Goal: Task Accomplishment & Management: Use online tool/utility

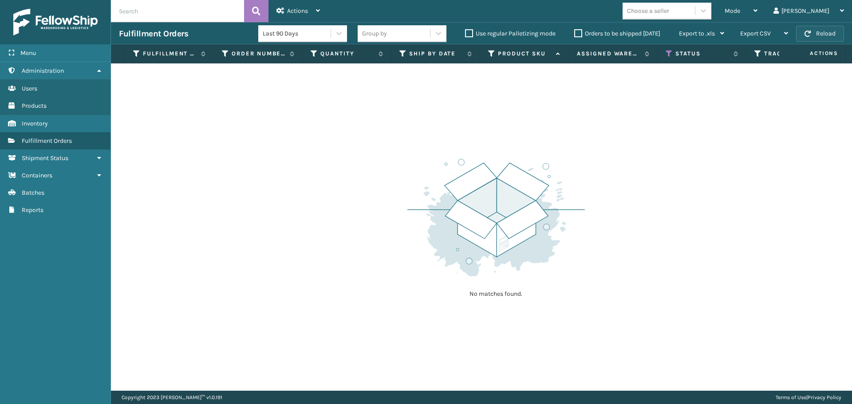
click at [819, 29] on button "Reload" at bounding box center [820, 34] width 48 height 16
click at [670, 53] on icon at bounding box center [668, 54] width 7 height 8
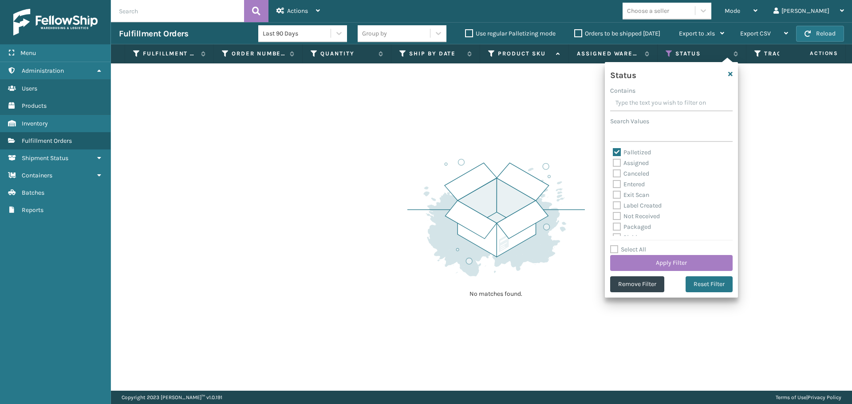
click at [618, 150] on label "Palletized" at bounding box center [631, 153] width 38 height 8
click at [613, 150] on input "Palletized" at bounding box center [612, 150] width 0 height 6
checkbox input "false"
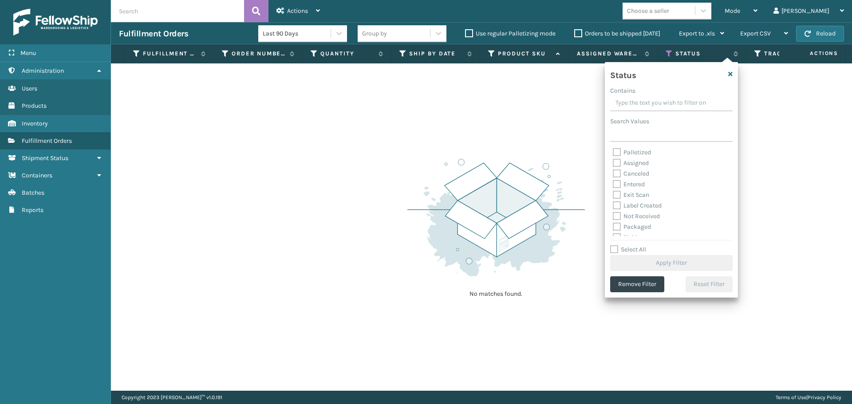
click at [577, 34] on label "Orders to be shipped [DATE]" at bounding box center [617, 34] width 86 height 8
click at [574, 34] on input "Orders to be shipped [DATE]" at bounding box center [574, 31] width 0 height 6
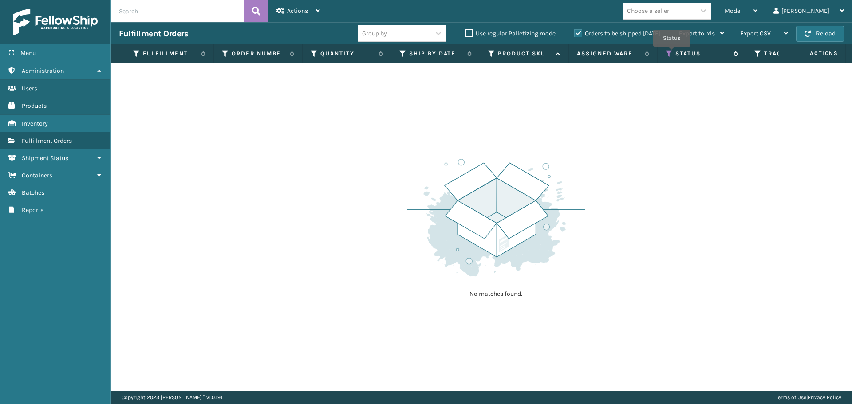
click at [671, 53] on icon at bounding box center [668, 54] width 7 height 8
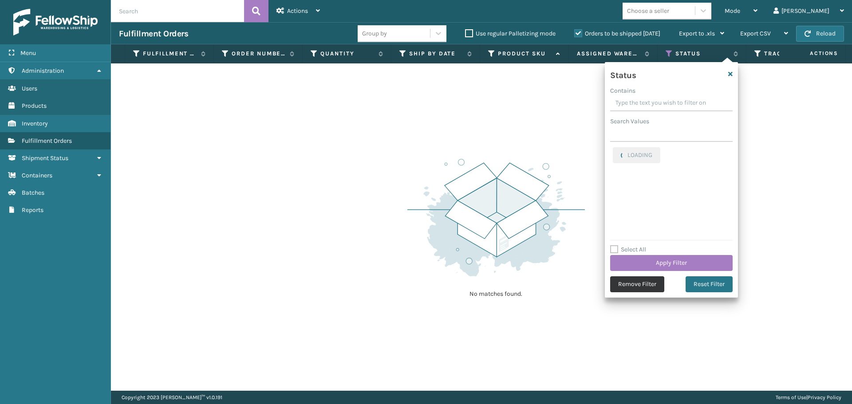
click at [659, 283] on button "Remove Filter" at bounding box center [637, 284] width 54 height 16
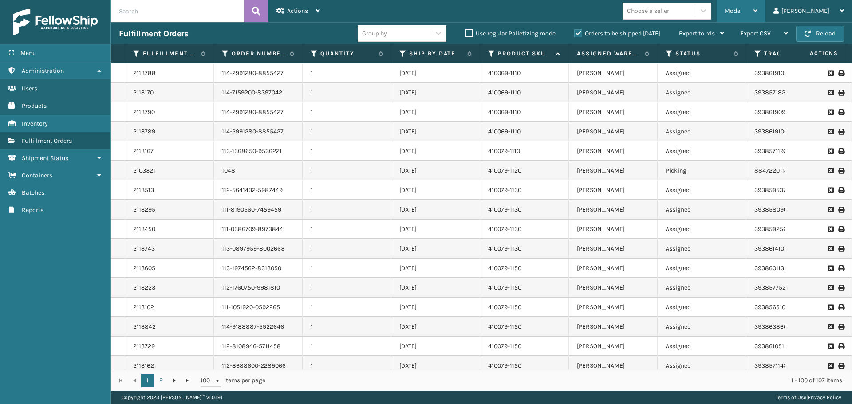
click at [757, 9] on div "Mode" at bounding box center [740, 11] width 33 height 22
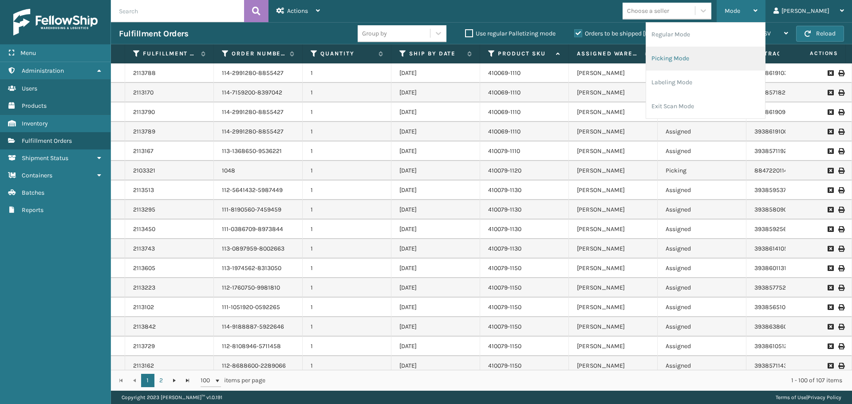
click at [734, 63] on li "Picking Mode" at bounding box center [705, 59] width 119 height 24
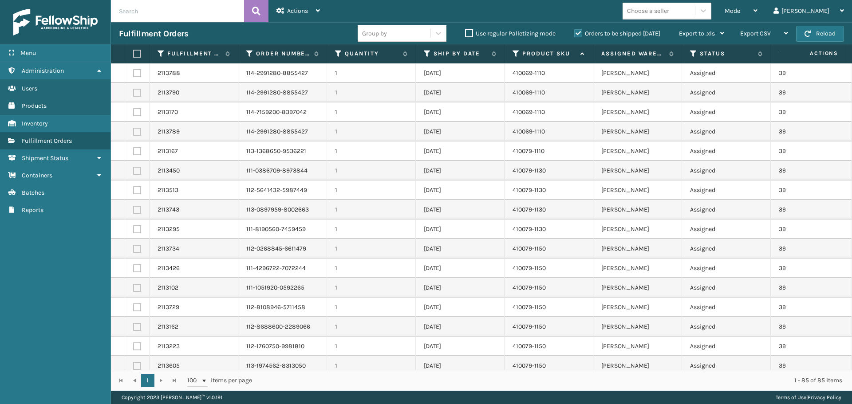
click at [594, 370] on div "1 1 100 items per page 1 - 85 of 85 items" at bounding box center [481, 380] width 741 height 21
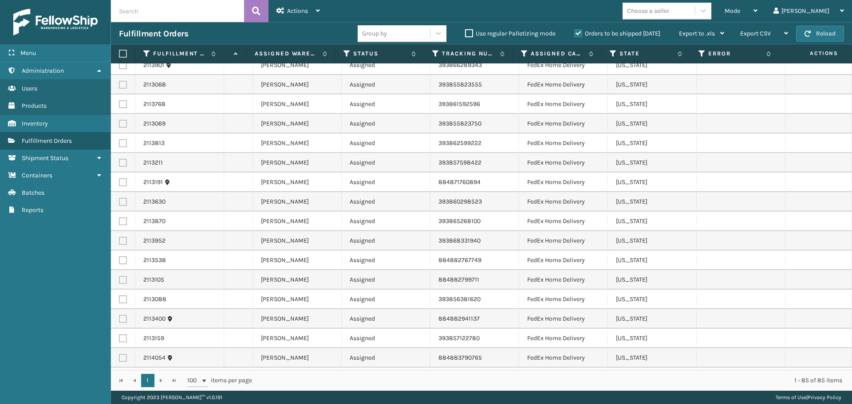
scroll to position [0, 347]
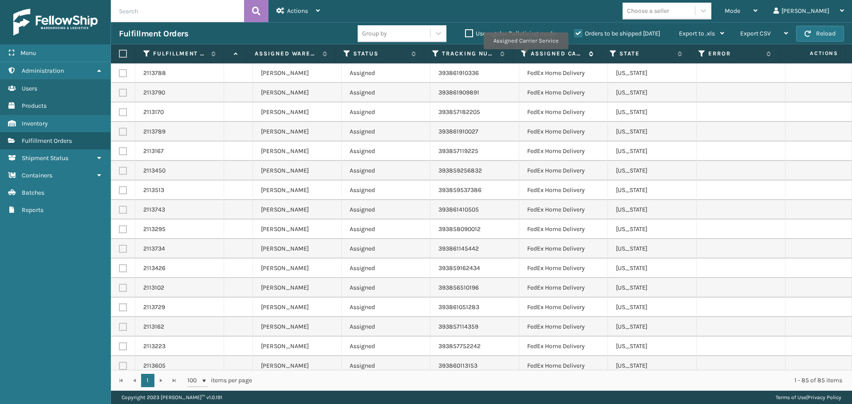
click at [525, 54] on icon at bounding box center [524, 54] width 7 height 8
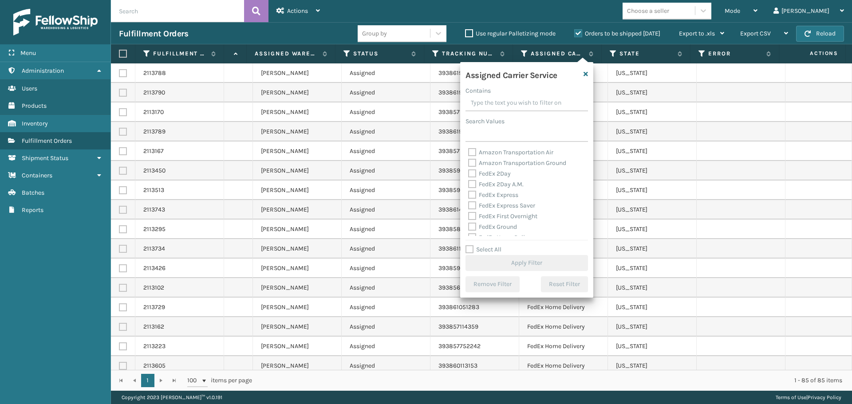
click at [500, 173] on label "FedEx 2Day" at bounding box center [489, 174] width 43 height 8
click at [468, 173] on input "FedEx 2Day" at bounding box center [468, 172] width 0 height 6
checkbox input "true"
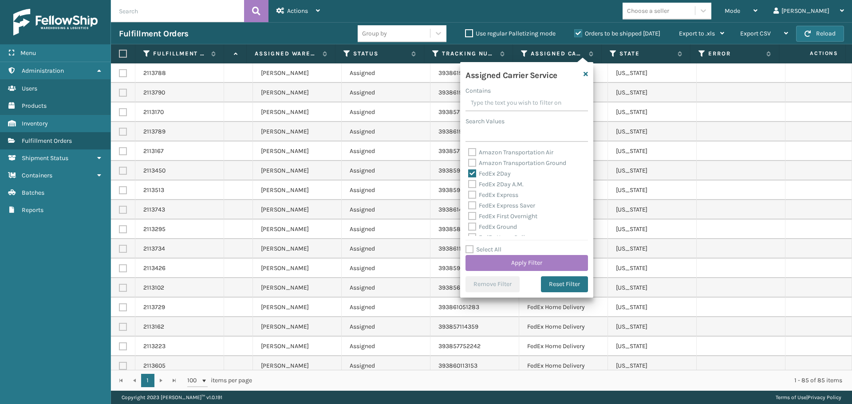
click at [505, 184] on label "FedEx 2Day A.M." at bounding box center [495, 185] width 55 height 8
click at [468, 184] on input "FedEx 2Day A.M." at bounding box center [468, 182] width 0 height 6
checkbox input "true"
click at [508, 199] on div "FedEx Express" at bounding box center [526, 195] width 117 height 11
click at [508, 193] on label "FedEx Express" at bounding box center [493, 195] width 50 height 8
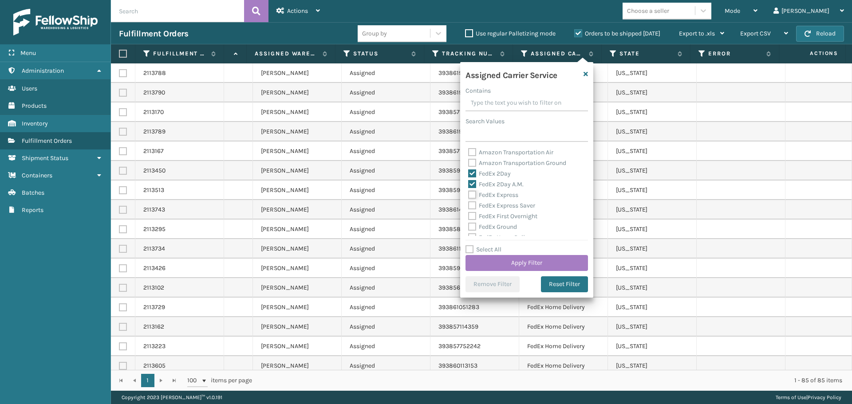
click at [468, 193] on input "FedEx Express" at bounding box center [468, 193] width 0 height 6
checkbox input "true"
click at [510, 205] on label "FedEx Express Saver" at bounding box center [501, 206] width 67 height 8
click at [468, 205] on input "FedEx Express Saver" at bounding box center [468, 203] width 0 height 6
checkbox input "true"
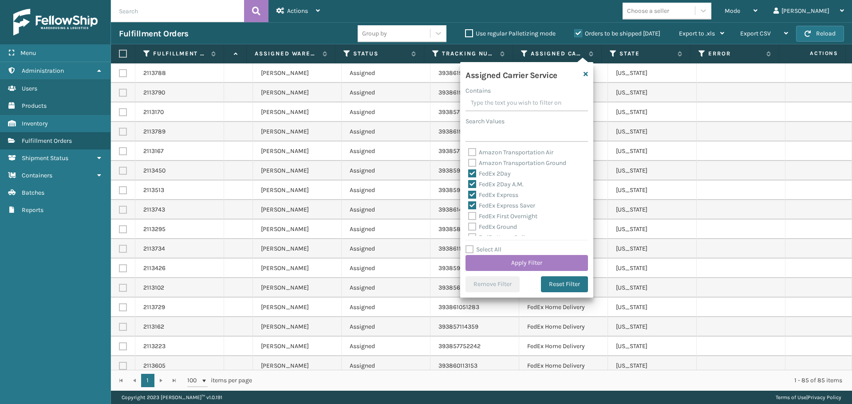
click at [511, 217] on label "FedEx First Overnight" at bounding box center [502, 216] width 69 height 8
click at [468, 217] on input "FedEx First Overnight" at bounding box center [468, 214] width 0 height 6
checkbox input "true"
click at [570, 263] on button "Apply Filter" at bounding box center [526, 263] width 122 height 16
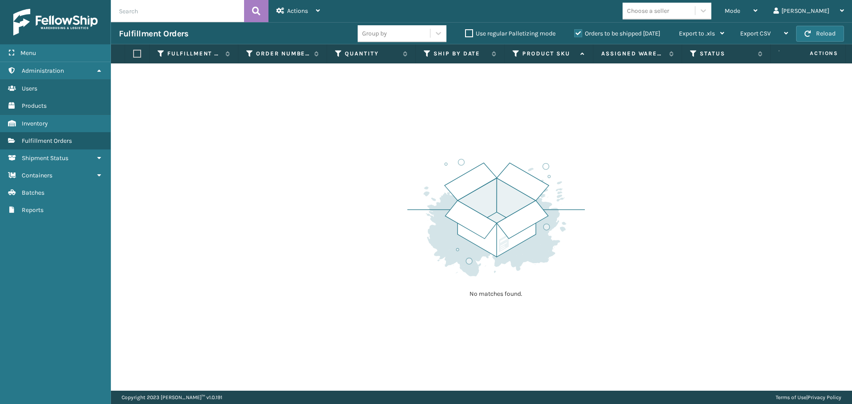
scroll to position [0, 346]
click at [524, 55] on icon at bounding box center [524, 54] width 7 height 8
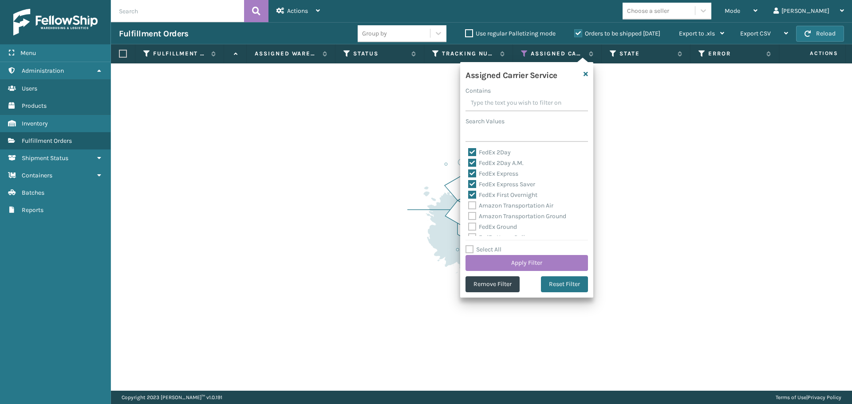
click at [496, 193] on label "FedEx First Overnight" at bounding box center [502, 195] width 69 height 8
click at [468, 193] on input "FedEx First Overnight" at bounding box center [468, 193] width 0 height 6
checkbox input "false"
click at [502, 186] on label "FedEx Express Saver" at bounding box center [501, 185] width 67 height 8
click at [468, 185] on input "FedEx Express Saver" at bounding box center [468, 182] width 0 height 6
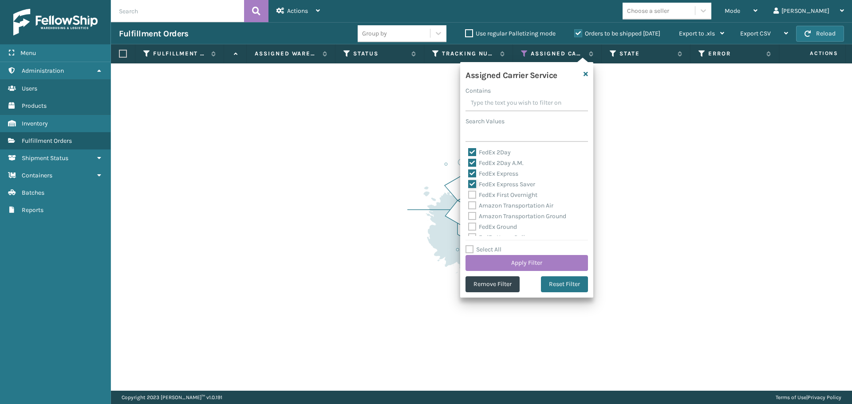
checkbox input "false"
click at [508, 175] on label "FedEx Express" at bounding box center [493, 174] width 50 height 8
click at [468, 174] on input "FedEx Express" at bounding box center [468, 172] width 0 height 6
checkbox input "false"
click at [507, 165] on label "FedEx 2Day A.M." at bounding box center [495, 163] width 55 height 8
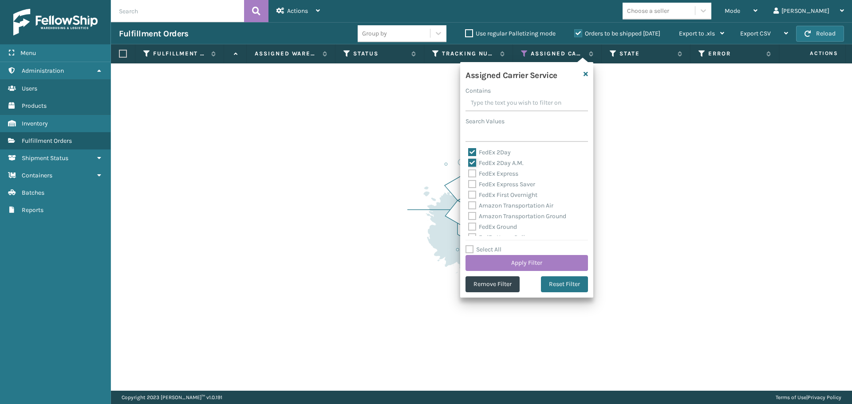
click at [468, 164] on input "FedEx 2Day A.M." at bounding box center [468, 161] width 0 height 6
checkbox input "false"
click at [501, 153] on label "FedEx 2Day" at bounding box center [489, 153] width 43 height 8
click at [468, 153] on input "FedEx 2Day" at bounding box center [468, 150] width 0 height 6
checkbox input "false"
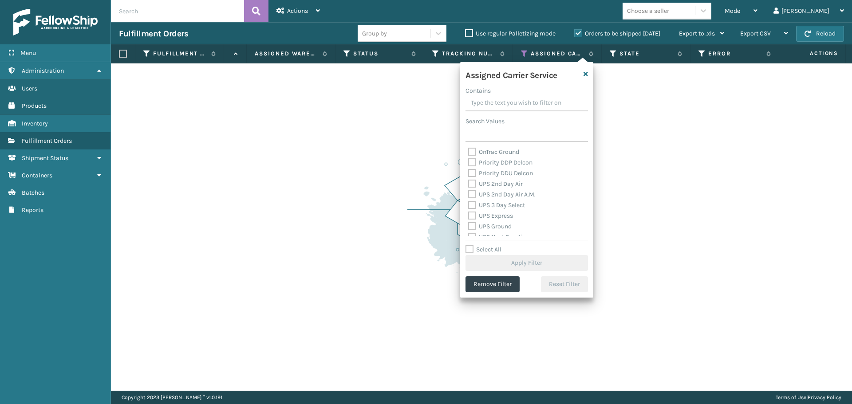
scroll to position [141, 0]
drag, startPoint x: 516, startPoint y: 183, endPoint x: 518, endPoint y: 188, distance: 6.2
click at [516, 182] on label "UPS 2nd Day Air" at bounding box center [495, 182] width 55 height 8
click at [468, 182] on input "UPS 2nd Day Air" at bounding box center [468, 180] width 0 height 6
checkbox input "true"
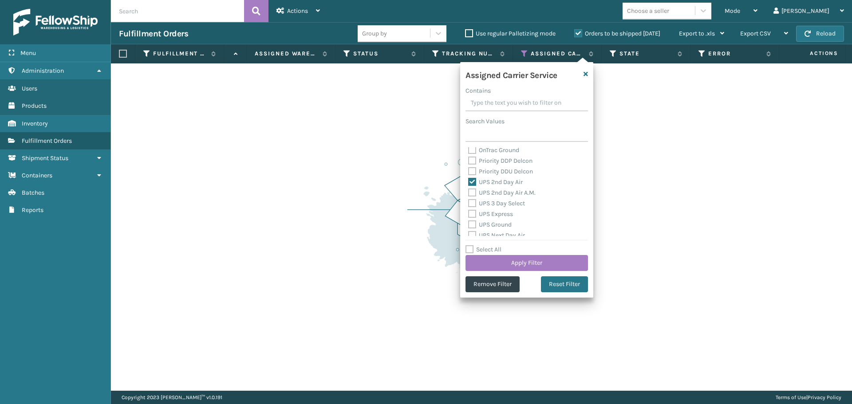
click at [521, 194] on label "UPS 2nd Day Air A.M." at bounding box center [501, 193] width 67 height 8
click at [468, 193] on input "UPS 2nd Day Air A.M." at bounding box center [468, 191] width 0 height 6
checkbox input "true"
click at [505, 207] on div "UPS 3 Day Select" at bounding box center [526, 203] width 117 height 11
click at [499, 219] on div "UPS Express" at bounding box center [526, 214] width 117 height 11
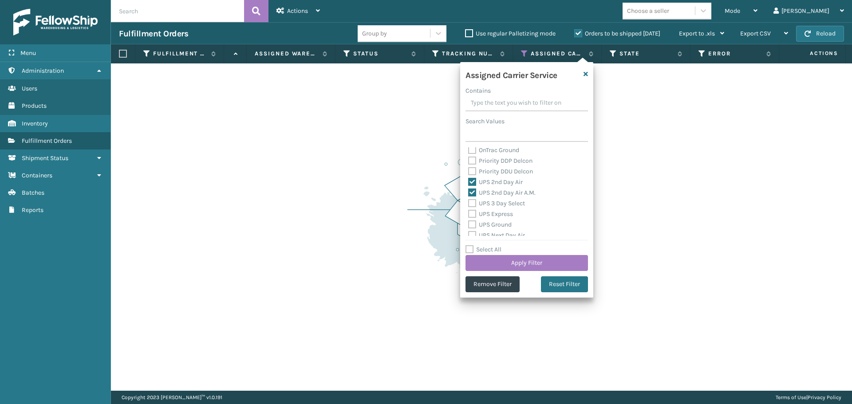
click at [500, 214] on label "UPS Express" at bounding box center [490, 214] width 45 height 8
click at [468, 214] on input "UPS Express" at bounding box center [468, 212] width 0 height 6
checkbox input "true"
click at [506, 205] on label "UPS 3 Day Select" at bounding box center [496, 204] width 57 height 8
click at [468, 204] on input "UPS 3 Day Select" at bounding box center [468, 201] width 0 height 6
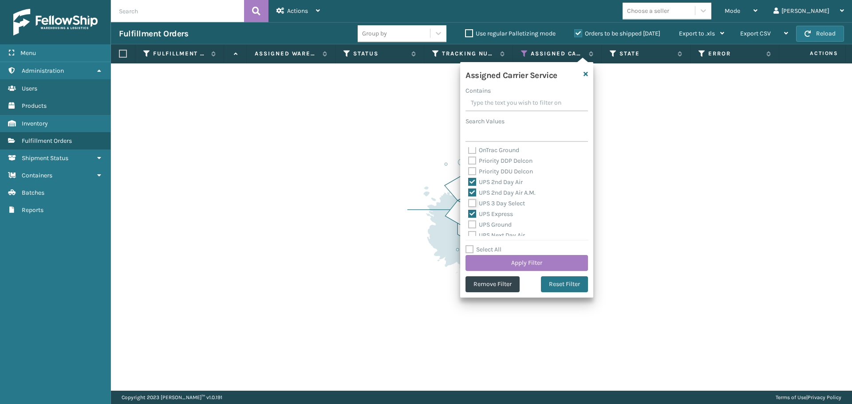
checkbox input "true"
click at [504, 227] on label "UPS Ground" at bounding box center [489, 225] width 43 height 8
click at [468, 225] on input "UPS Ground" at bounding box center [468, 223] width 0 height 6
checkbox input "true"
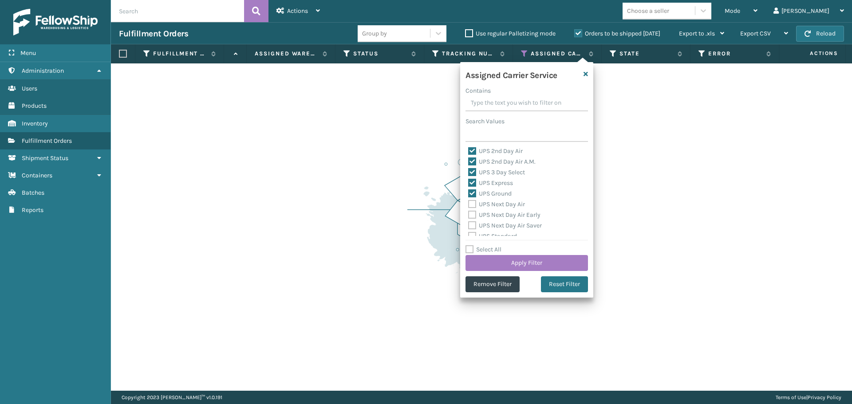
click at [507, 204] on label "UPS Next Day Air" at bounding box center [496, 204] width 57 height 8
click at [468, 204] on input "UPS Next Day Air" at bounding box center [468, 202] width 0 height 6
checkbox input "true"
click at [508, 214] on label "UPS Next Day Air Early" at bounding box center [504, 215] width 72 height 8
click at [468, 214] on input "UPS Next Day Air Early" at bounding box center [468, 213] width 0 height 6
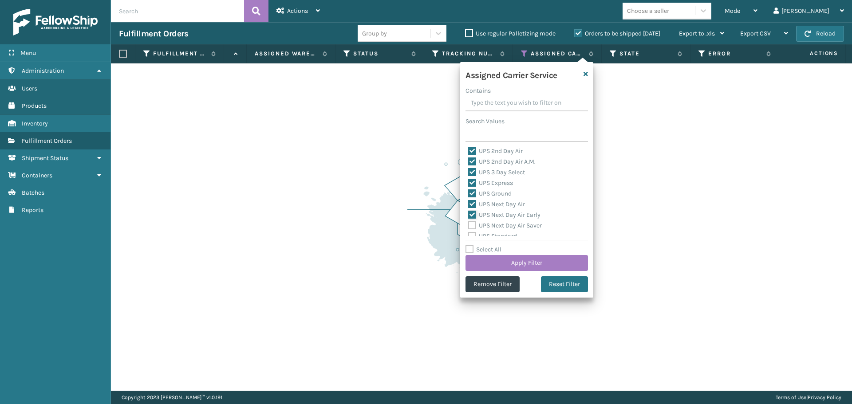
checkbox input "true"
click at [508, 225] on label "UPS Next Day Air Saver" at bounding box center [505, 226] width 74 height 8
click at [468, 225] on input "UPS Next Day Air Saver" at bounding box center [468, 223] width 0 height 6
checkbox input "true"
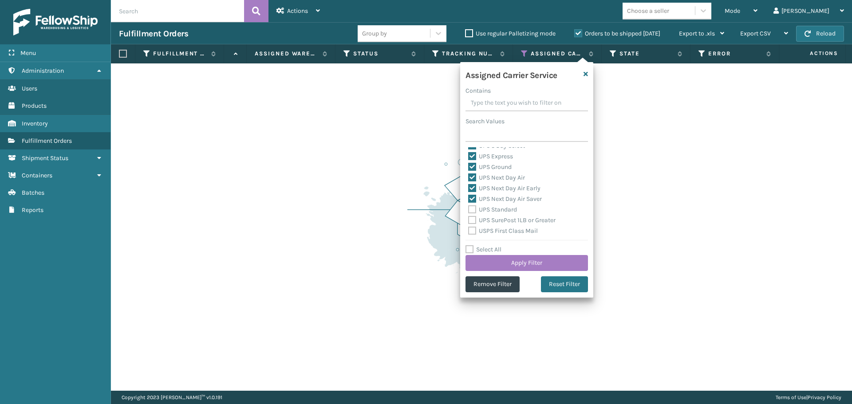
click at [507, 208] on label "UPS Standard" at bounding box center [492, 210] width 49 height 8
click at [468, 208] on input "UPS Standard" at bounding box center [468, 207] width 0 height 6
checkbox input "true"
click at [508, 217] on label "UPS SurePost 1LB or Greater" at bounding box center [511, 220] width 87 height 8
click at [468, 217] on input "UPS SurePost 1LB or Greater" at bounding box center [468, 218] width 0 height 6
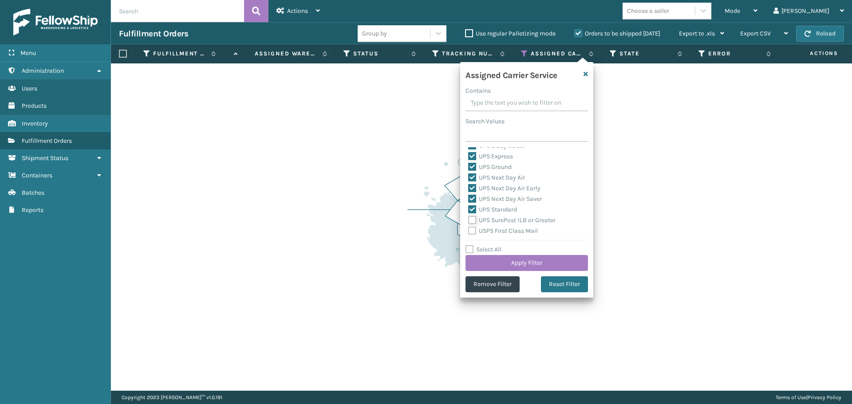
checkbox input "true"
click at [537, 260] on button "Apply Filter" at bounding box center [526, 263] width 122 height 16
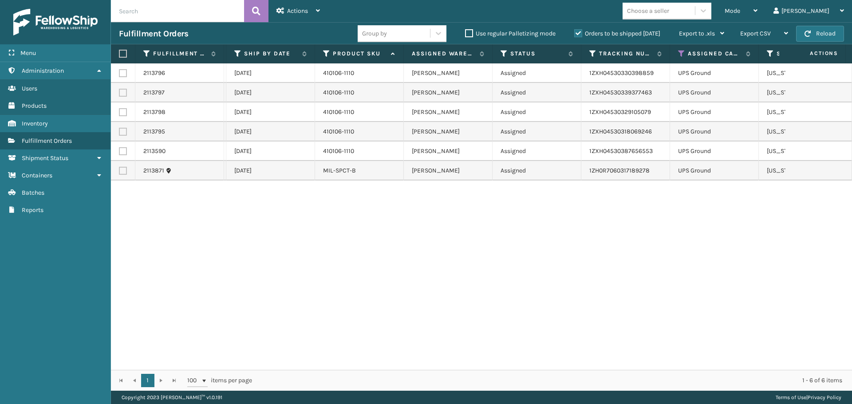
scroll to position [0, 255]
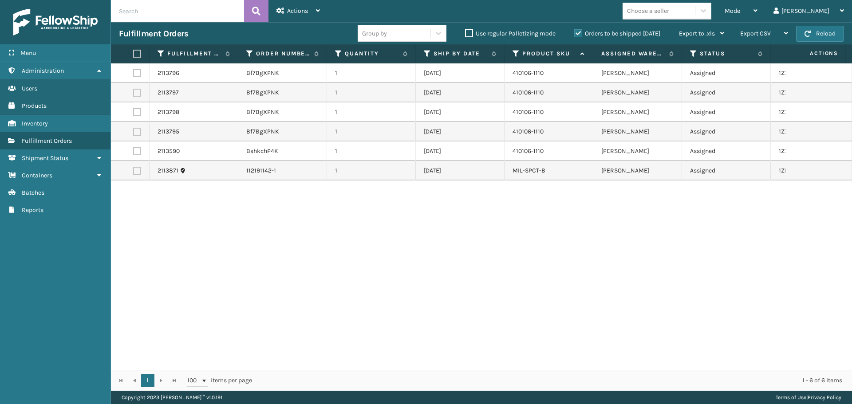
click at [135, 54] on label at bounding box center [135, 54] width 5 height 8
click at [133, 54] on input "checkbox" at bounding box center [133, 54] width 0 height 6
checkbox input "true"
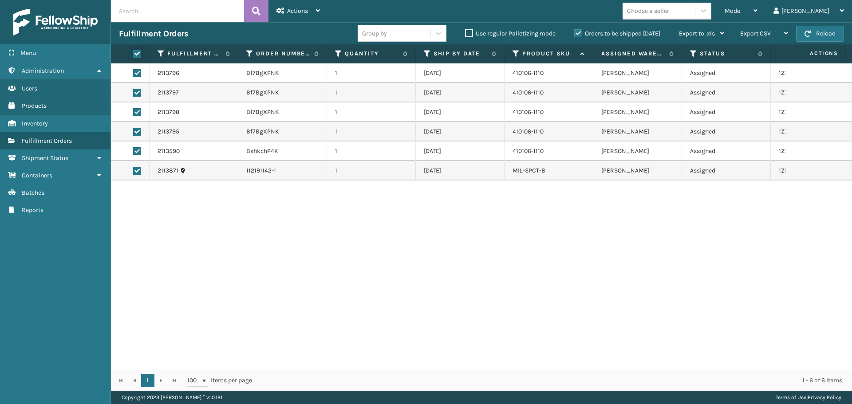
checkbox input "true"
click at [300, 8] on span "Actions" at bounding box center [297, 11] width 21 height 8
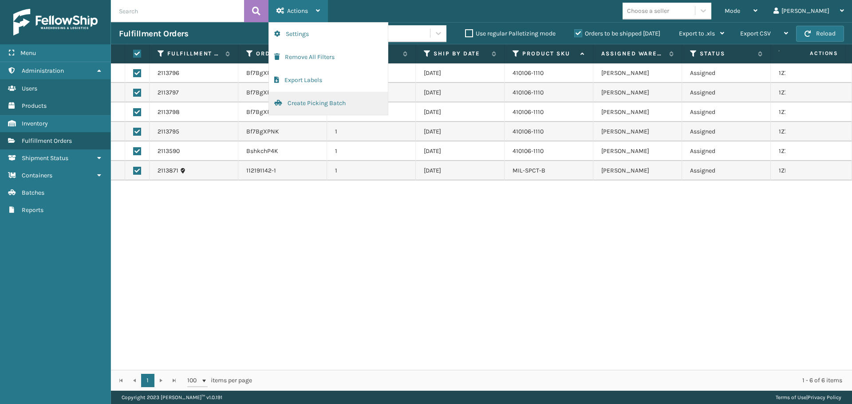
click at [327, 111] on button "Create Picking Batch" at bounding box center [328, 103] width 119 height 23
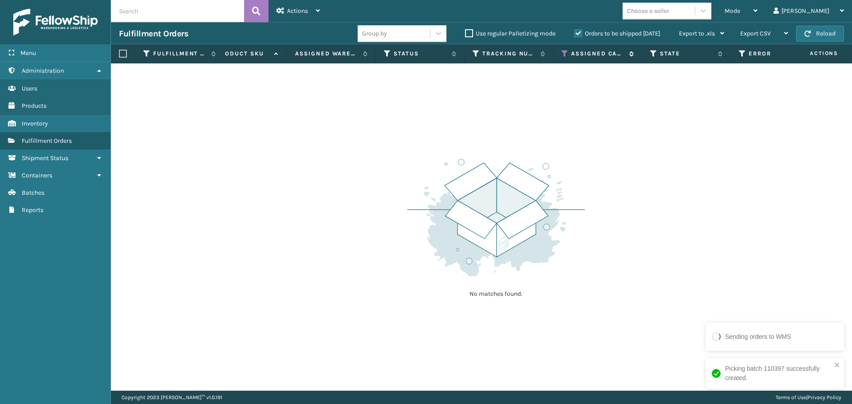
click at [564, 52] on icon at bounding box center [564, 54] width 7 height 8
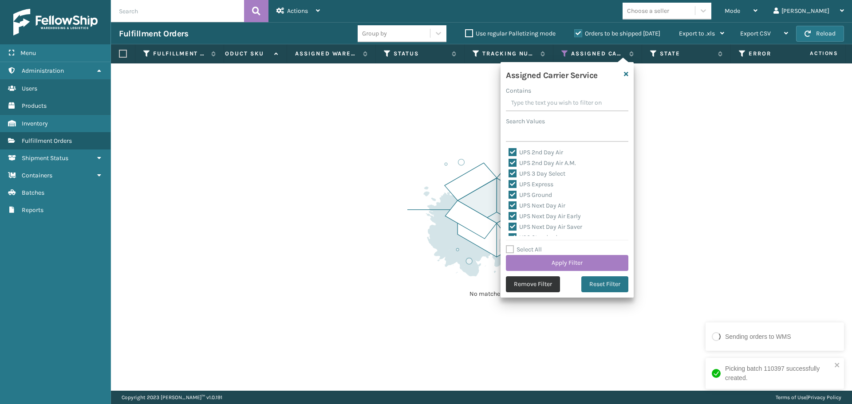
click at [545, 286] on button "Remove Filter" at bounding box center [533, 284] width 54 height 16
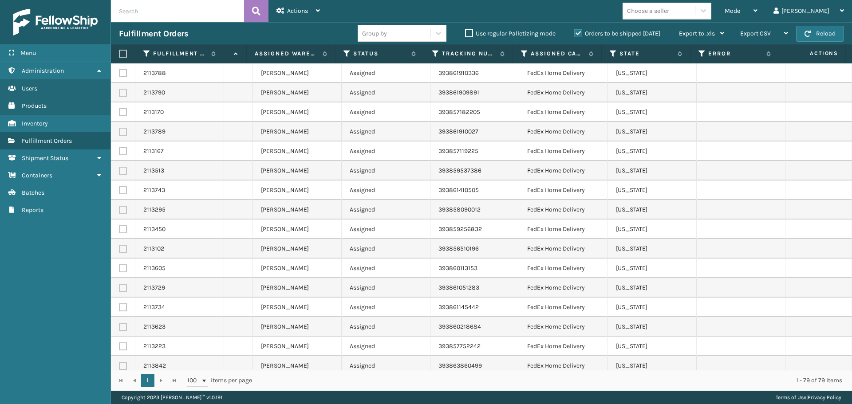
click at [120, 53] on label at bounding box center [121, 54] width 5 height 8
click at [119, 53] on input "checkbox" at bounding box center [119, 54] width 0 height 6
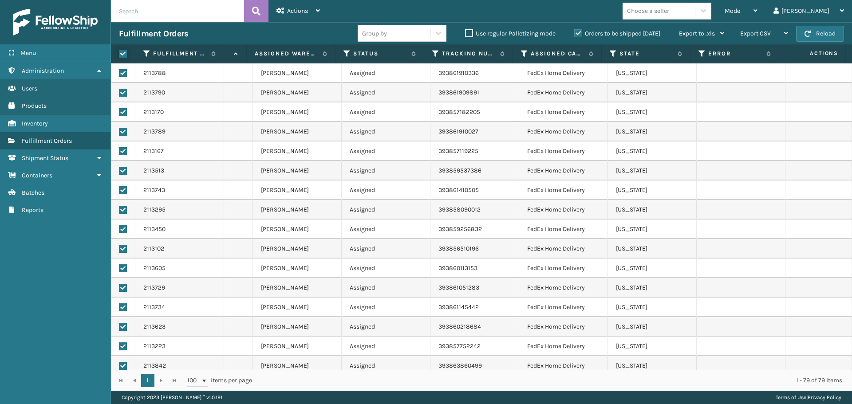
checkbox input "true"
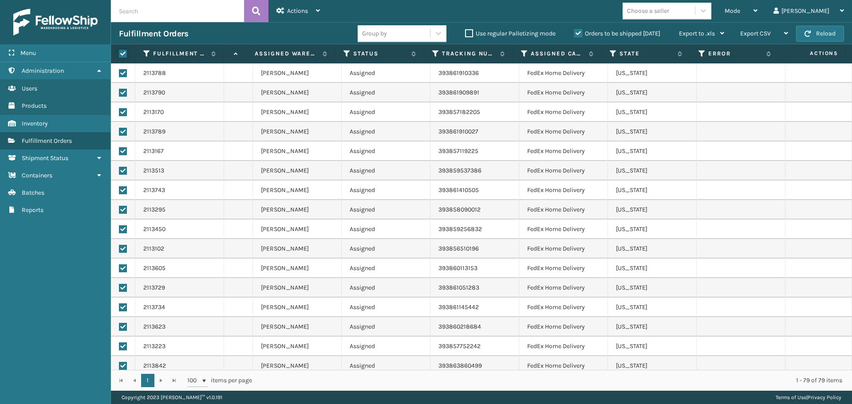
checkbox input "true"
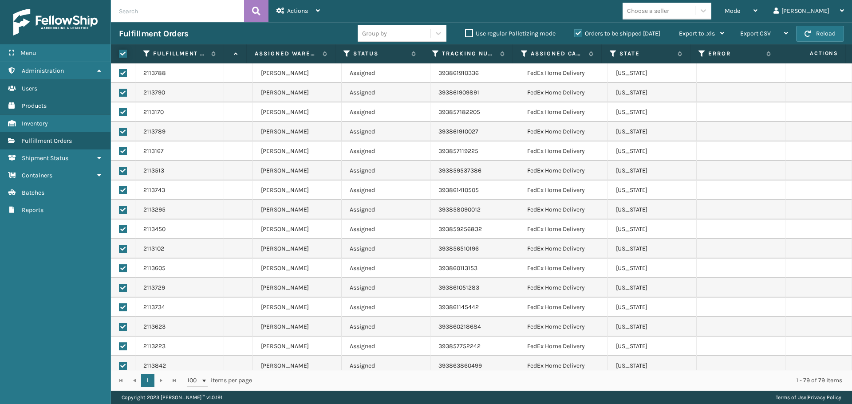
checkbox input "true"
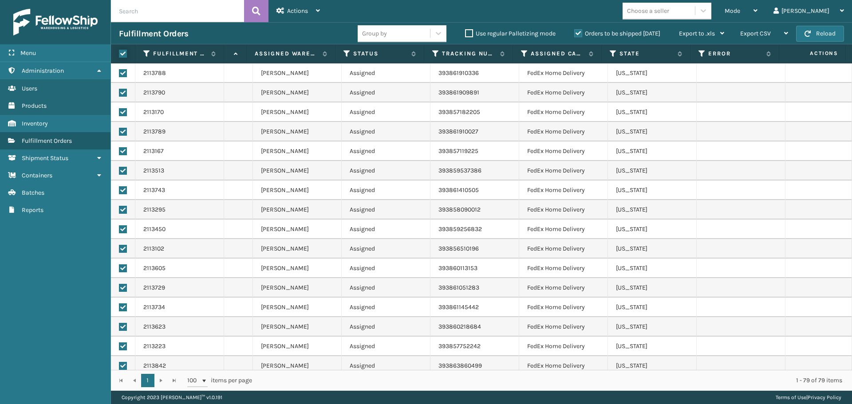
checkbox input "true"
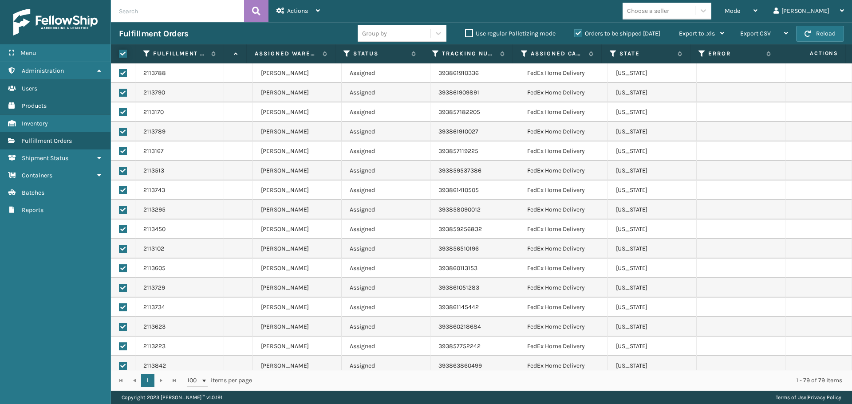
checkbox input "true"
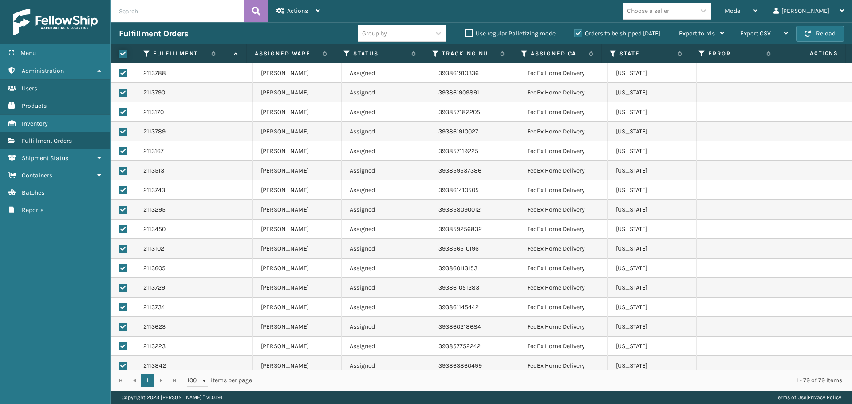
checkbox input "true"
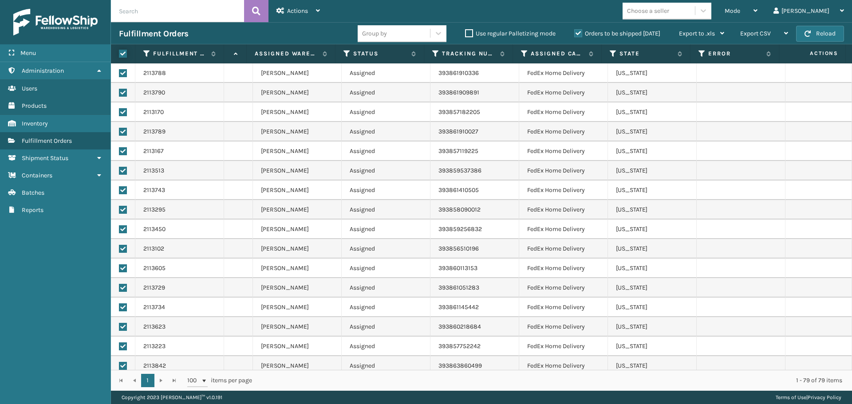
checkbox input "true"
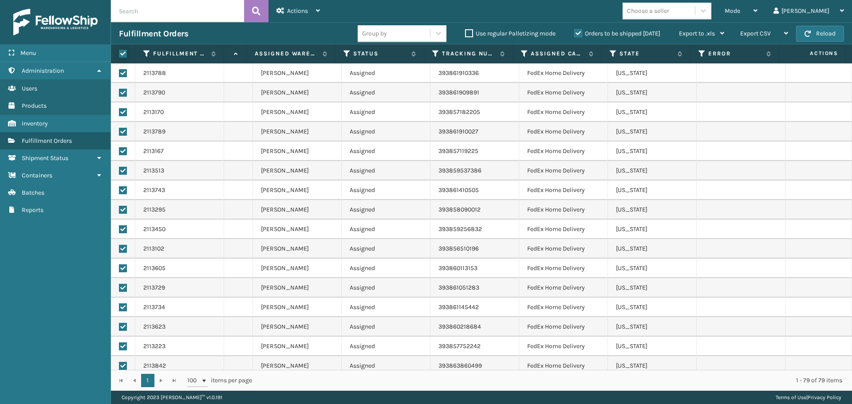
checkbox input "true"
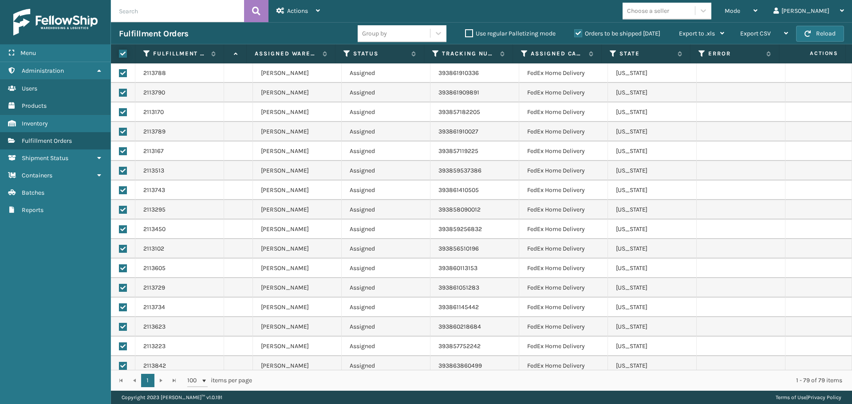
checkbox input "true"
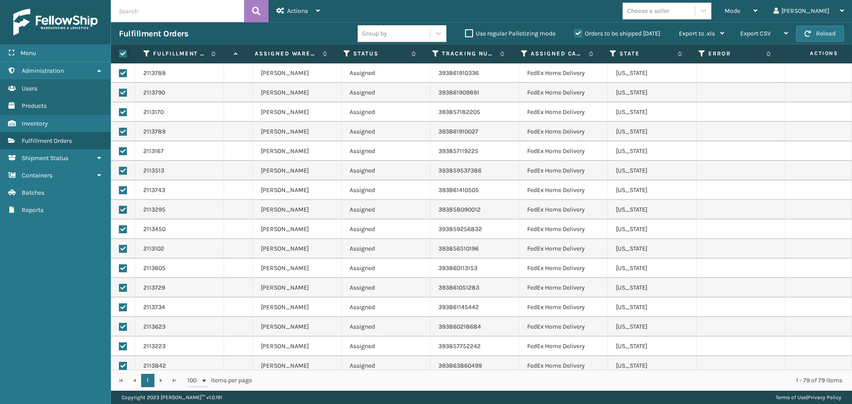
checkbox input "true"
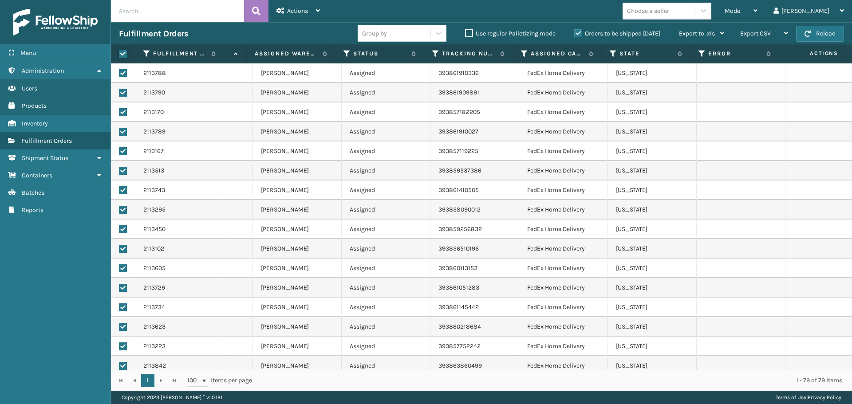
checkbox input "true"
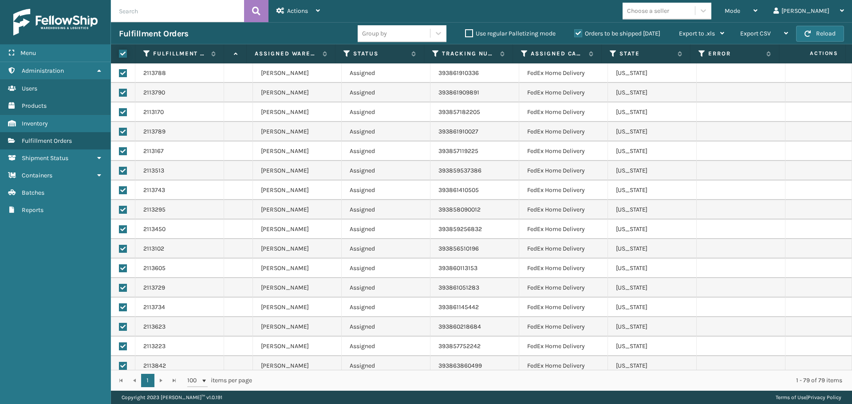
checkbox input "true"
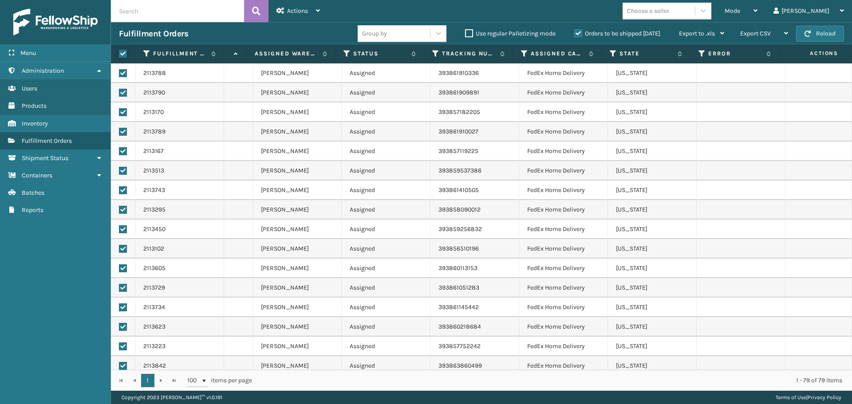
checkbox input "true"
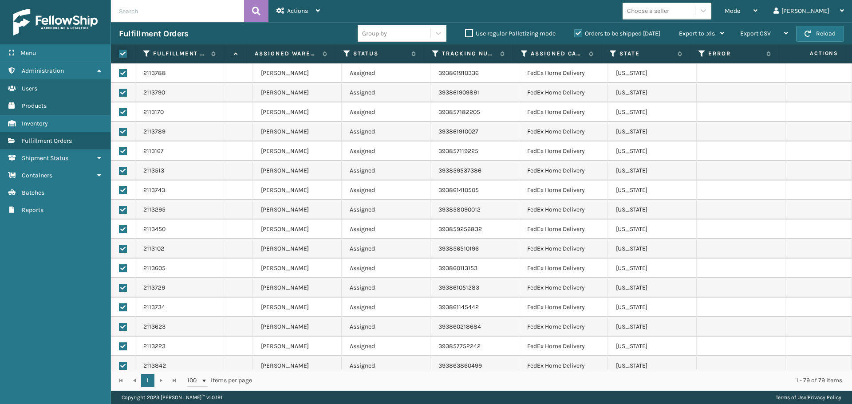
checkbox input "true"
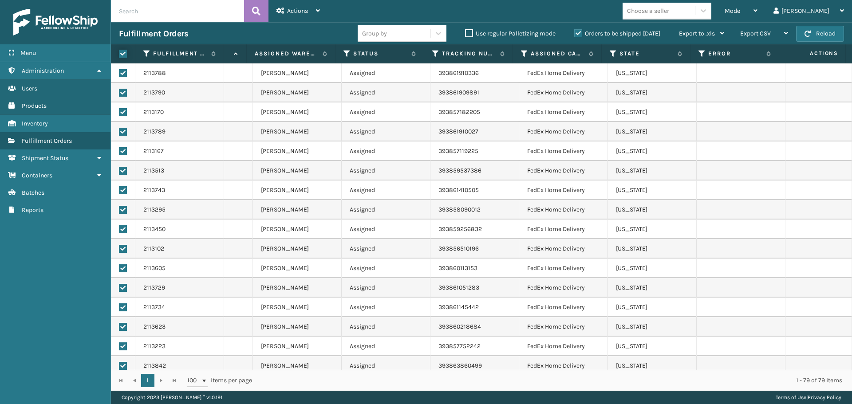
checkbox input "true"
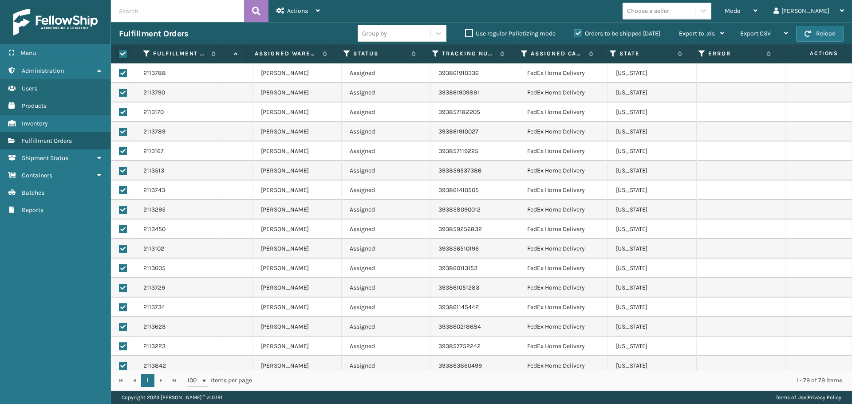
checkbox input "true"
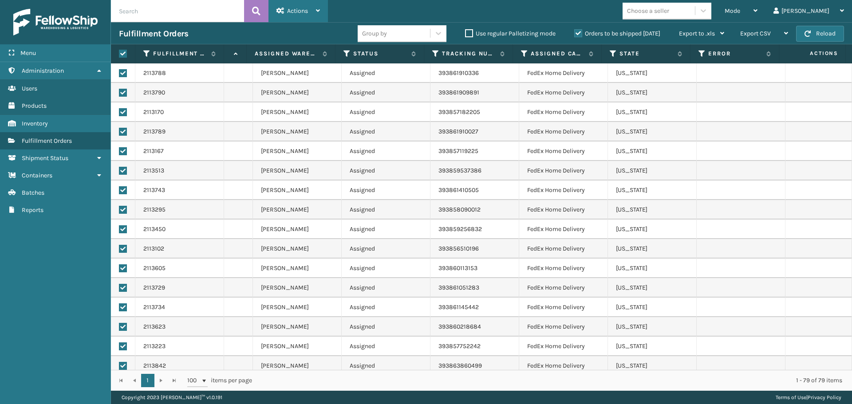
click at [295, 9] on span "Actions" at bounding box center [297, 11] width 21 height 8
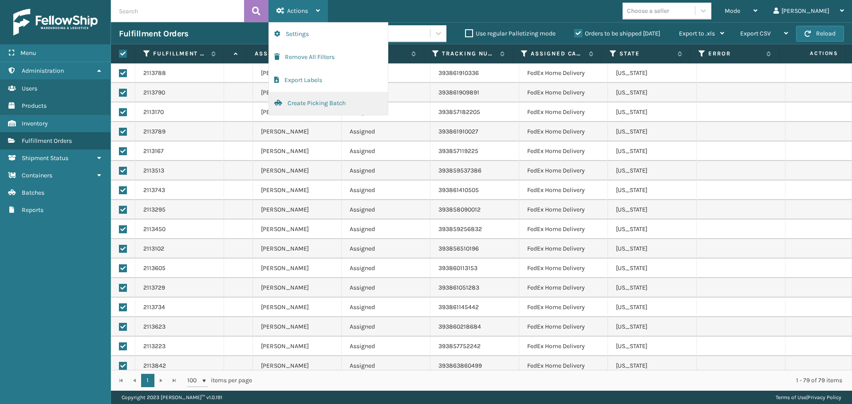
click at [336, 104] on button "Create Picking Batch" at bounding box center [328, 103] width 119 height 23
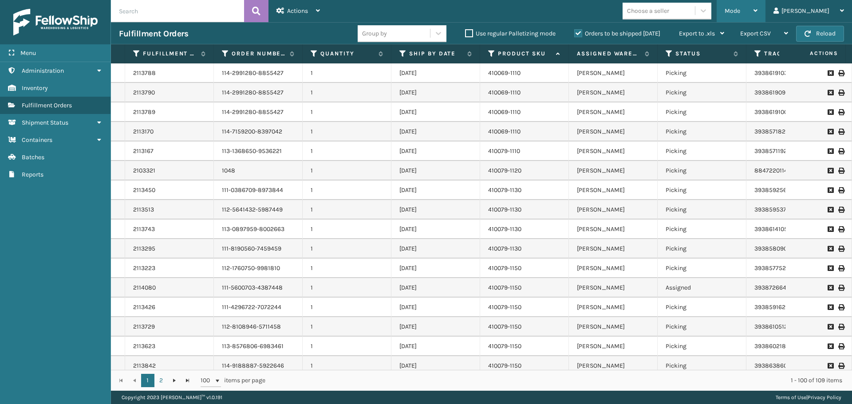
click at [757, 4] on div "Mode" at bounding box center [740, 11] width 33 height 22
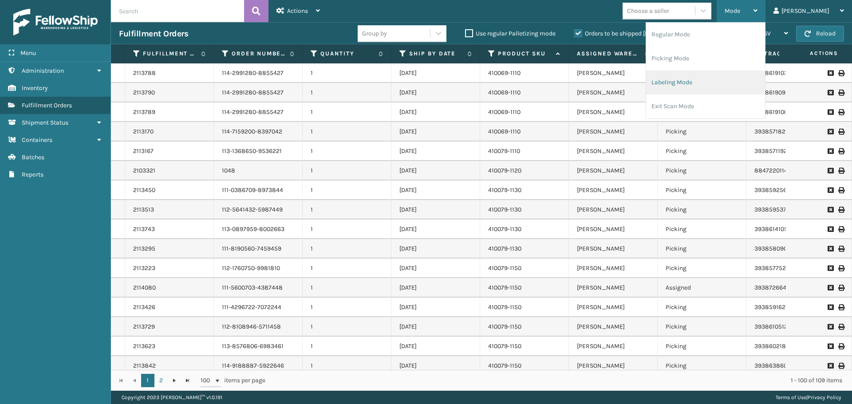
click at [733, 80] on li "Labeling Mode" at bounding box center [705, 83] width 119 height 24
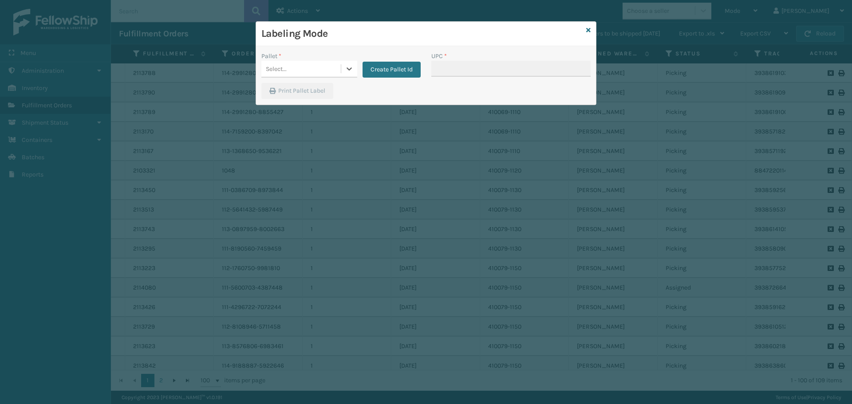
click at [323, 67] on div "Select..." at bounding box center [300, 69] width 79 height 15
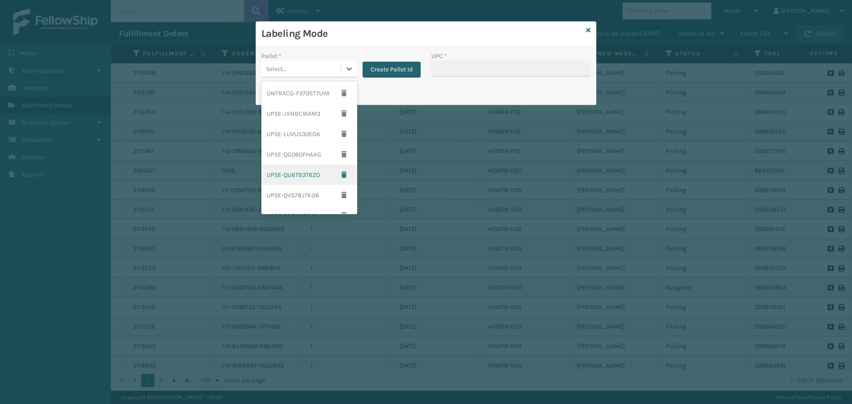
click at [392, 69] on button "Create Pallet Id" at bounding box center [391, 70] width 58 height 16
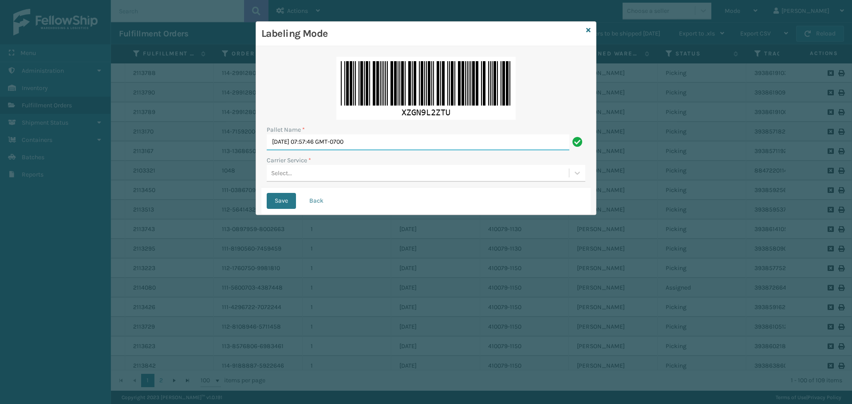
click at [389, 145] on input "Fri Oct 03 2025 07:57:46 GMT-0700" at bounding box center [418, 142] width 302 height 16
type input "F"
click at [477, 167] on div "Select..." at bounding box center [418, 173] width 302 height 15
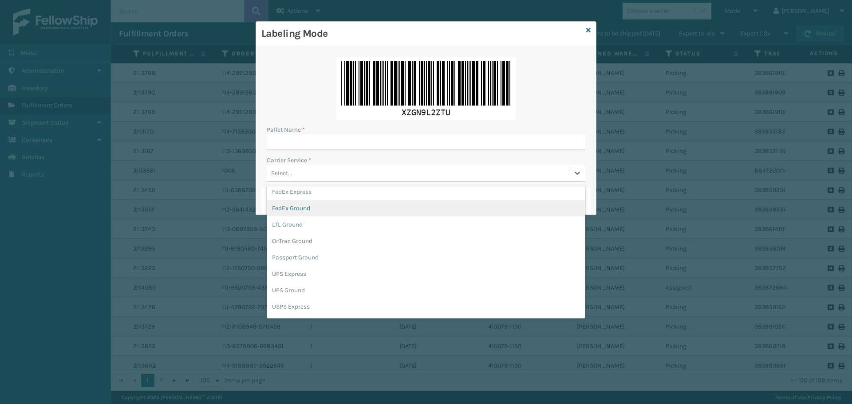
scroll to position [39, 0]
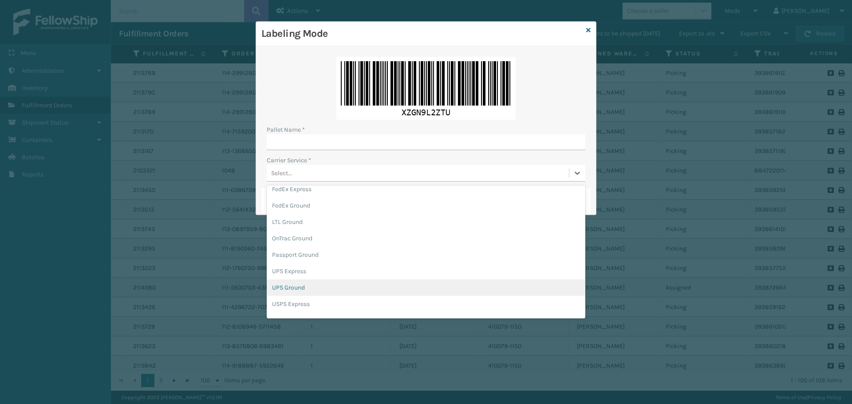
click at [373, 287] on div "UPS Ground" at bounding box center [426, 287] width 318 height 16
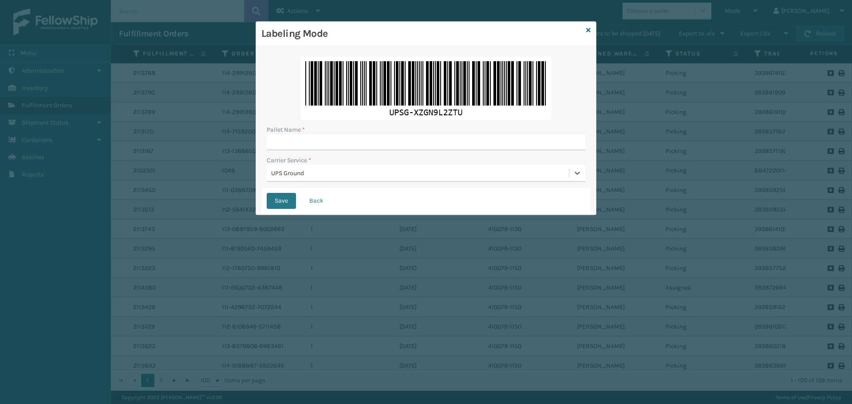
click at [457, 130] on div "Pallet Name *" at bounding box center [426, 129] width 318 height 9
click at [458, 137] on input "Pallet Name *" at bounding box center [426, 142] width 318 height 16
type input "BOX TRUCK"
click at [284, 195] on button "Save" at bounding box center [281, 201] width 29 height 16
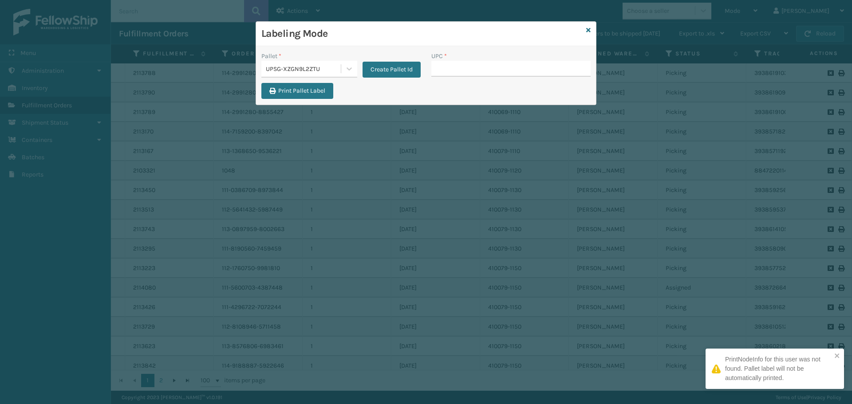
click at [327, 70] on div "UPSG-XZGN9L2ZTU" at bounding box center [304, 68] width 76 height 9
click at [400, 66] on button "Create Pallet Id" at bounding box center [391, 70] width 58 height 16
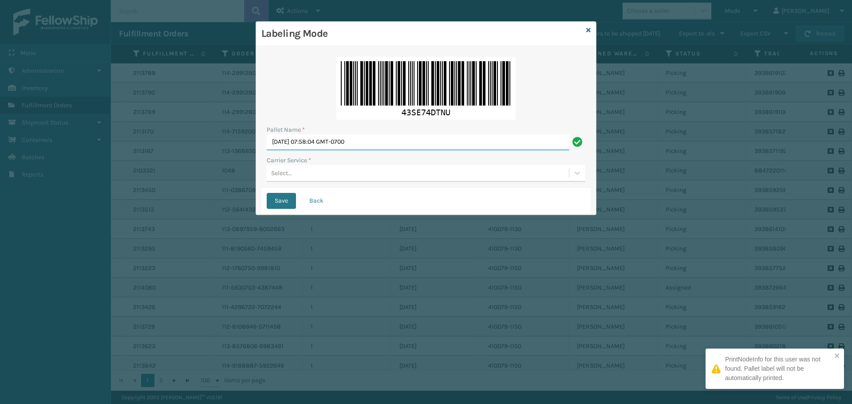
click at [400, 139] on input "Fri Oct 03 2025 07:58:04 GMT-0700" at bounding box center [418, 142] width 302 height 16
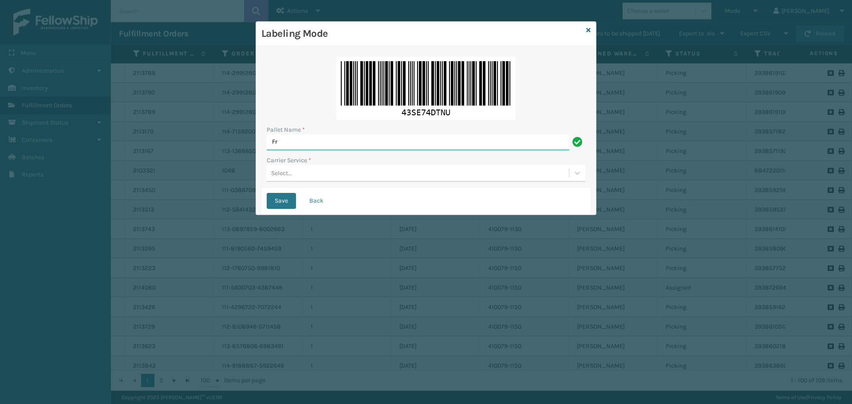
type input "F"
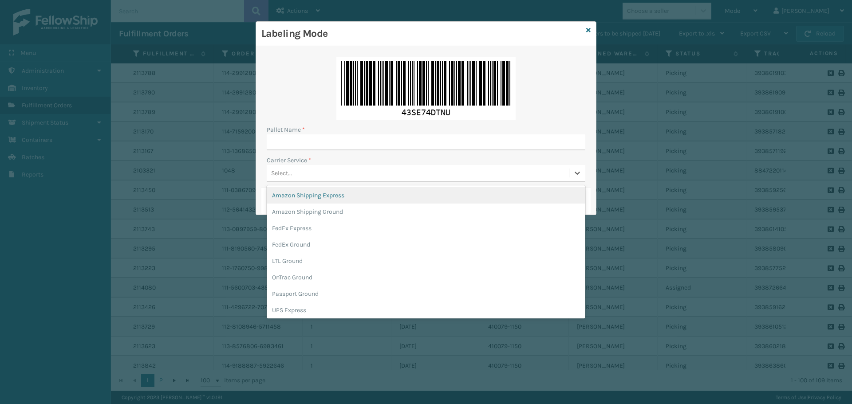
click at [443, 171] on div "Select..." at bounding box center [418, 173] width 302 height 15
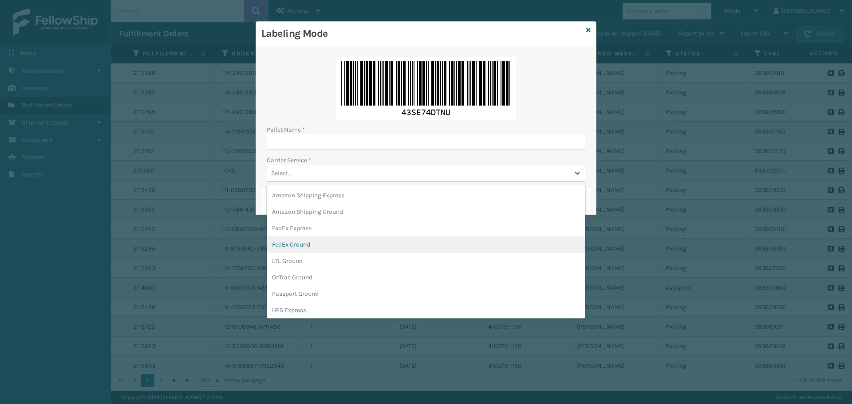
click at [350, 248] on div "FedEx Ground" at bounding box center [426, 244] width 318 height 16
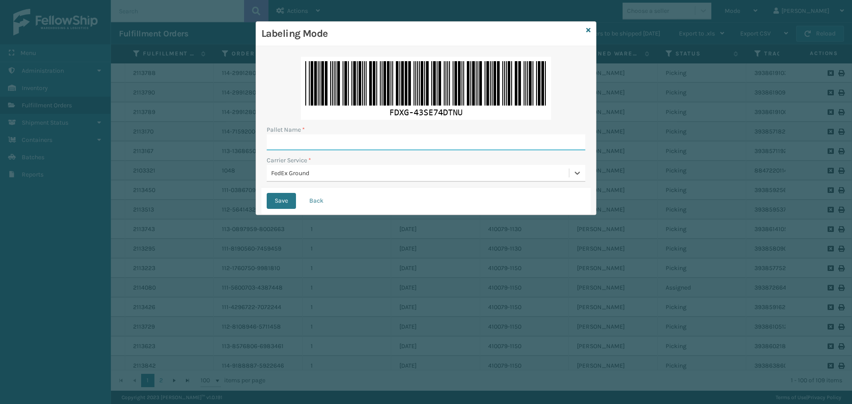
click at [407, 138] on input "Pallet Name *" at bounding box center [426, 142] width 318 height 16
type input "T566097"
click at [267, 193] on button "Save" at bounding box center [281, 201] width 29 height 16
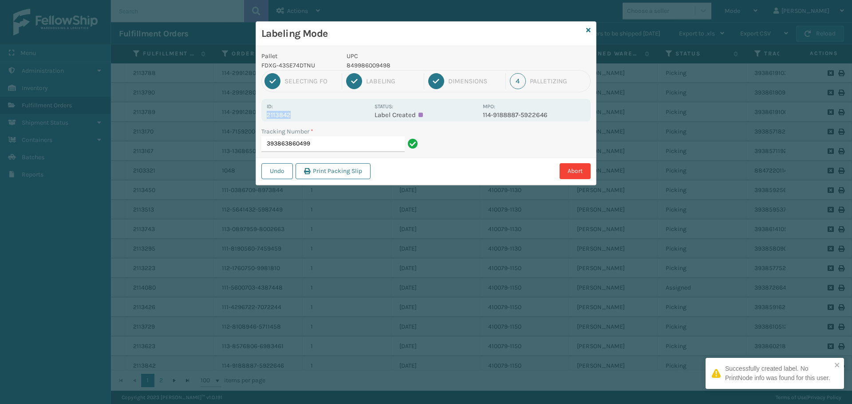
drag, startPoint x: 303, startPoint y: 115, endPoint x: 253, endPoint y: 119, distance: 49.9
click at [253, 119] on div "Labeling Mode Pallet FDXG-43SE74DTNU UPC 849986009498 1 Selecting FO 2 Labeling…" at bounding box center [426, 202] width 852 height 404
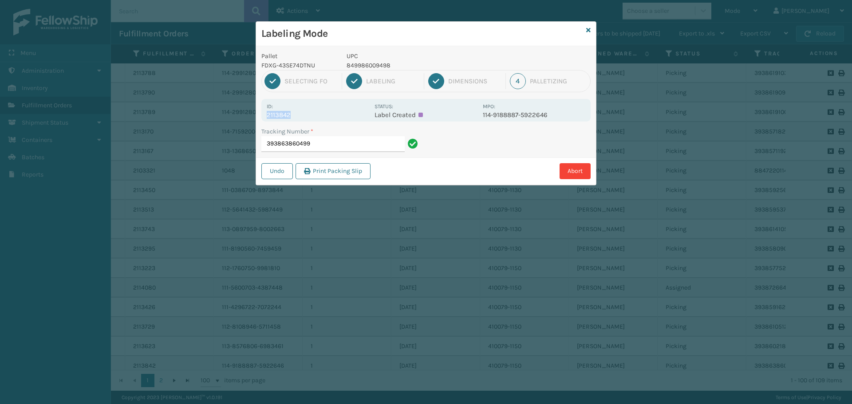
copy p "2113842"
click at [339, 141] on input "393863860499" at bounding box center [332, 144] width 143 height 16
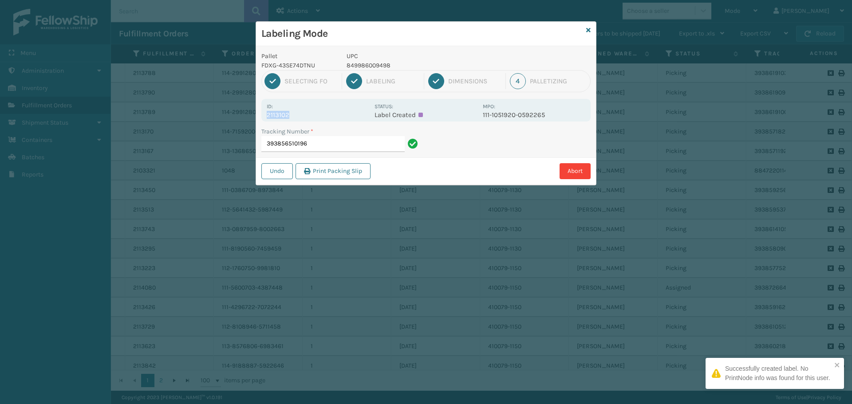
drag, startPoint x: 287, startPoint y: 111, endPoint x: 303, endPoint y: 116, distance: 17.3
click at [303, 116] on div "Id: 2113102" at bounding box center [318, 110] width 102 height 17
copy div "2113102"
click at [334, 144] on input "393856510196" at bounding box center [332, 144] width 143 height 16
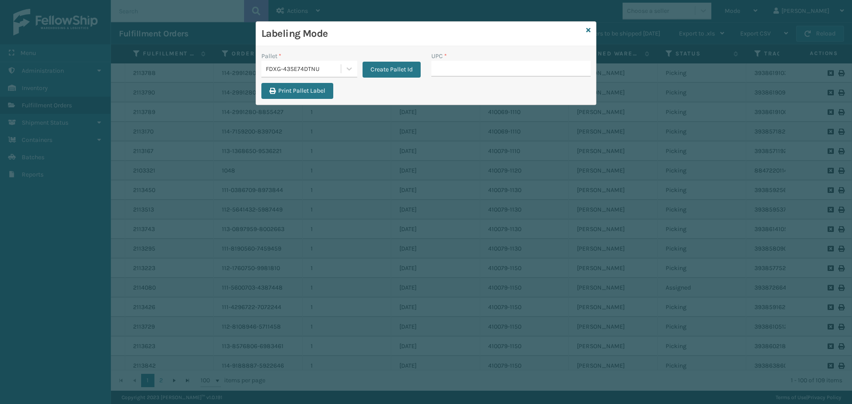
click at [293, 70] on div "FDXG-43SE74DTNU" at bounding box center [304, 68] width 76 height 9
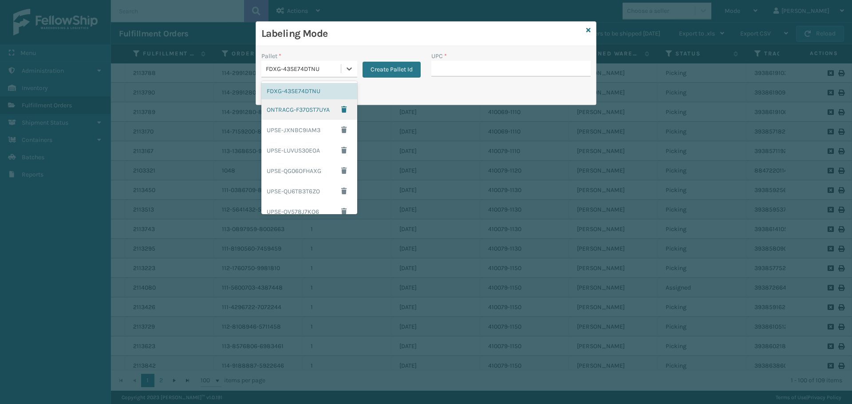
click at [295, 104] on div "ONTRACG-F370ST7UYA" at bounding box center [309, 109] width 96 height 20
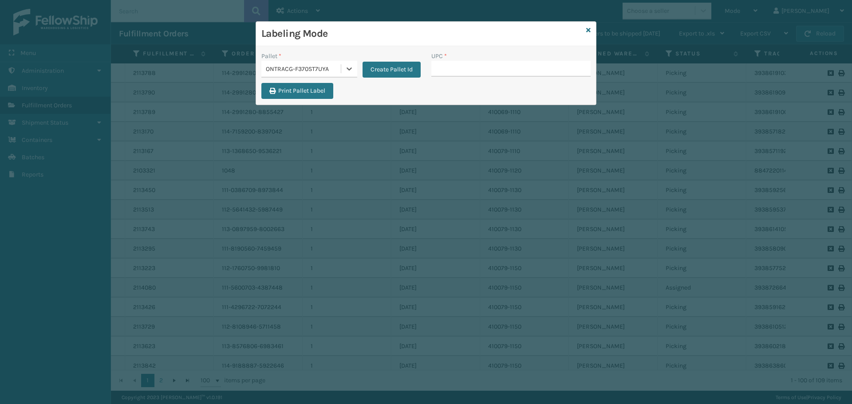
click at [318, 71] on div "ONTRACG-F370ST7UYA" at bounding box center [304, 68] width 76 height 9
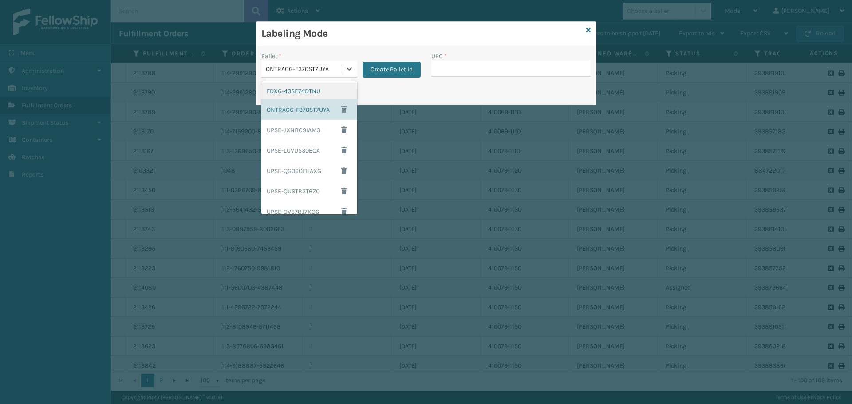
click at [309, 96] on div "FDXG-43SE74DTNU" at bounding box center [309, 91] width 96 height 16
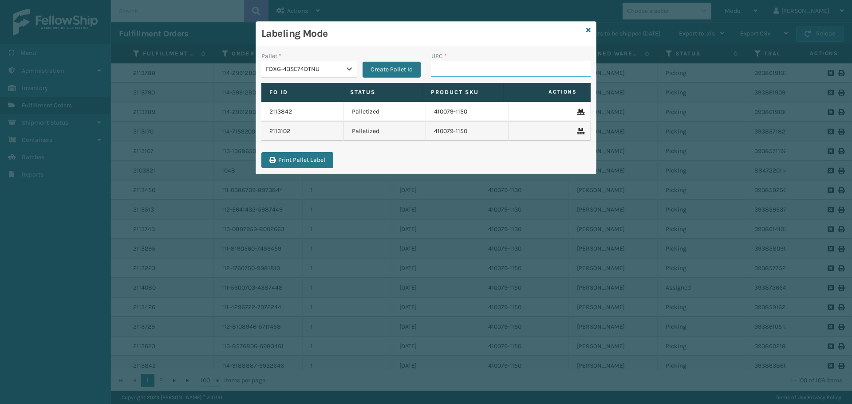
click at [474, 71] on input "UPC *" at bounding box center [510, 69] width 159 height 16
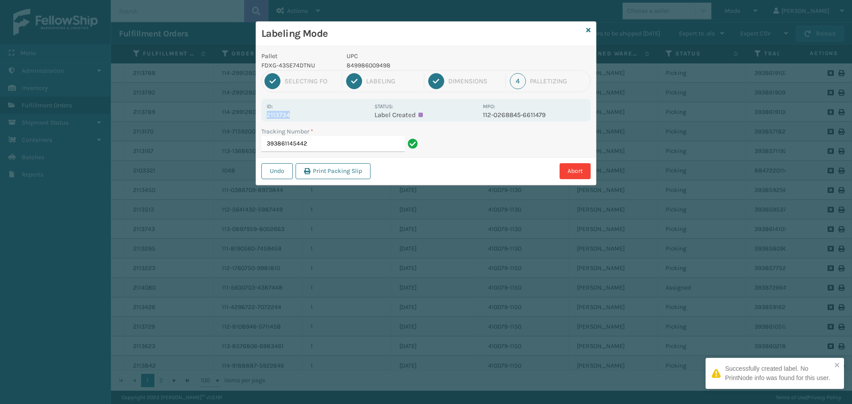
drag, startPoint x: 284, startPoint y: 112, endPoint x: 298, endPoint y: 112, distance: 14.6
click at [298, 112] on div "Id: 2113734" at bounding box center [318, 110] width 102 height 17
copy div "2113734"
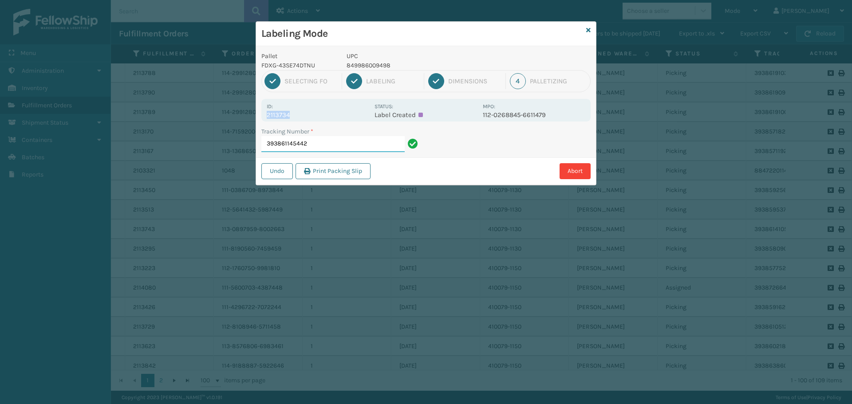
click at [354, 146] on input "393861145442" at bounding box center [332, 144] width 143 height 16
drag, startPoint x: 347, startPoint y: 130, endPoint x: 263, endPoint y: 110, distance: 86.1
click at [265, 112] on div "Pallet FDXG-43SE74DTNU UPC 849986009498 1 Selecting FO 2 Labeling 3 Dimensions …" at bounding box center [426, 115] width 340 height 139
click at [317, 109] on div "Id: 2113623" at bounding box center [318, 110] width 102 height 17
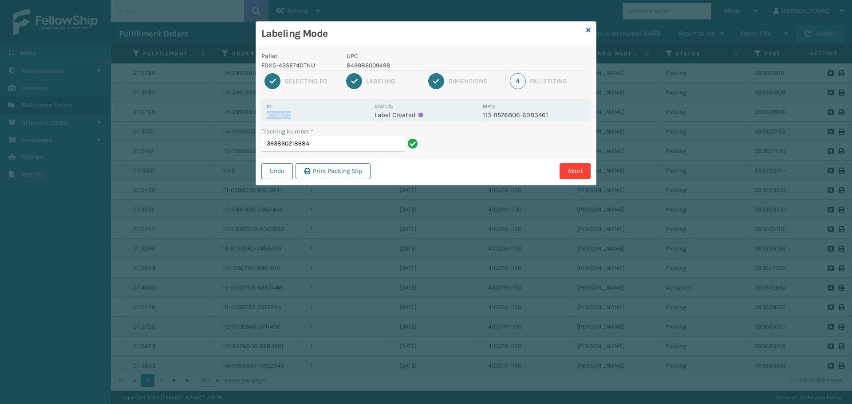
drag, startPoint x: 272, startPoint y: 110, endPoint x: 262, endPoint y: 114, distance: 11.5
click at [262, 114] on div "Id: 2113623 Status: Label Created MPO: 113-8576806-6983461" at bounding box center [425, 110] width 329 height 23
copy p "2113623"
click at [346, 145] on input "393860218684" at bounding box center [332, 144] width 143 height 16
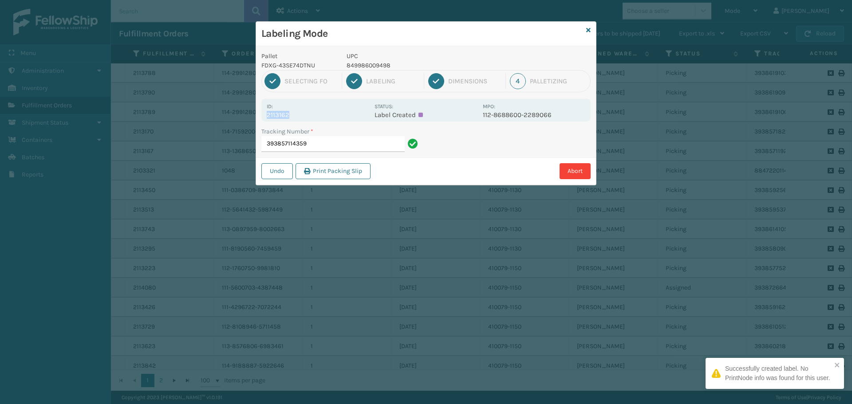
drag, startPoint x: 324, startPoint y: 115, endPoint x: 249, endPoint y: 114, distance: 75.0
click at [249, 114] on div "Labeling Mode Pallet FDXG-43SE74DTNU UPC 849986009498 1 Selecting FO 2 Labeling…" at bounding box center [426, 202] width 852 height 404
copy p "2113162"
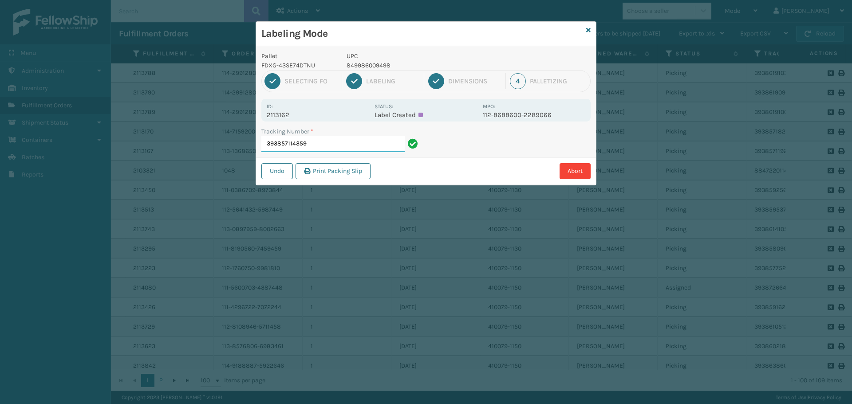
click at [317, 146] on input "393857114359" at bounding box center [332, 144] width 143 height 16
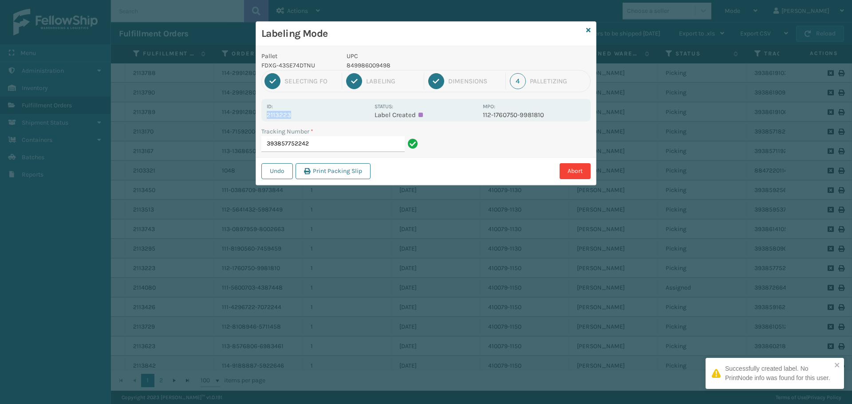
drag, startPoint x: 306, startPoint y: 120, endPoint x: 224, endPoint y: 111, distance: 82.0
click at [224, 111] on div "Labeling Mode Pallet FDXG-43SE74DTNU UPC 849986009498 1 Selecting FO 2 Labeling…" at bounding box center [426, 202] width 852 height 404
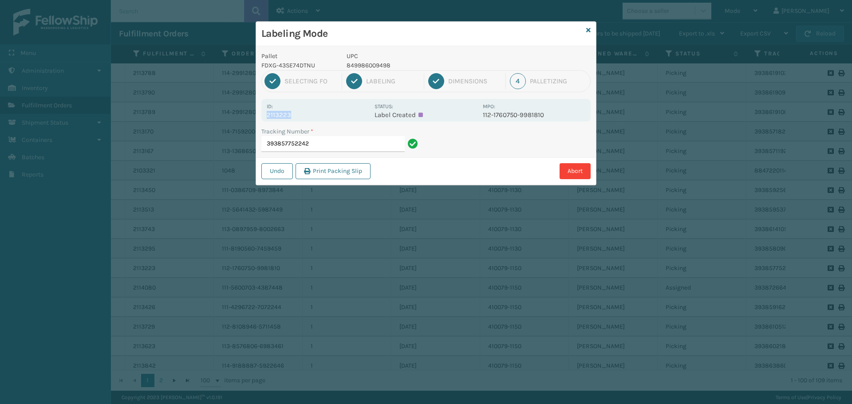
copy p "2113223"
click at [318, 145] on input "393857752242" at bounding box center [332, 144] width 143 height 16
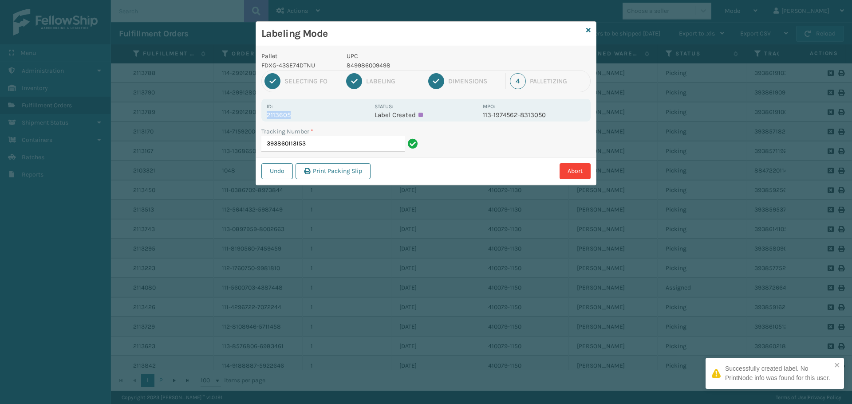
drag, startPoint x: 292, startPoint y: 111, endPoint x: 318, endPoint y: 119, distance: 27.8
click at [318, 119] on div "Id: 2113605 Status: Label Created MPO: 113-1974562-8313050" at bounding box center [425, 110] width 329 height 23
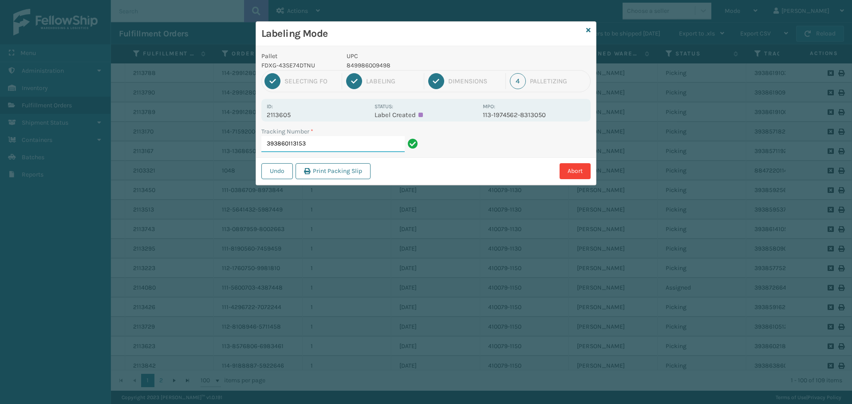
click at [335, 145] on input "393860113153" at bounding box center [332, 144] width 143 height 16
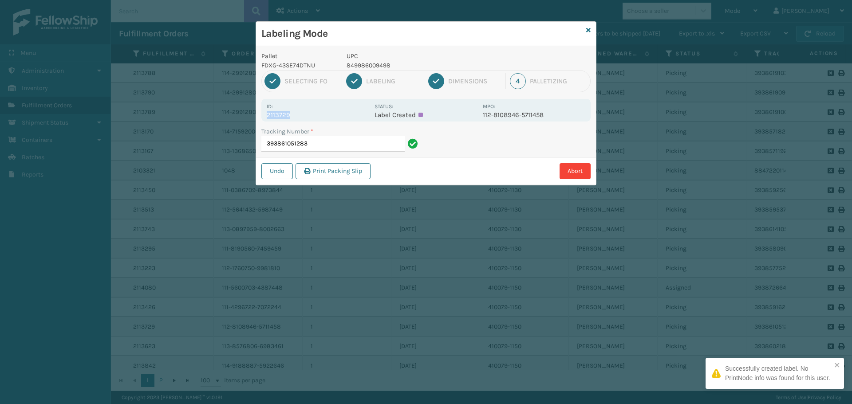
drag, startPoint x: 300, startPoint y: 118, endPoint x: 261, endPoint y: 118, distance: 38.6
click at [261, 118] on div "Id: 2113729 Status: Label Created MPO: 112-8108946-5711458" at bounding box center [425, 110] width 329 height 23
copy p "2113729"
click at [336, 145] on input "393861051283" at bounding box center [332, 144] width 143 height 16
drag, startPoint x: 293, startPoint y: 115, endPoint x: 261, endPoint y: 116, distance: 31.9
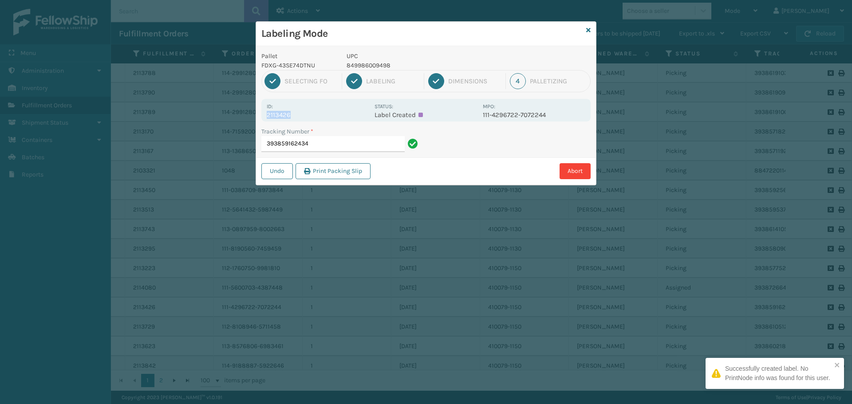
click at [261, 116] on div "Id: 2113426 Status: Label Created MPO: 111-4296722-7072244" at bounding box center [425, 110] width 329 height 23
copy p "2113426"
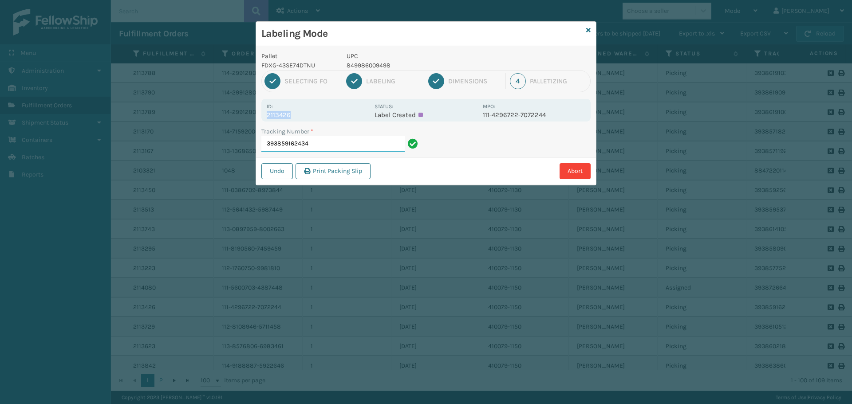
click at [316, 137] on input "393859162434" at bounding box center [332, 144] width 143 height 16
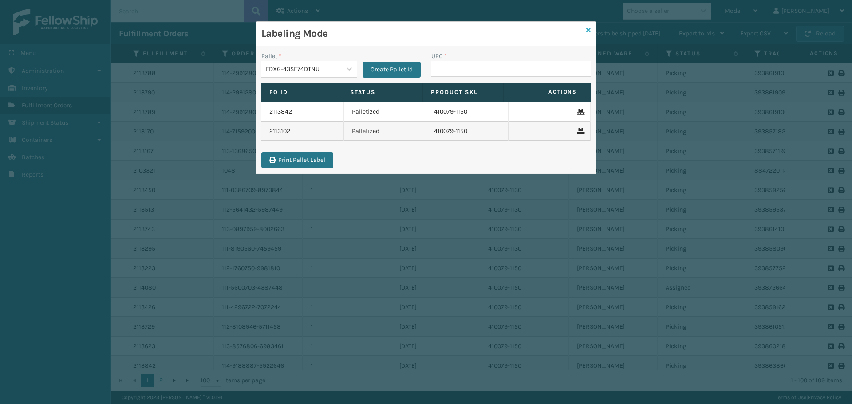
click at [588, 29] on icon at bounding box center [588, 30] width 4 height 6
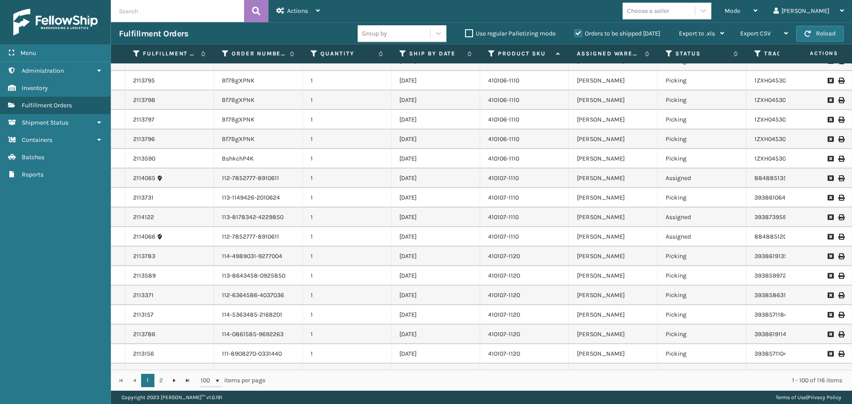
scroll to position [0, 0]
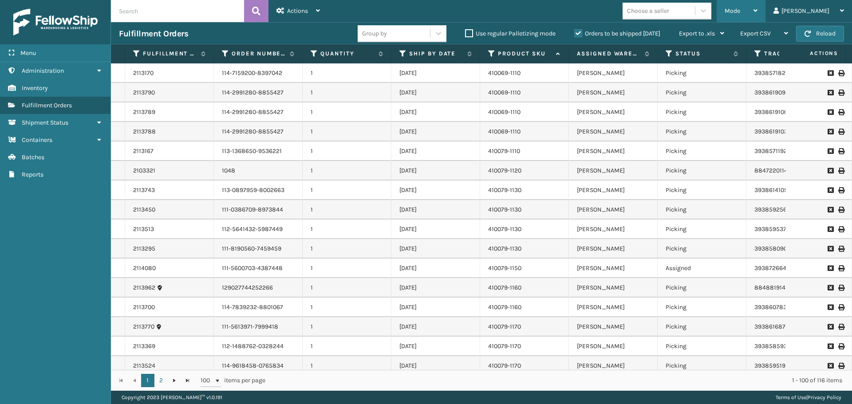
click at [757, 4] on div "Mode" at bounding box center [740, 11] width 33 height 22
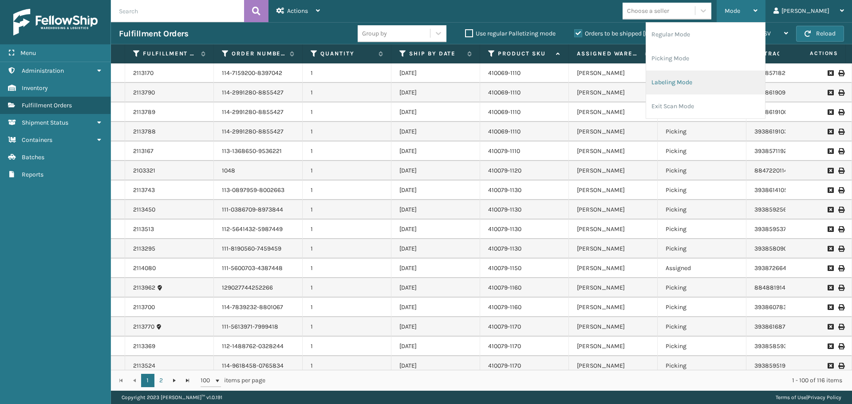
click at [700, 91] on li "Labeling Mode" at bounding box center [705, 83] width 119 height 24
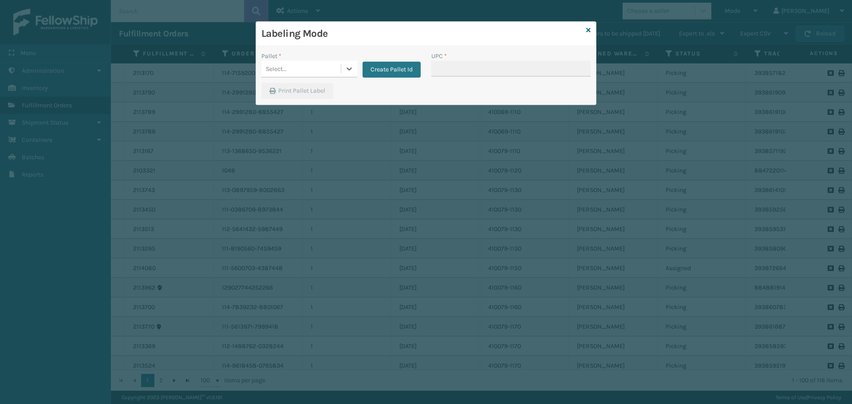
click at [278, 60] on label "Pallet *" at bounding box center [271, 55] width 20 height 9
click at [297, 72] on div "Select..." at bounding box center [300, 69] width 79 height 15
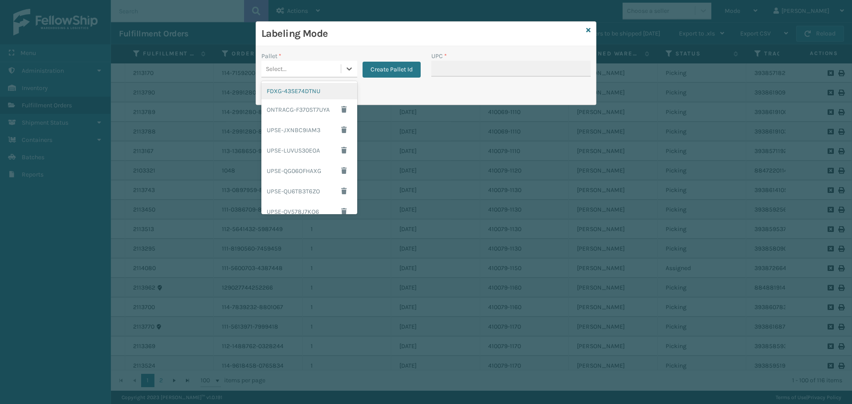
click at [300, 89] on div "FDXG-43SE74DTNU" at bounding box center [309, 91] width 96 height 16
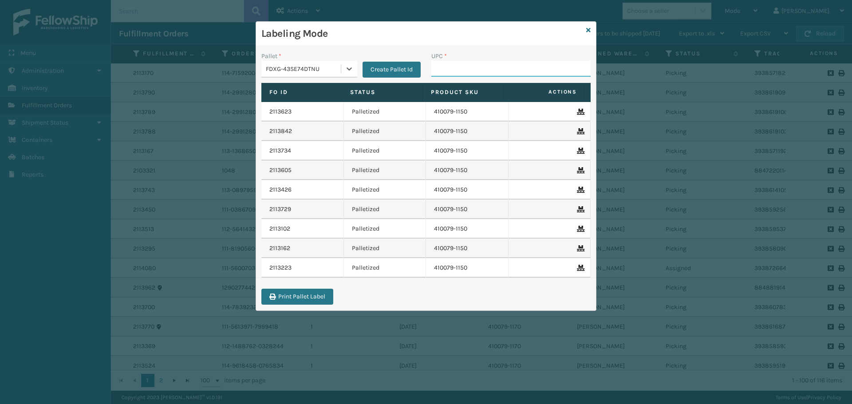
click at [491, 73] on input "UPC *" at bounding box center [510, 69] width 159 height 16
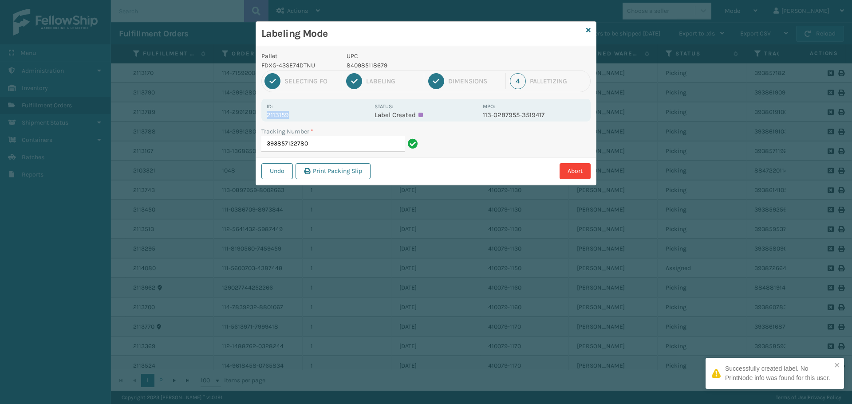
drag, startPoint x: 271, startPoint y: 116, endPoint x: 253, endPoint y: 120, distance: 18.6
click at [253, 120] on div "Labeling Mode Pallet FDXG-43SE74DTNU UPC 840985118679 1 Selecting FO 2 Labeling…" at bounding box center [426, 202] width 852 height 404
copy p "2113159"
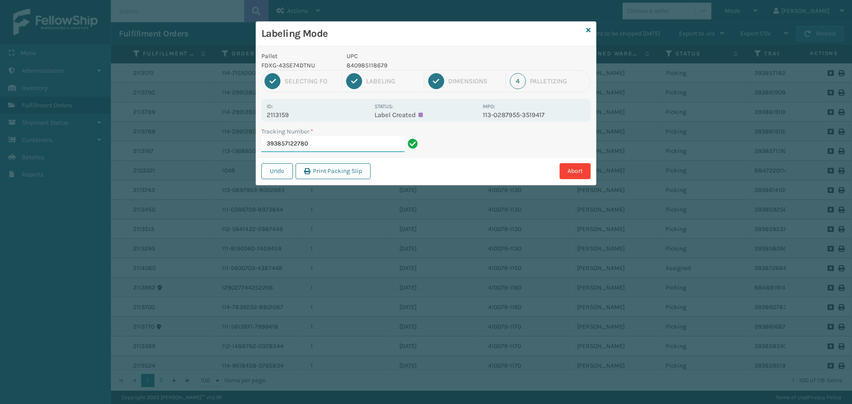
click at [326, 140] on input "393857122780" at bounding box center [332, 144] width 143 height 16
drag, startPoint x: 286, startPoint y: 117, endPoint x: 242, endPoint y: 112, distance: 43.7
click at [242, 112] on div "Labeling Mode Pallet FDXG-43SE74DTNU UPC 840985118679 1 Selecting FO 2 Labeling…" at bounding box center [426, 202] width 852 height 404
copy p "2113088"
click at [381, 143] on input "393856381620" at bounding box center [332, 144] width 143 height 16
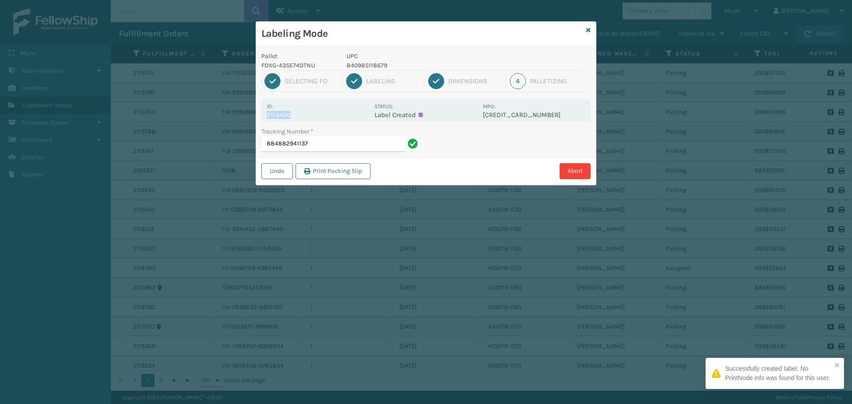
drag, startPoint x: 293, startPoint y: 114, endPoint x: 267, endPoint y: 115, distance: 26.6
click at [267, 115] on p "2113400" at bounding box center [318, 115] width 102 height 8
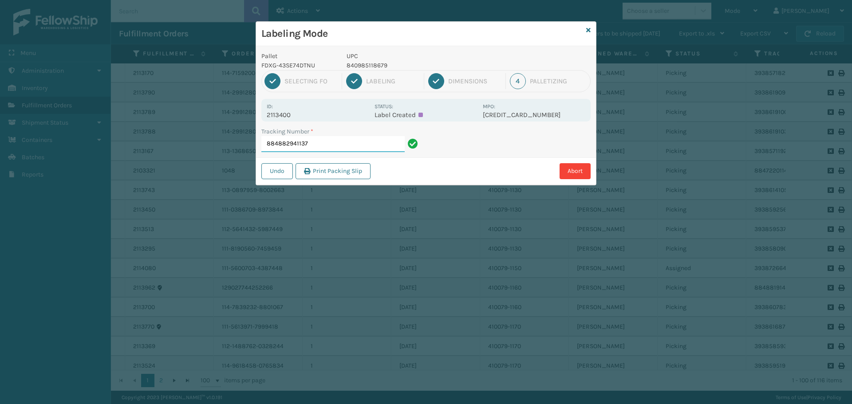
click at [361, 142] on input "884882941137" at bounding box center [332, 144] width 143 height 16
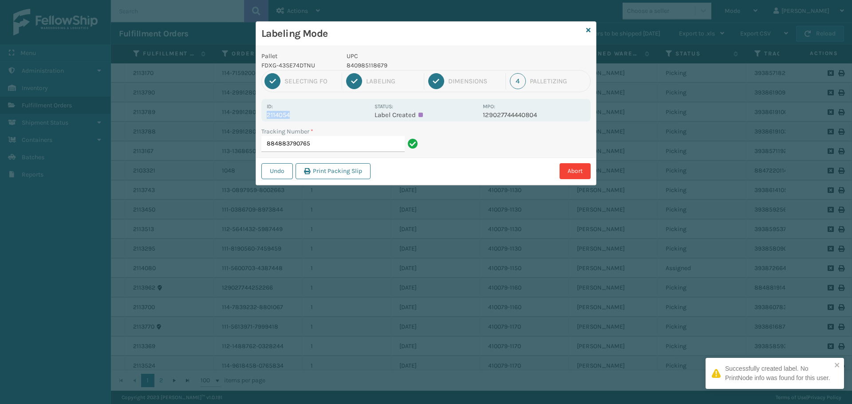
drag, startPoint x: 287, startPoint y: 113, endPoint x: 299, endPoint y: 113, distance: 12.0
click at [299, 113] on div "Id: 2114054" at bounding box center [318, 110] width 102 height 17
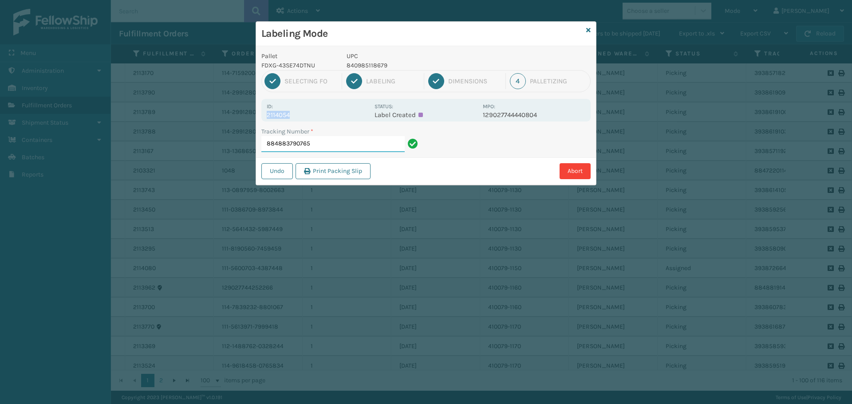
click at [345, 147] on input "884883790765" at bounding box center [332, 144] width 143 height 16
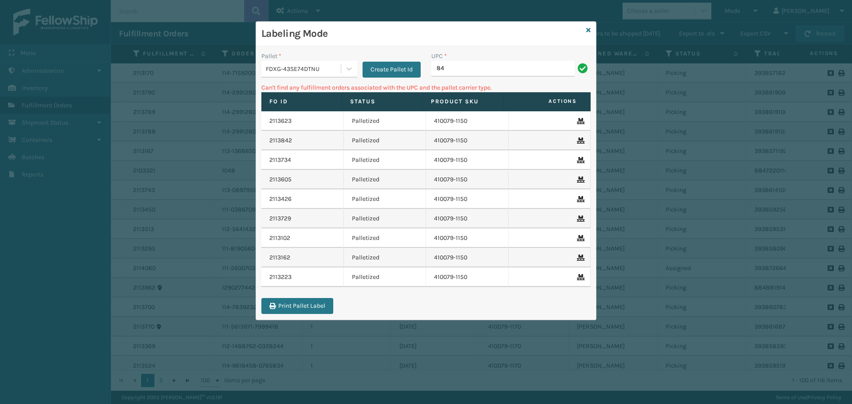
type input "8"
type input "mi"
click at [587, 26] on link at bounding box center [588, 30] width 4 height 9
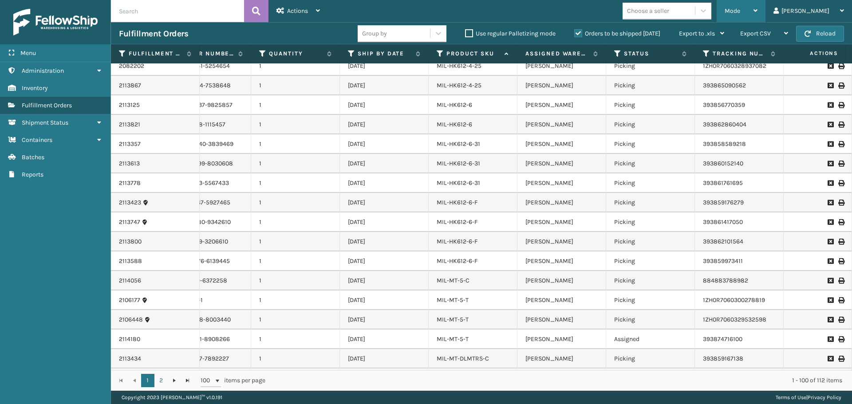
click at [757, 10] on div "Mode" at bounding box center [740, 11] width 33 height 22
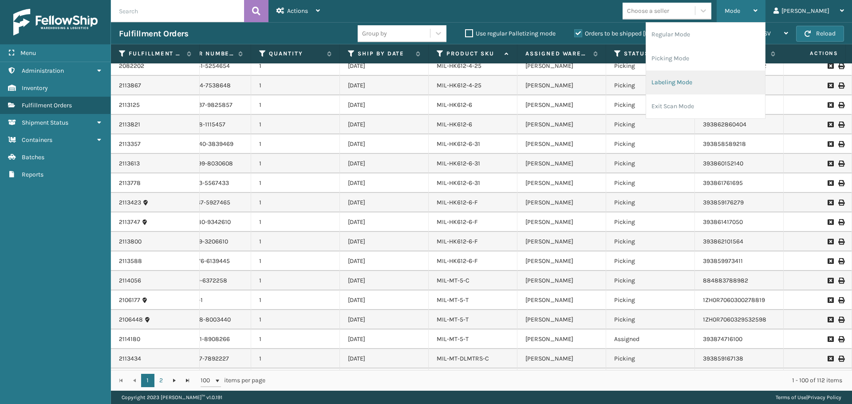
click at [730, 83] on li "Labeling Mode" at bounding box center [705, 83] width 119 height 24
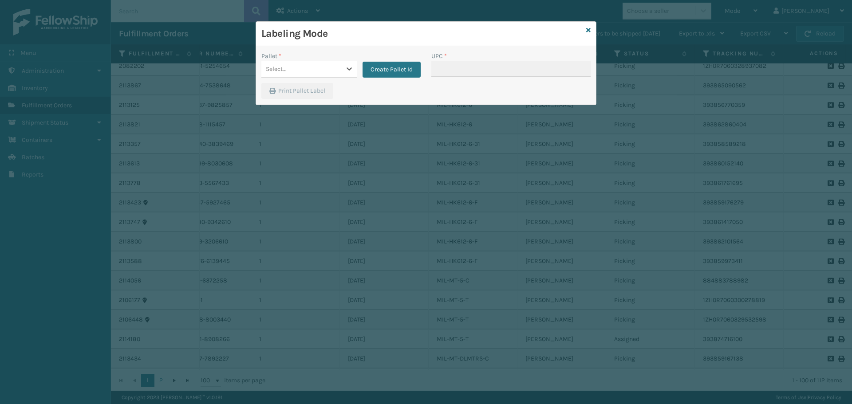
drag, startPoint x: 347, startPoint y: 71, endPoint x: 312, endPoint y: 66, distance: 35.4
click at [312, 66] on div "Select..." at bounding box center [300, 69] width 79 height 15
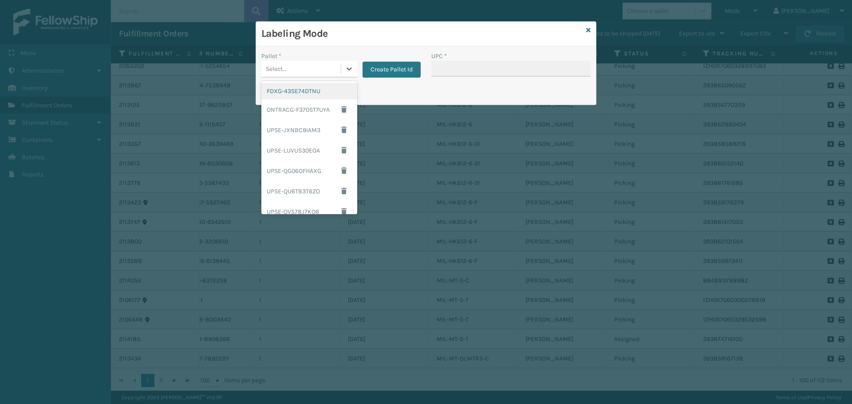
click at [314, 90] on div "FDXG-43SE74DTNU" at bounding box center [309, 91] width 96 height 16
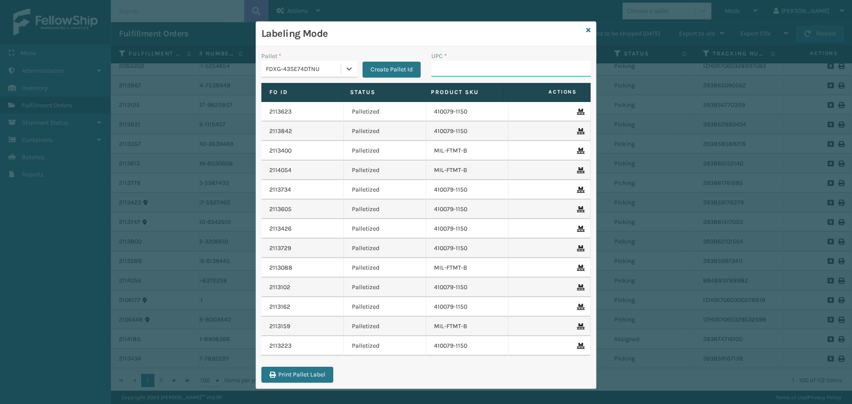
click at [485, 74] on input "UPC *" at bounding box center [510, 69] width 159 height 16
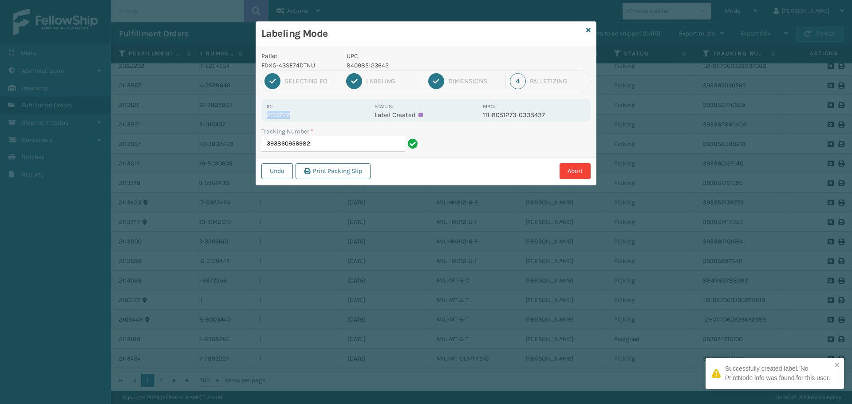
drag, startPoint x: 307, startPoint y: 110, endPoint x: 336, endPoint y: 112, distance: 28.9
click at [336, 112] on div "Id: 2113722" at bounding box center [318, 110] width 102 height 17
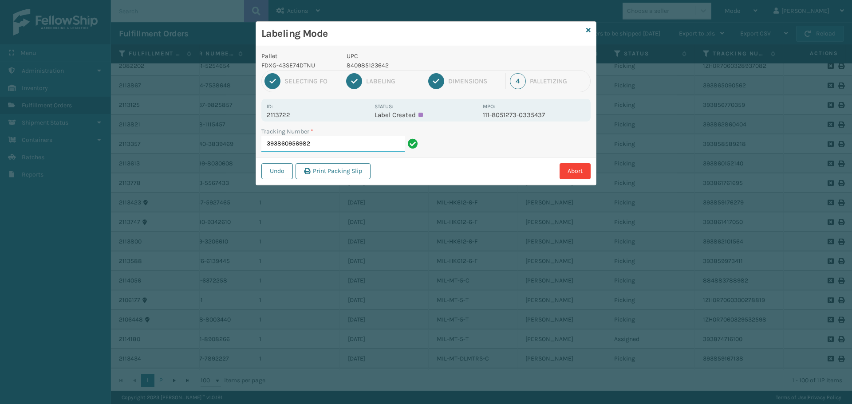
click at [365, 145] on input "393860956982" at bounding box center [332, 144] width 143 height 16
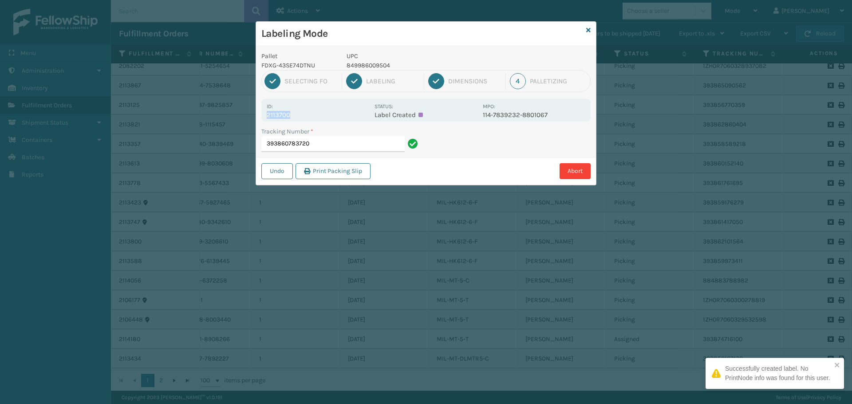
drag, startPoint x: 304, startPoint y: 109, endPoint x: 331, endPoint y: 111, distance: 27.1
click at [331, 111] on div "Id: 2113700" at bounding box center [318, 110] width 102 height 17
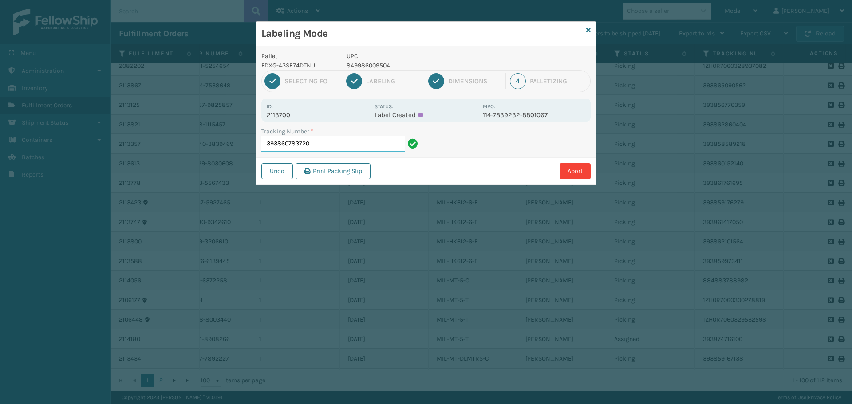
drag, startPoint x: 344, startPoint y: 141, endPoint x: 339, endPoint y: 135, distance: 7.3
click at [340, 136] on div "Tracking Number * 393860783720" at bounding box center [340, 139] width 159 height 25
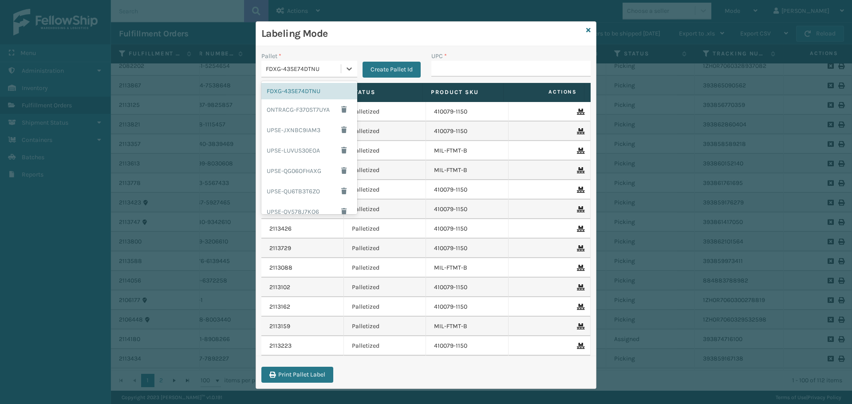
click at [325, 68] on div "FDXG-43SE74DTNU" at bounding box center [304, 68] width 76 height 9
click at [307, 110] on div "ONTRACG-F370ST7UYA" at bounding box center [309, 109] width 96 height 20
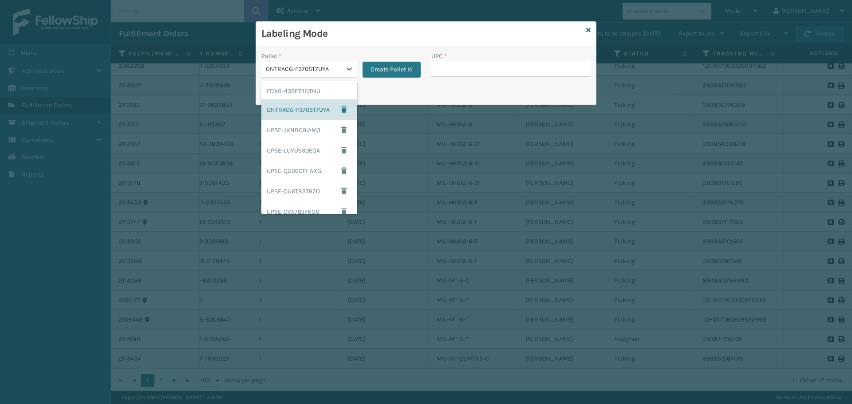
click at [331, 68] on div "ONTRACG-F370ST7UYA" at bounding box center [304, 68] width 76 height 9
click at [314, 94] on div "FDXG-43SE74DTNU" at bounding box center [309, 91] width 96 height 16
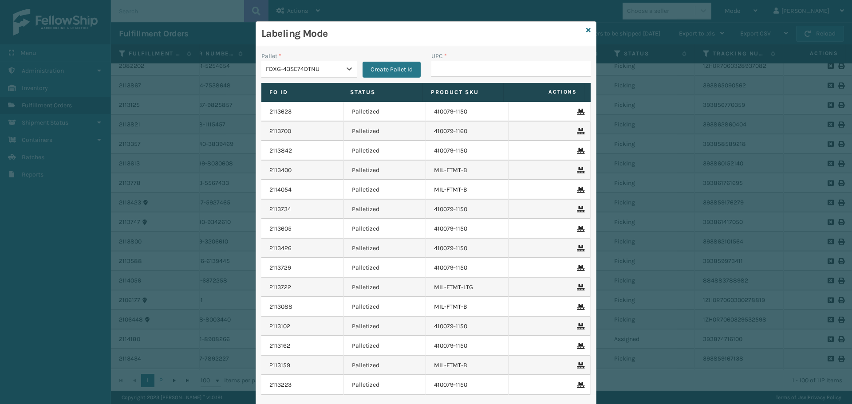
drag, startPoint x: 841, startPoint y: 205, endPoint x: 836, endPoint y: 261, distance: 55.7
click at [836, 261] on div "Labeling Mode Pallet * option FDXG-43SE74DTNU, selected. 0 results available. S…" at bounding box center [426, 202] width 852 height 404
click at [545, 68] on input "UPC *" at bounding box center [510, 69] width 159 height 16
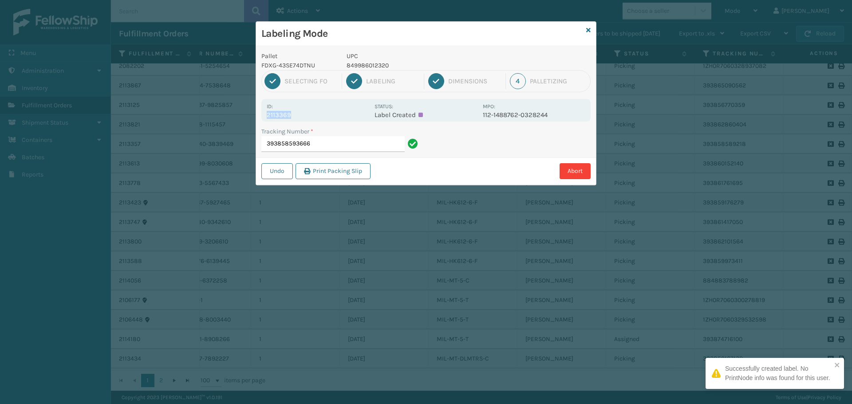
drag, startPoint x: 301, startPoint y: 106, endPoint x: 311, endPoint y: 112, distance: 12.2
click at [311, 112] on div "Id: 2113369" at bounding box center [318, 110] width 102 height 17
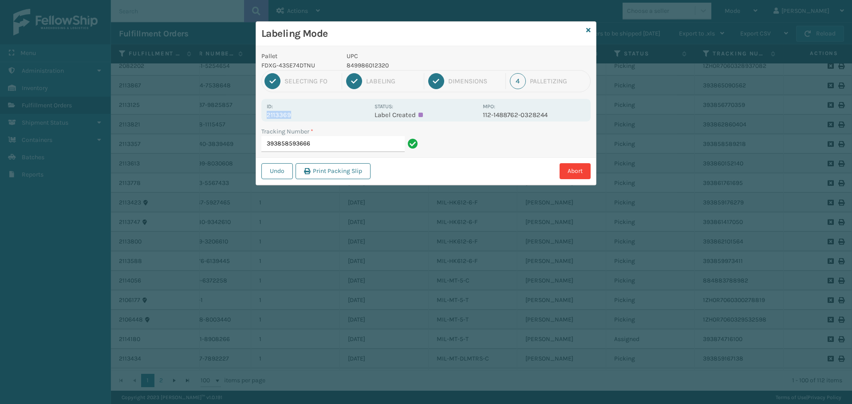
click at [304, 118] on p "2113369" at bounding box center [318, 115] width 102 height 8
drag, startPoint x: 295, startPoint y: 117, endPoint x: 257, endPoint y: 120, distance: 38.3
click at [257, 120] on div "Pallet FDXG-43SE74DTNU UPC 849986012320 1 Selecting FO 2 Labeling 3 Dimensions …" at bounding box center [426, 115] width 340 height 139
click at [351, 149] on input "393858593666" at bounding box center [332, 144] width 143 height 16
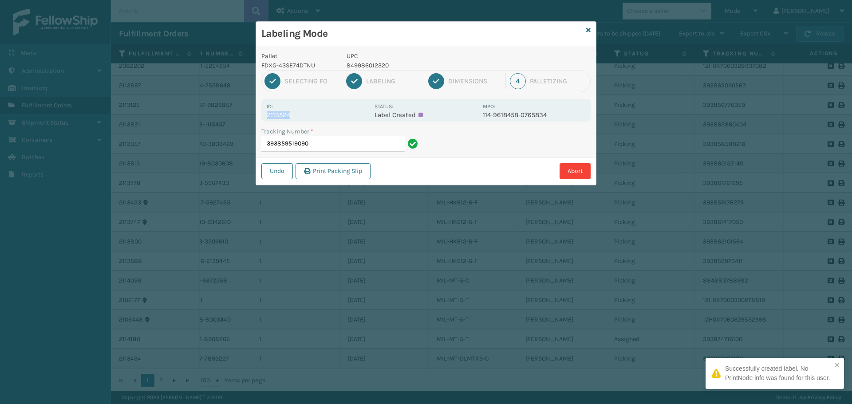
drag, startPoint x: 305, startPoint y: 107, endPoint x: 322, endPoint y: 114, distance: 18.7
click at [322, 114] on div "Id: 2113524" at bounding box center [318, 110] width 102 height 17
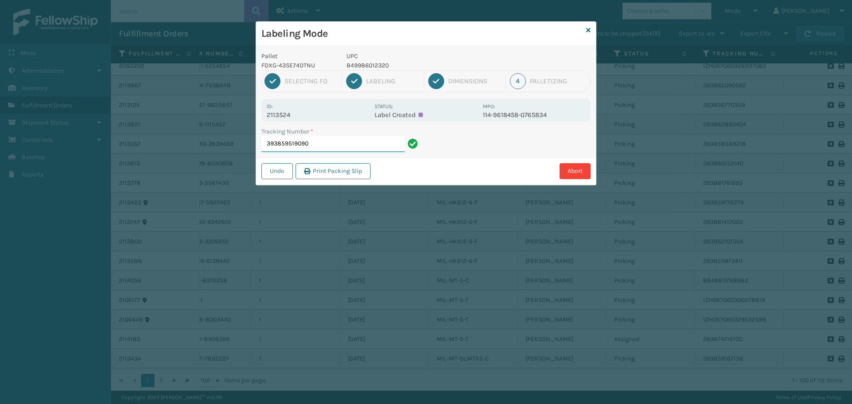
click at [334, 145] on input "393859519090" at bounding box center [332, 144] width 143 height 16
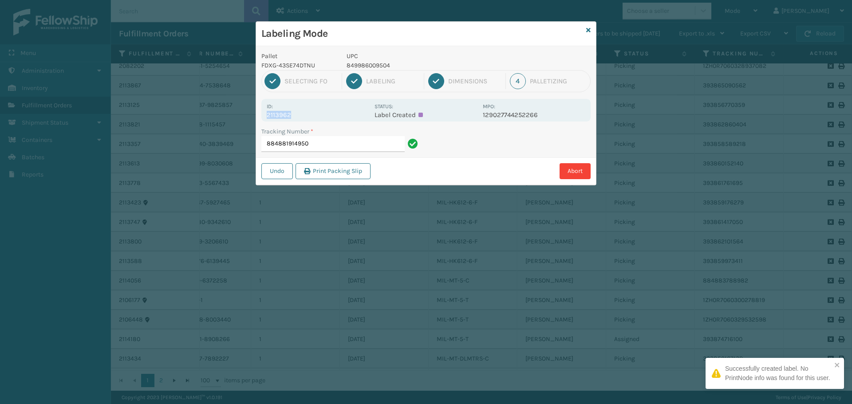
drag, startPoint x: 314, startPoint y: 123, endPoint x: 268, endPoint y: 111, distance: 47.5
click at [268, 111] on div "Id: 2113962 Status: Label Created MPO: 129027744252266" at bounding box center [425, 110] width 329 height 23
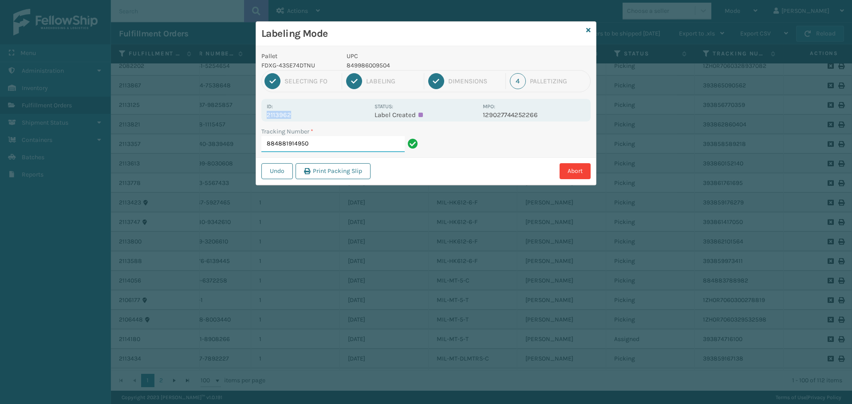
click at [330, 147] on input "884881914950" at bounding box center [332, 144] width 143 height 16
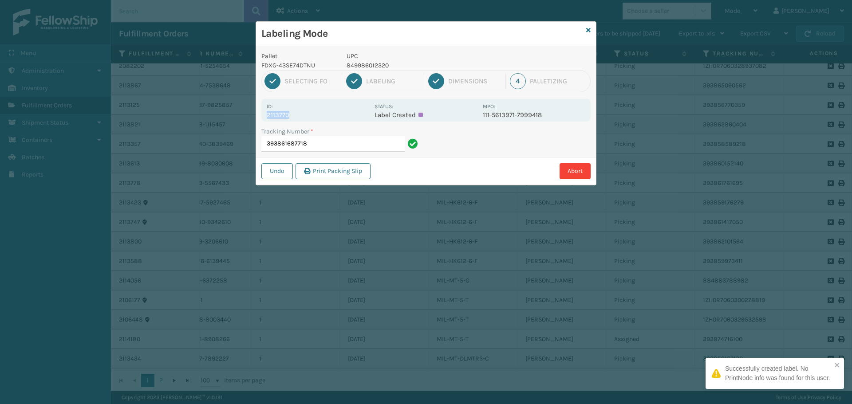
drag, startPoint x: 297, startPoint y: 120, endPoint x: 268, endPoint y: 115, distance: 29.3
click at [268, 115] on p "2113770" at bounding box center [318, 115] width 102 height 8
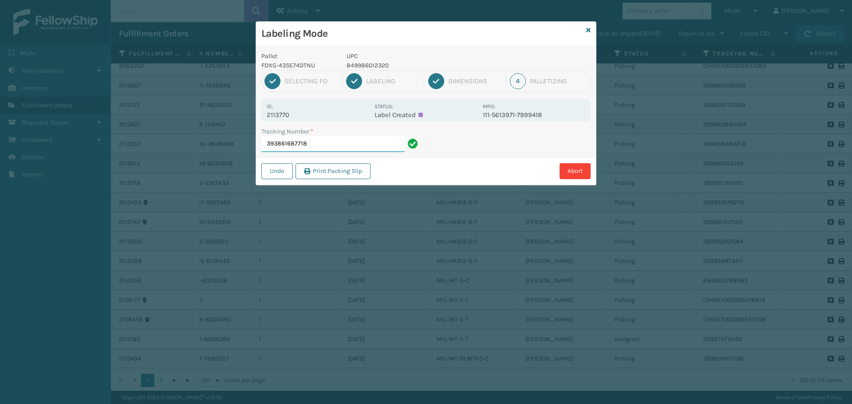
click at [341, 146] on input "393861687718" at bounding box center [332, 144] width 143 height 16
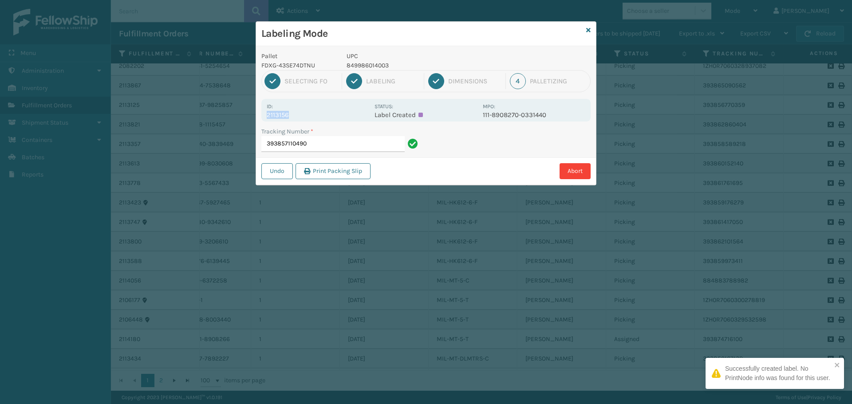
drag, startPoint x: 296, startPoint y: 115, endPoint x: 255, endPoint y: 113, distance: 40.9
click at [255, 113] on div "Labeling Mode Pallet FDXG-43SE74DTNU UPC 849986014003 1 Selecting FO 2 Labeling…" at bounding box center [425, 103] width 341 height 164
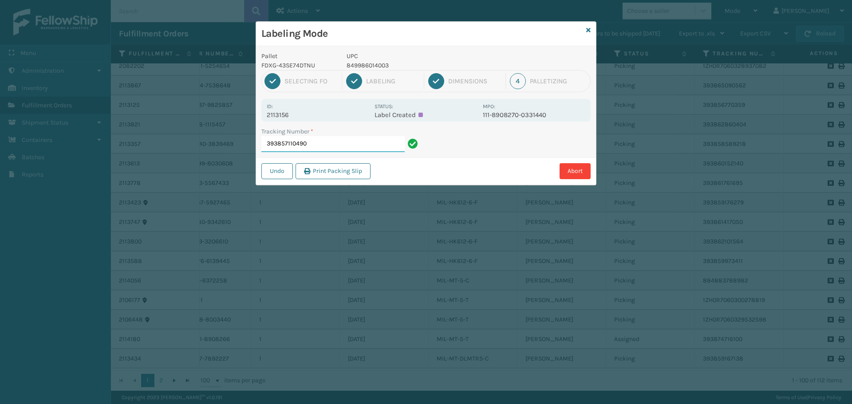
click at [357, 147] on input "393857110490" at bounding box center [332, 144] width 143 height 16
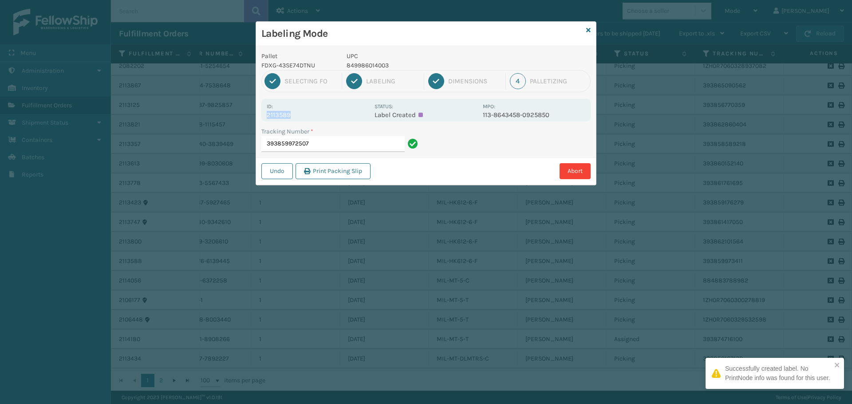
drag, startPoint x: 300, startPoint y: 113, endPoint x: 265, endPoint y: 120, distance: 35.7
click at [265, 120] on div "Id: 2113589 Status: Label Created MPO: 113-8643458-0925850" at bounding box center [425, 110] width 329 height 23
click at [322, 145] on input "393859972507" at bounding box center [332, 144] width 143 height 16
drag, startPoint x: 283, startPoint y: 113, endPoint x: 265, endPoint y: 114, distance: 17.8
click at [265, 114] on div "Id: 2113371 Status: Label Created MPO: 112-6364586-4037036" at bounding box center [425, 110] width 329 height 23
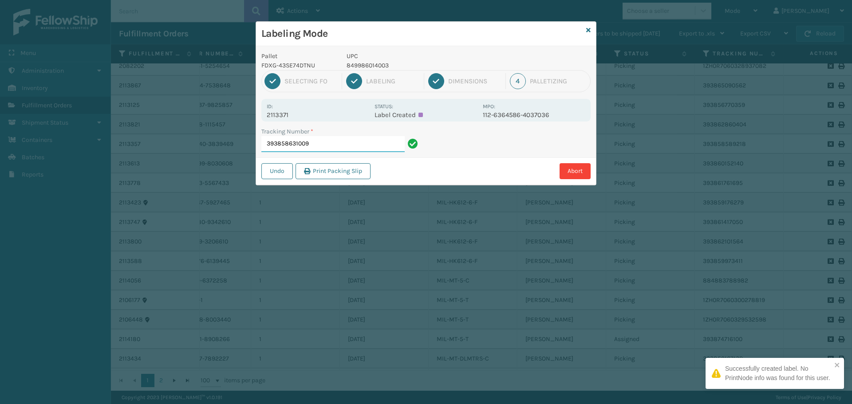
click at [306, 138] on input "393858631009" at bounding box center [332, 144] width 143 height 16
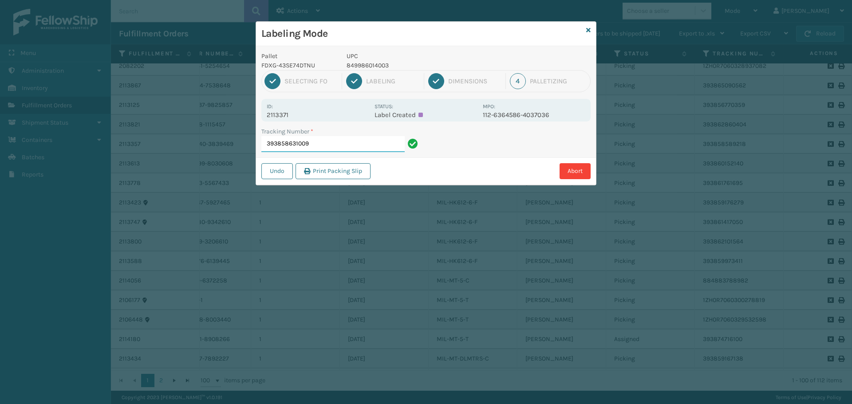
click at [340, 146] on input "393858631009" at bounding box center [332, 144] width 143 height 16
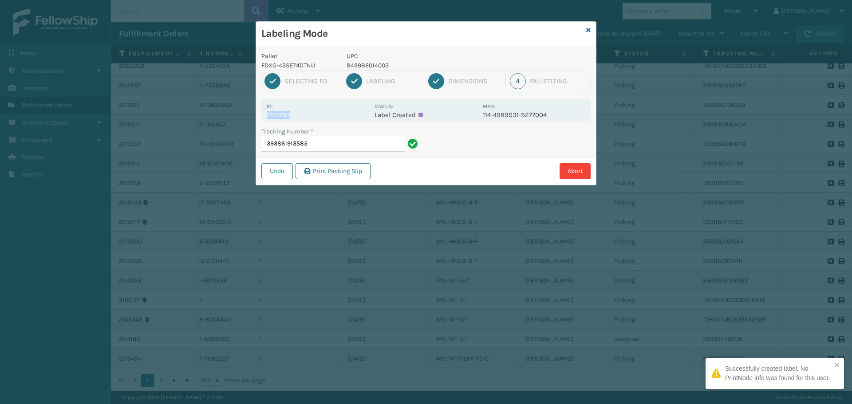
drag, startPoint x: 312, startPoint y: 115, endPoint x: 252, endPoint y: 119, distance: 60.0
click at [252, 119] on div "Labeling Mode Pallet FDXG-43SE74DTNU UPC 849986014003 1 Selecting FO 2 Labeling…" at bounding box center [426, 202] width 852 height 404
click at [318, 142] on input "393861913585" at bounding box center [332, 144] width 143 height 16
drag, startPoint x: 301, startPoint y: 115, endPoint x: 267, endPoint y: 118, distance: 34.3
click at [267, 118] on p "2113786" at bounding box center [318, 115] width 102 height 8
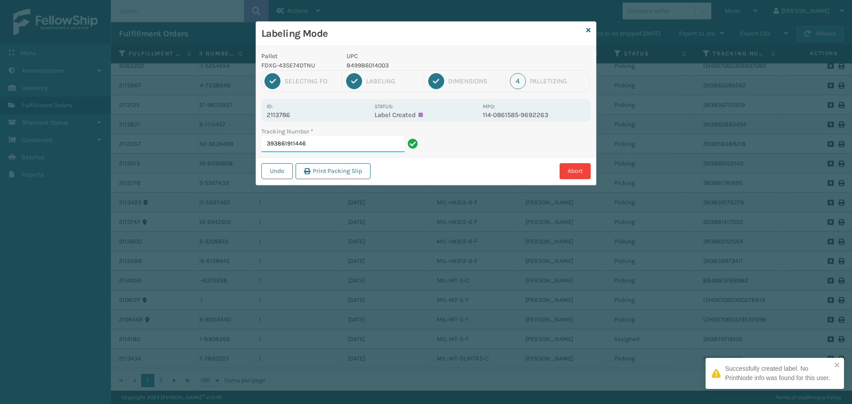
click at [321, 141] on input "393861911446" at bounding box center [332, 144] width 143 height 16
drag, startPoint x: 301, startPoint y: 112, endPoint x: 259, endPoint y: 114, distance: 41.7
click at [259, 114] on div "Pallet FDXG-43SE74DTNU UPC 849986014003 1 Selecting FO 2 Labeling 3 Dimensions …" at bounding box center [426, 115] width 340 height 139
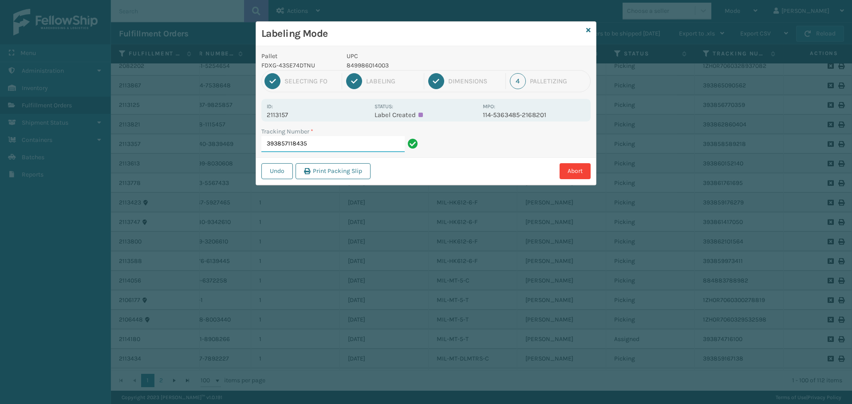
click at [314, 141] on input "393857118435" at bounding box center [332, 144] width 143 height 16
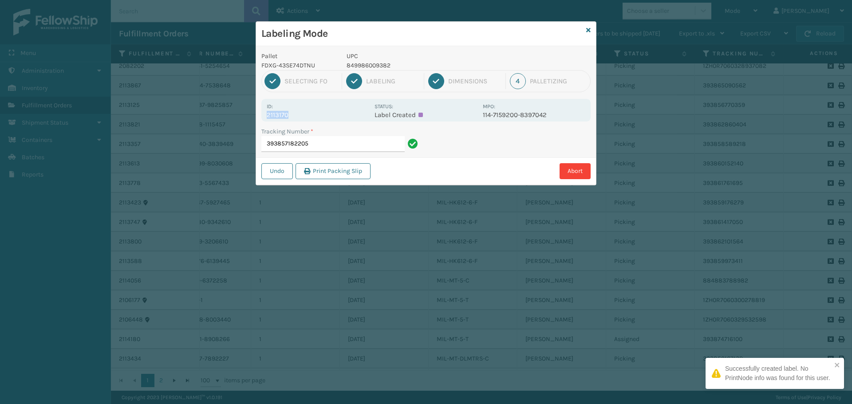
drag, startPoint x: 297, startPoint y: 113, endPoint x: 251, endPoint y: 116, distance: 46.2
click at [251, 116] on div "Labeling Mode Pallet FDXG-43SE74DTNU UPC 849986009382 1 Selecting FO 2 Labeling…" at bounding box center [426, 202] width 852 height 404
click at [328, 141] on input "393857182205" at bounding box center [332, 144] width 143 height 16
drag, startPoint x: 296, startPoint y: 113, endPoint x: 259, endPoint y: 115, distance: 36.9
click at [259, 115] on div "Pallet FDXG-43SE74DTNU UPC 849986009382 1 Selecting FO 2 Labeling 3 Dimensions …" at bounding box center [426, 115] width 340 height 139
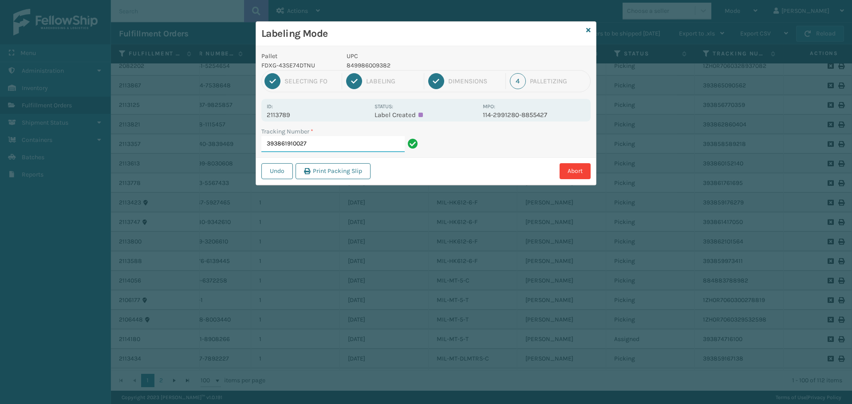
click at [345, 149] on input "393861910027" at bounding box center [332, 144] width 143 height 16
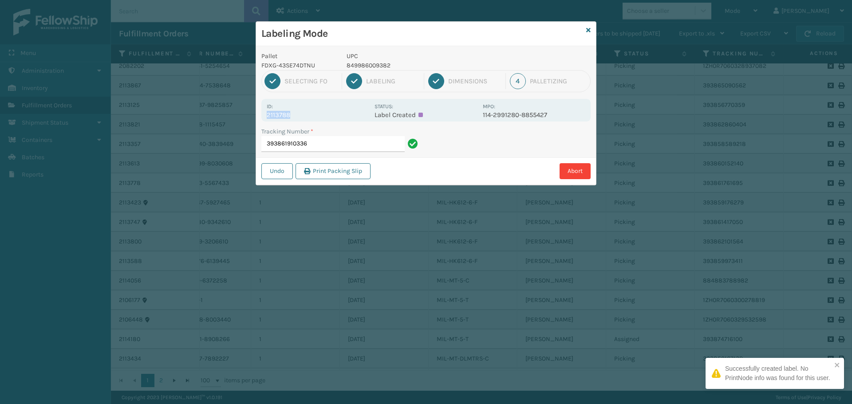
drag, startPoint x: 301, startPoint y: 114, endPoint x: 259, endPoint y: 118, distance: 42.7
click at [259, 117] on div "Pallet FDXG-43SE74DTNU UPC 849986009382 1 Selecting FO 2 Labeling 3 Dimensions …" at bounding box center [426, 115] width 340 height 139
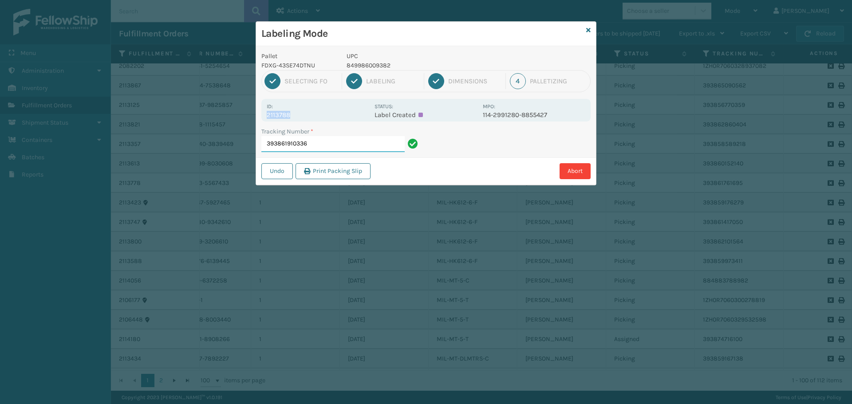
click at [342, 144] on input "393861910336" at bounding box center [332, 144] width 143 height 16
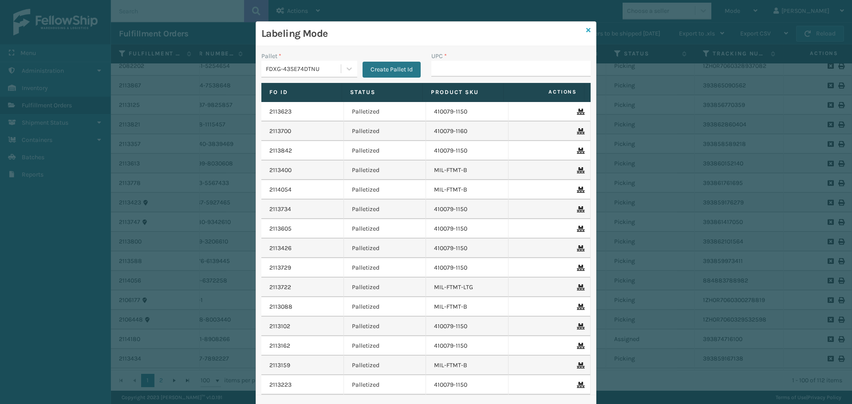
click at [586, 31] on icon at bounding box center [588, 30] width 4 height 6
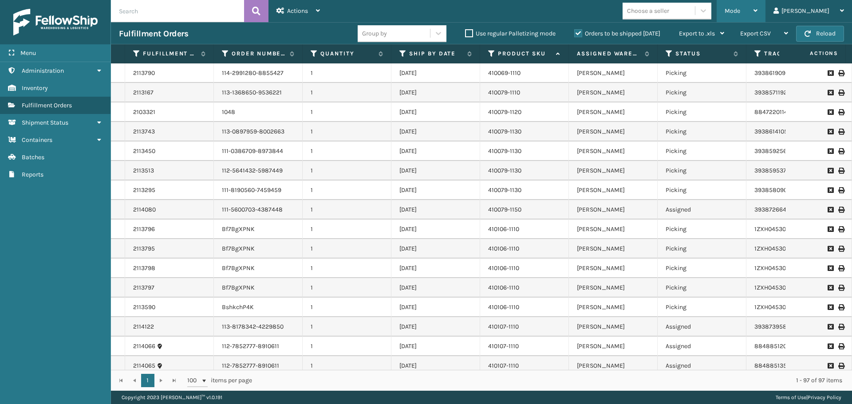
click at [740, 13] on span "Mode" at bounding box center [732, 11] width 16 height 8
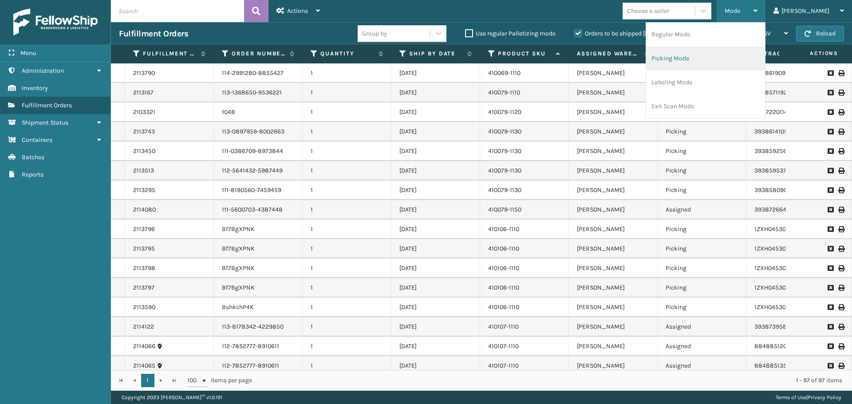
click at [746, 56] on li "Picking Mode" at bounding box center [705, 59] width 119 height 24
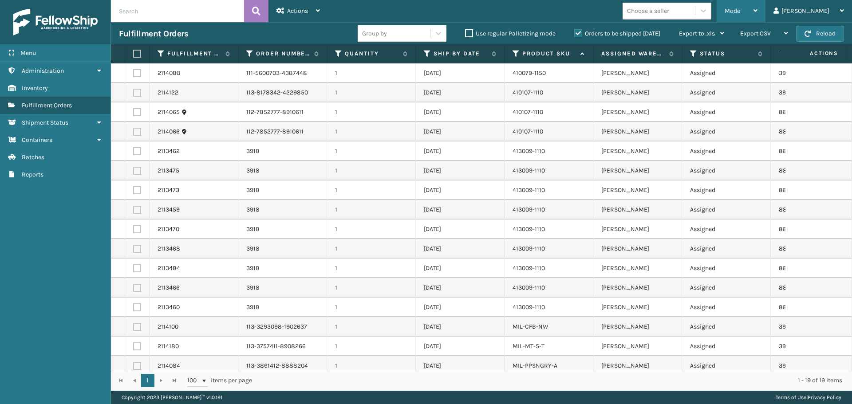
click at [757, 15] on div "Mode" at bounding box center [740, 11] width 33 height 22
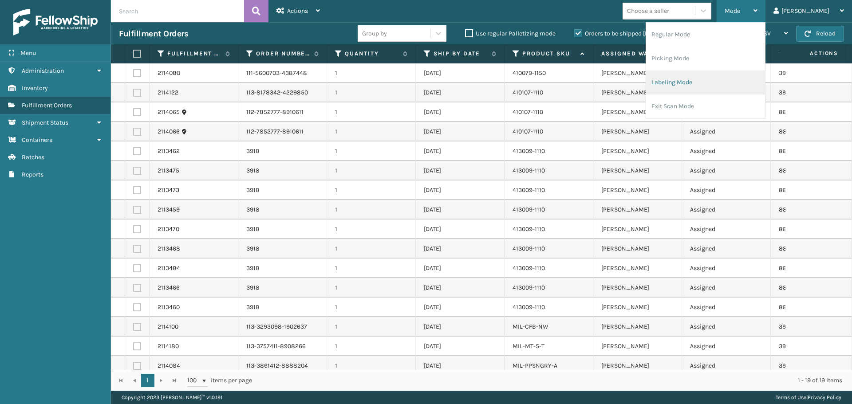
click at [731, 77] on li "Labeling Mode" at bounding box center [705, 83] width 119 height 24
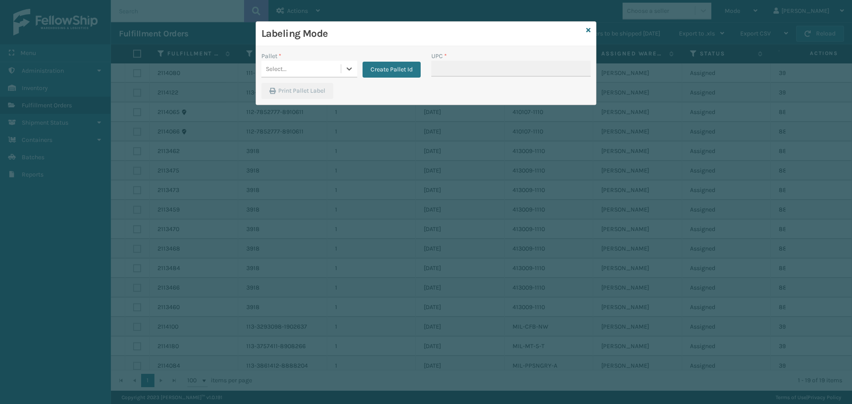
click at [332, 63] on div "Select..." at bounding box center [300, 69] width 79 height 15
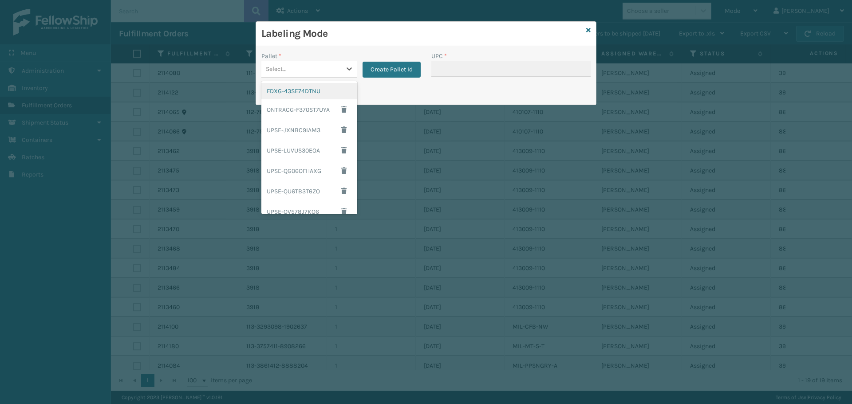
click at [320, 94] on div "FDXG-43SE74DTNU" at bounding box center [309, 91] width 96 height 16
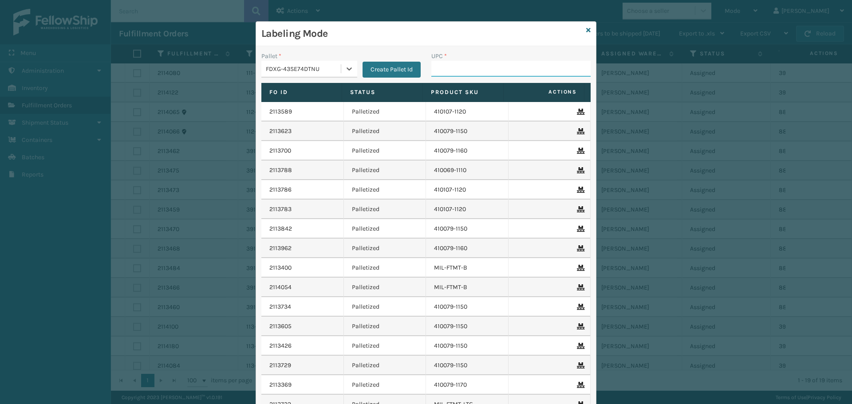
click at [520, 69] on input "UPC *" at bounding box center [510, 69] width 159 height 16
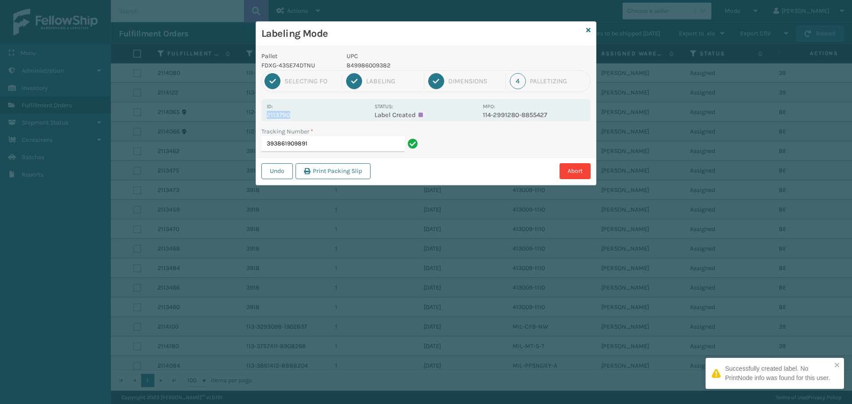
drag, startPoint x: 295, startPoint y: 116, endPoint x: 258, endPoint y: 113, distance: 37.8
click at [258, 113] on div "Pallet FDXG-43SE74DTNU UPC 849986009382 1 Selecting FO 2 Labeling 3 Dimensions …" at bounding box center [426, 115] width 340 height 139
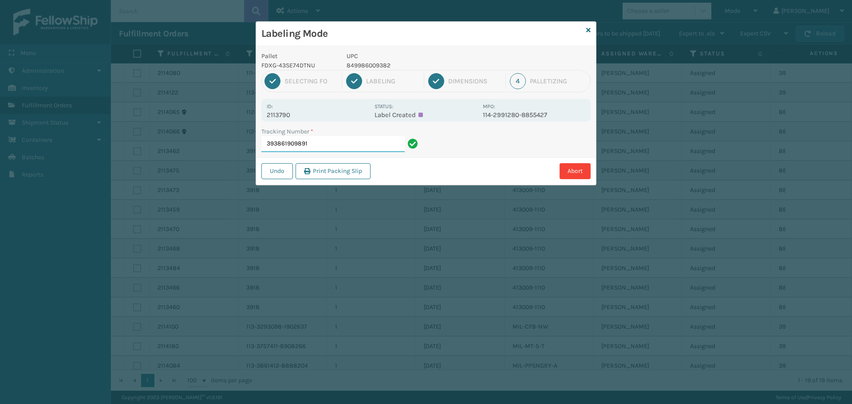
click at [359, 143] on input "393861909891" at bounding box center [332, 144] width 143 height 16
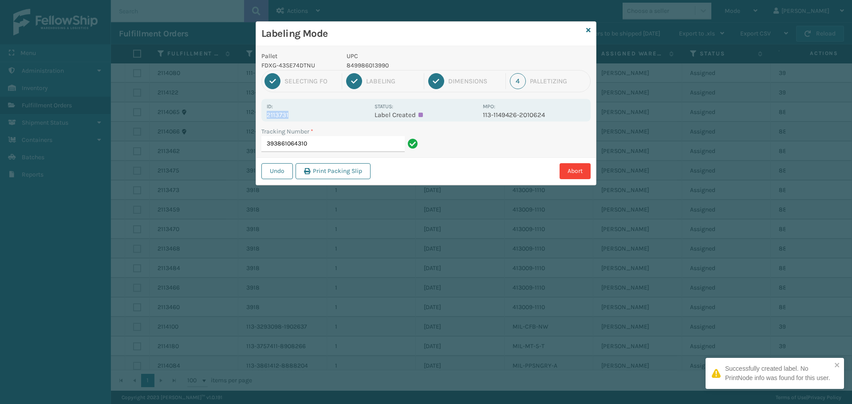
drag, startPoint x: 289, startPoint y: 116, endPoint x: 260, endPoint y: 114, distance: 28.9
click at [260, 114] on div "Pallet FDXG-43SE74DTNU UPC 849986013990 1 Selecting FO 2 Labeling 3 Dimensions …" at bounding box center [426, 115] width 340 height 139
click at [345, 139] on input "393861064310" at bounding box center [332, 144] width 143 height 16
drag, startPoint x: 299, startPoint y: 118, endPoint x: 258, endPoint y: 118, distance: 41.2
click at [258, 118] on div "Pallet FDXG-43SE74DTNU UPC 849986012290 1 Selecting FO 2 Labeling 3 Dimensions …" at bounding box center [426, 115] width 340 height 139
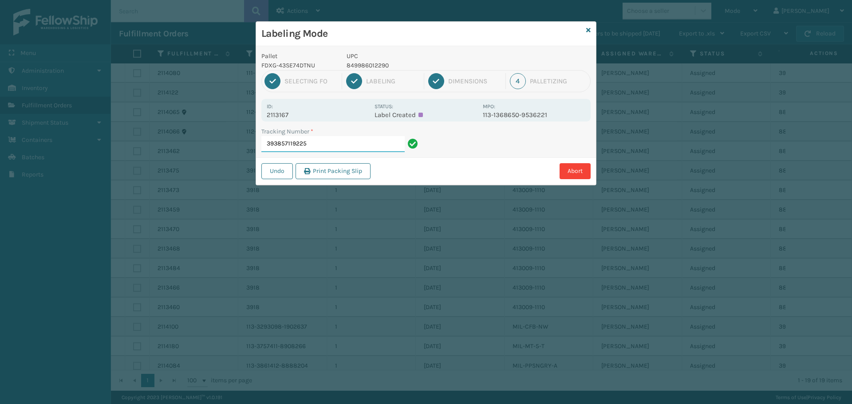
click at [346, 141] on input "393857119225" at bounding box center [332, 144] width 143 height 16
drag, startPoint x: 286, startPoint y: 112, endPoint x: 294, endPoint y: 115, distance: 8.3
click at [294, 115] on div "Pallet FDXG-43SE74DTNU UPC 849986012290 1 Selecting FO 2 Labeling 3 Dimensions …" at bounding box center [426, 115] width 340 height 139
click at [330, 141] on input "393857119225" at bounding box center [332, 144] width 143 height 16
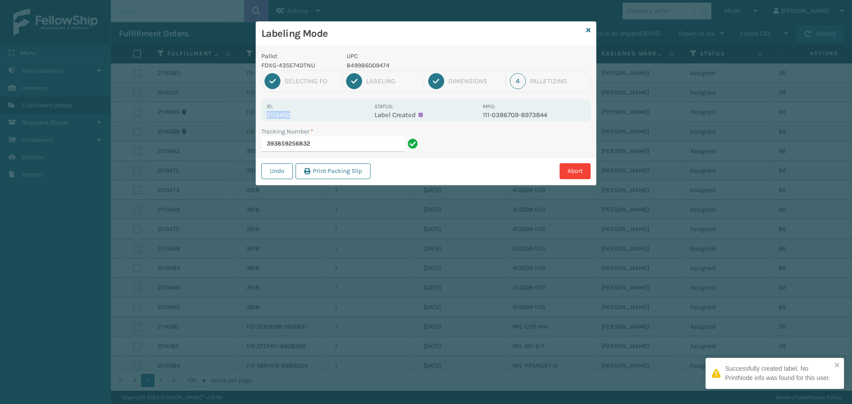
drag, startPoint x: 293, startPoint y: 116, endPoint x: 239, endPoint y: 114, distance: 54.6
click at [239, 114] on div "Labeling Mode Pallet FDXG-43SE74DTNU UPC 849986009474 1 Selecting FO 2 Labeling…" at bounding box center [426, 202] width 852 height 404
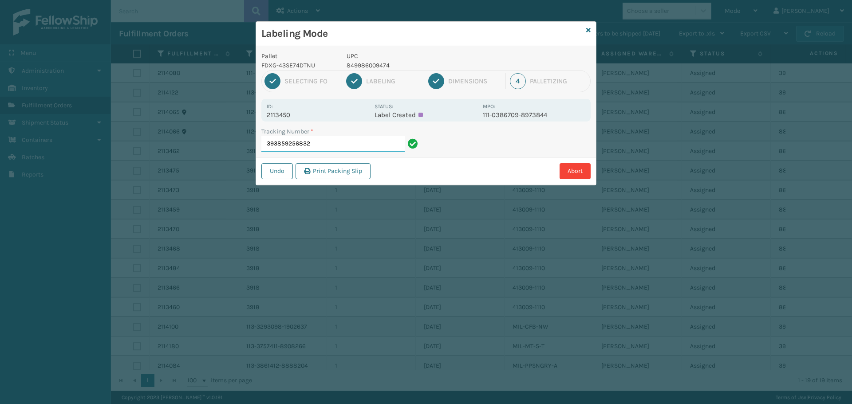
click at [369, 147] on input "393859256832" at bounding box center [332, 144] width 143 height 16
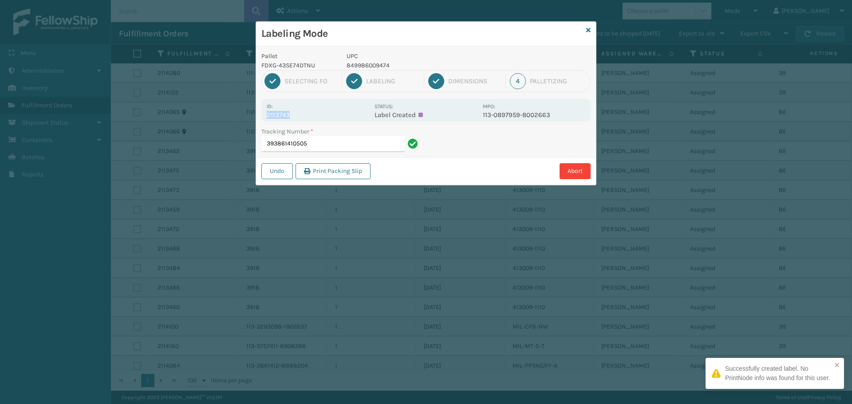
drag, startPoint x: 294, startPoint y: 117, endPoint x: 253, endPoint y: 119, distance: 41.3
click at [253, 119] on div "Labeling Mode Pallet FDXG-43SE74DTNU UPC 849986009474 1 Selecting FO 2 Labeling…" at bounding box center [426, 202] width 852 height 404
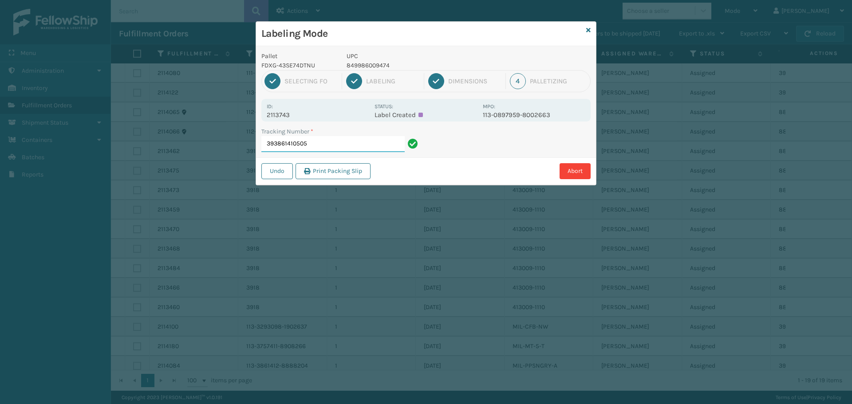
click at [325, 149] on input "393861410505" at bounding box center [332, 144] width 143 height 16
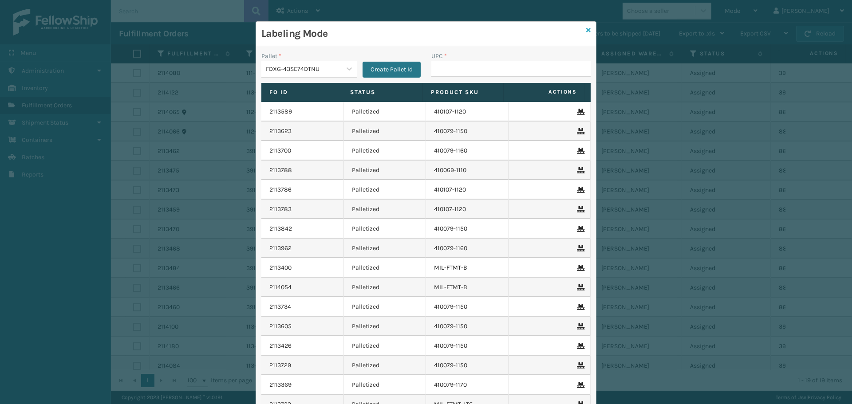
click at [586, 29] on icon at bounding box center [588, 30] width 4 height 6
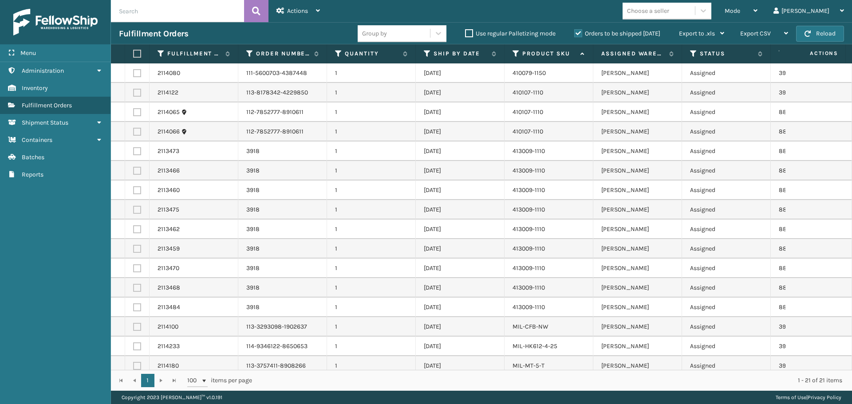
click at [136, 54] on label at bounding box center [135, 54] width 5 height 8
click at [133, 54] on input "checkbox" at bounding box center [133, 54] width 0 height 6
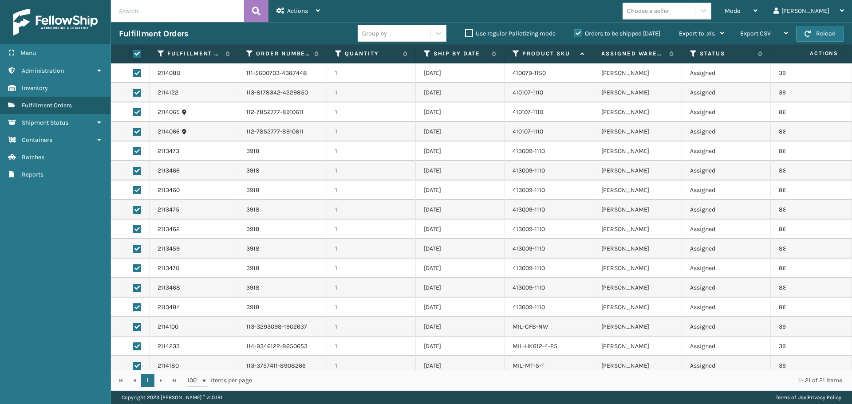
checkbox input "true"
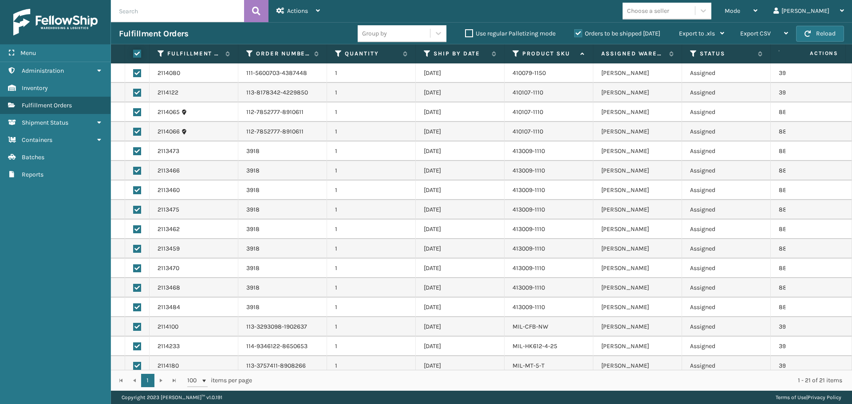
checkbox input "true"
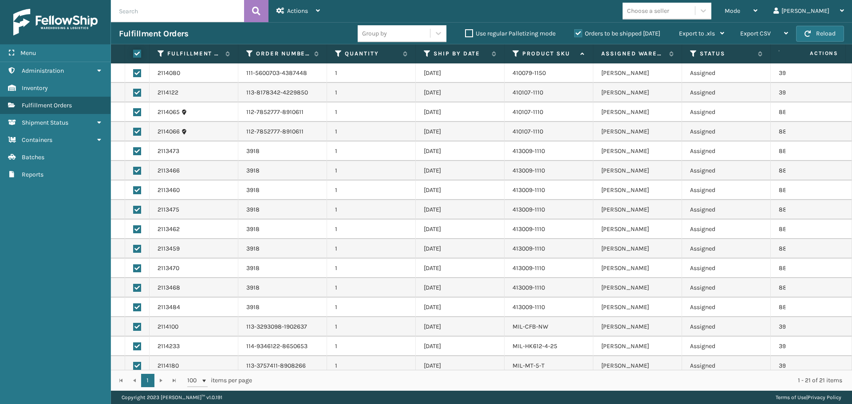
checkbox input "true"
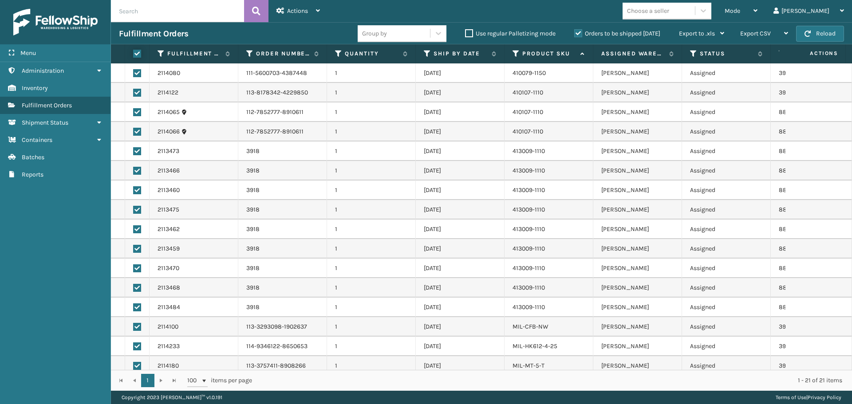
checkbox input "true"
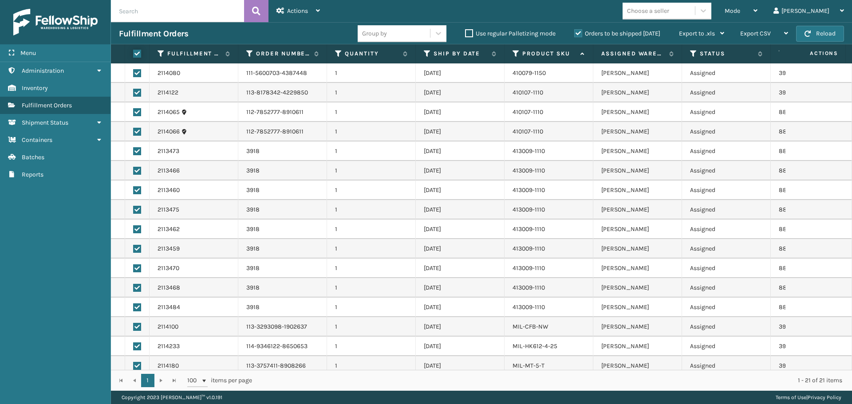
checkbox input "true"
click at [301, 13] on span "Actions" at bounding box center [297, 11] width 21 height 8
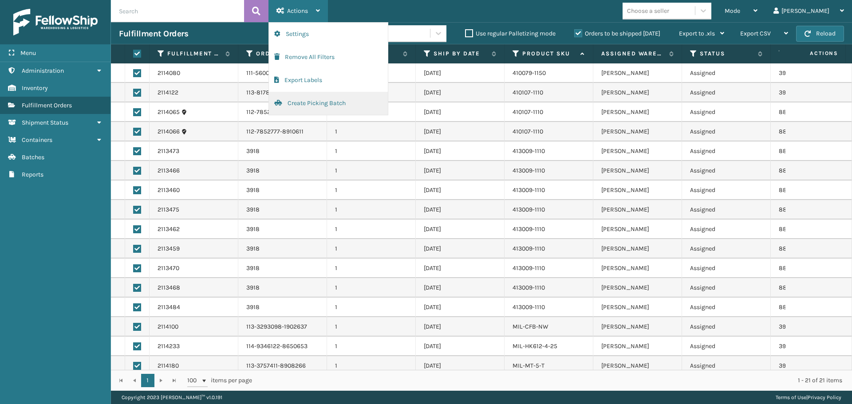
click at [321, 106] on button "Create Picking Batch" at bounding box center [328, 103] width 119 height 23
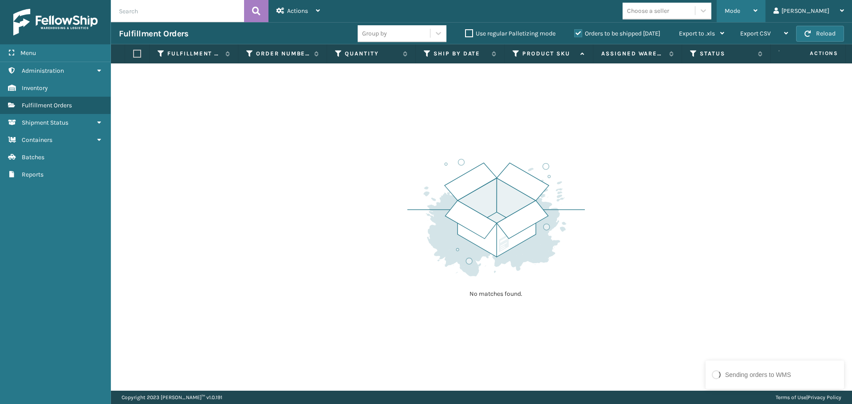
click at [740, 12] on span "Mode" at bounding box center [732, 11] width 16 height 8
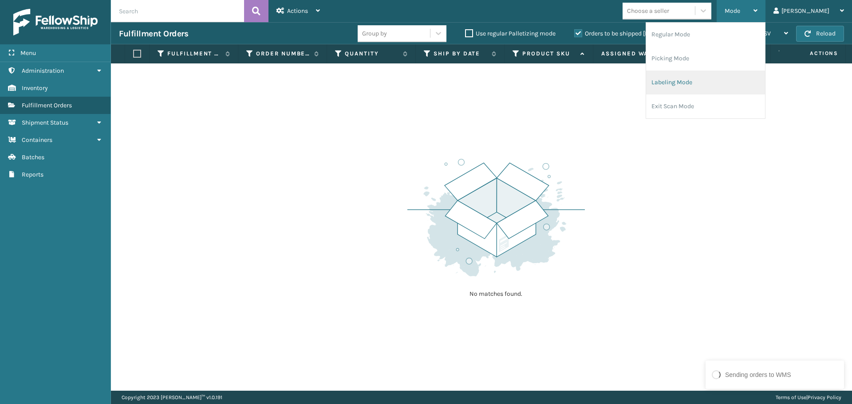
click at [730, 83] on li "Labeling Mode" at bounding box center [705, 83] width 119 height 24
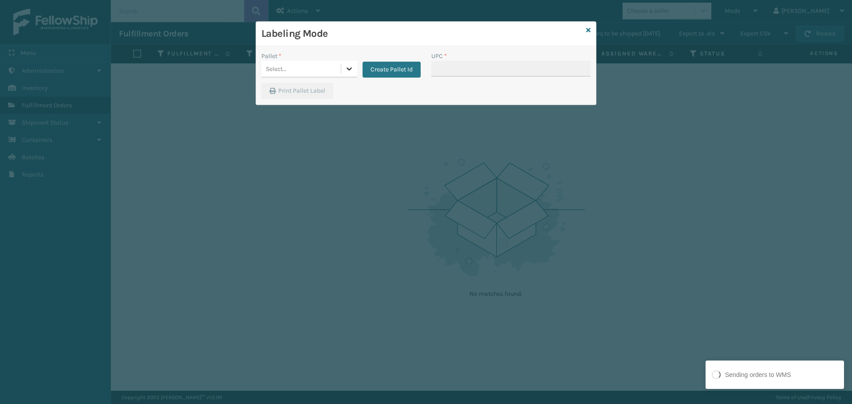
click at [350, 73] on icon at bounding box center [349, 68] width 9 height 9
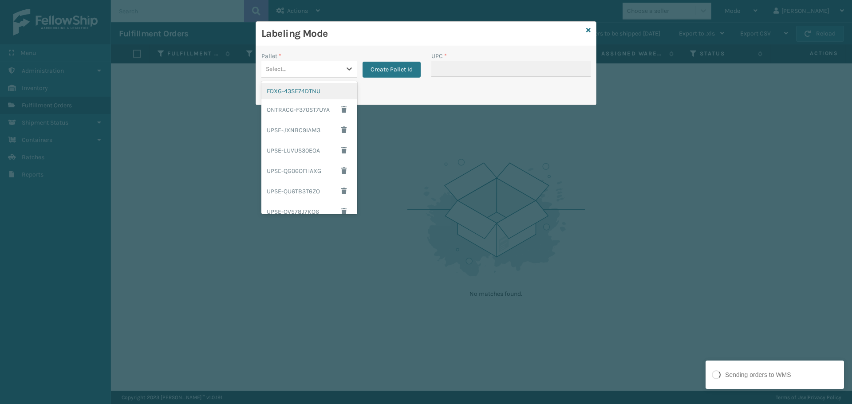
click at [308, 83] on div "FDXG-43SE74DTNU" at bounding box center [309, 91] width 96 height 16
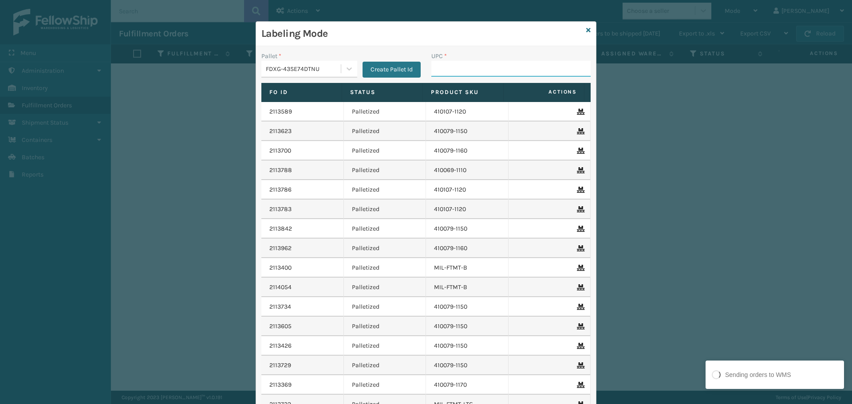
click at [487, 70] on input "UPC *" at bounding box center [510, 69] width 159 height 16
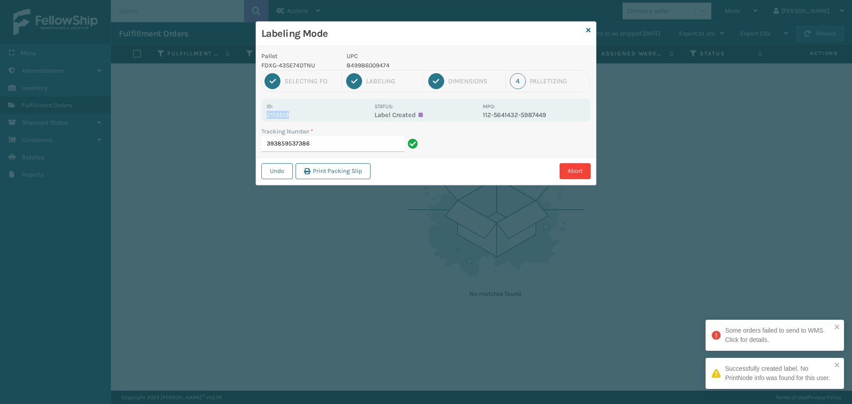
drag, startPoint x: 302, startPoint y: 113, endPoint x: 263, endPoint y: 117, distance: 39.2
click at [263, 117] on div "Id: 2113513 Status: Label Created MPO: 112-5641432-5987449" at bounding box center [425, 110] width 329 height 23
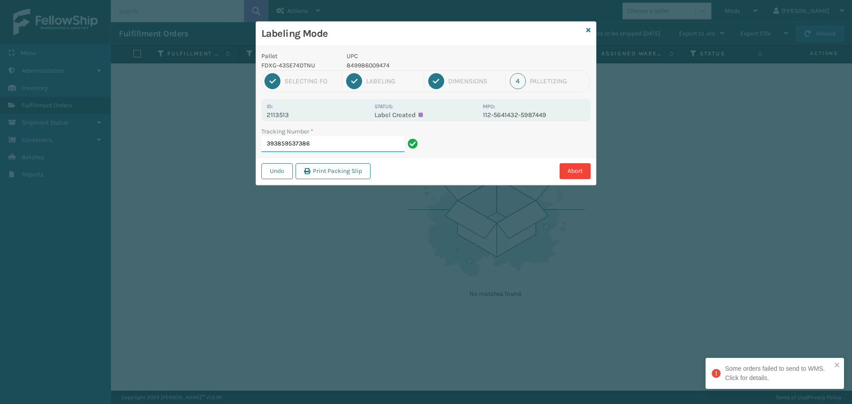
click at [369, 144] on input "393859537386" at bounding box center [332, 144] width 143 height 16
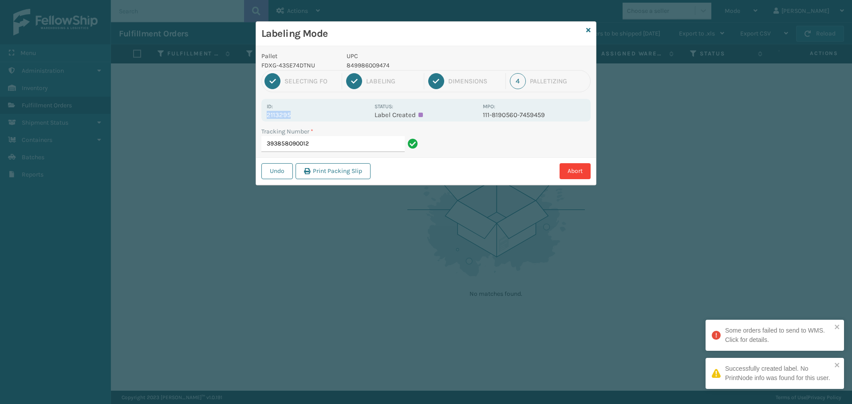
drag, startPoint x: 293, startPoint y: 114, endPoint x: 248, endPoint y: 113, distance: 44.4
click at [248, 113] on div "Labeling Mode Pallet FDXG-43SE74DTNU UPC 849986009474 1 Selecting FO 2 Labeling…" at bounding box center [426, 202] width 852 height 404
click at [324, 146] on input "393858090012" at bounding box center [332, 144] width 143 height 16
drag, startPoint x: 299, startPoint y: 118, endPoint x: 247, endPoint y: 112, distance: 52.3
click at [247, 112] on div "Labeling Mode Pallet FDXG-43SE74DTNU UPC 849986033899 1 Selecting FO 2 Labeling…" at bounding box center [426, 202] width 852 height 404
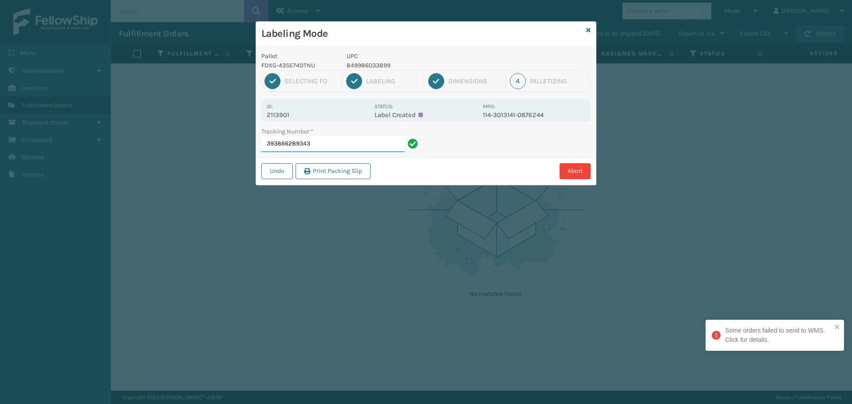
click at [387, 146] on input "393866289343" at bounding box center [332, 144] width 143 height 16
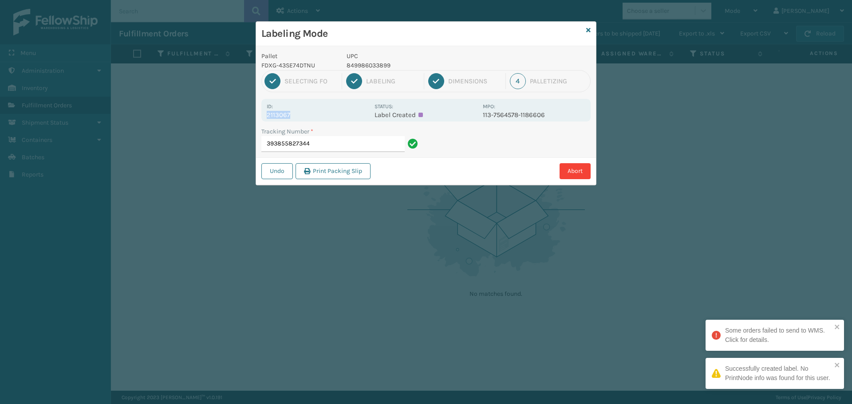
drag, startPoint x: 302, startPoint y: 117, endPoint x: 252, endPoint y: 119, distance: 49.3
click at [252, 119] on div "Labeling Mode Pallet FDXG-43SE74DTNU UPC 849986033899 1 Selecting FO 2 Labeling…" at bounding box center [426, 202] width 852 height 404
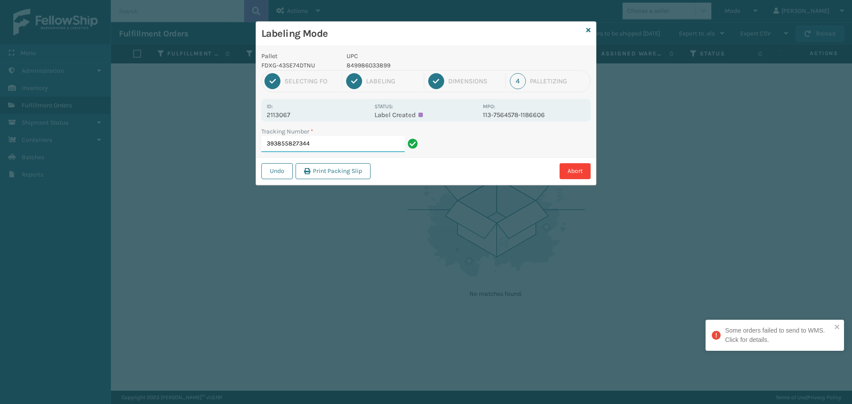
click at [326, 142] on input "393855827344" at bounding box center [332, 144] width 143 height 16
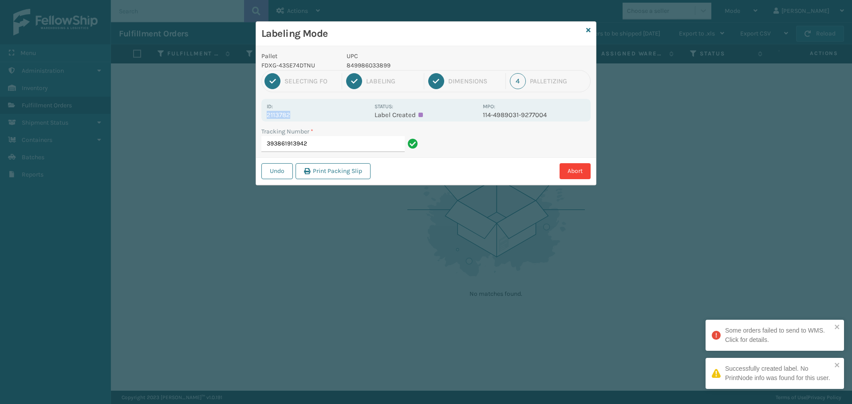
drag, startPoint x: 299, startPoint y: 113, endPoint x: 255, endPoint y: 115, distance: 44.4
click at [255, 115] on div "Labeling Mode Pallet FDXG-43SE74DTNU UPC 849986033899 1 Selecting FO 2 Labeling…" at bounding box center [426, 202] width 852 height 404
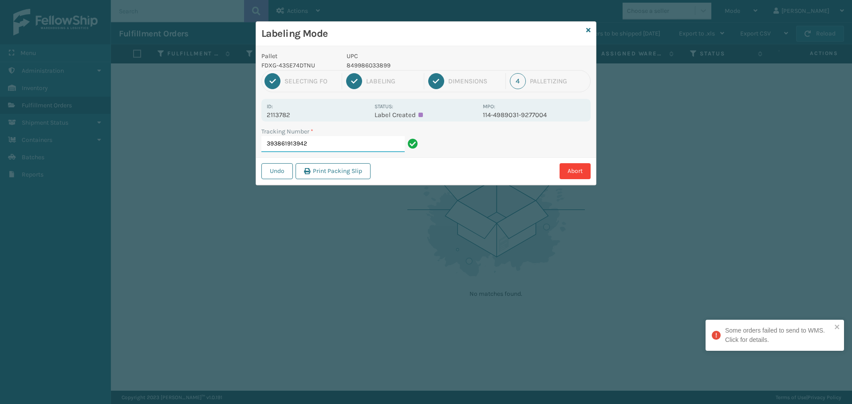
click at [343, 148] on input "393861913942" at bounding box center [332, 144] width 143 height 16
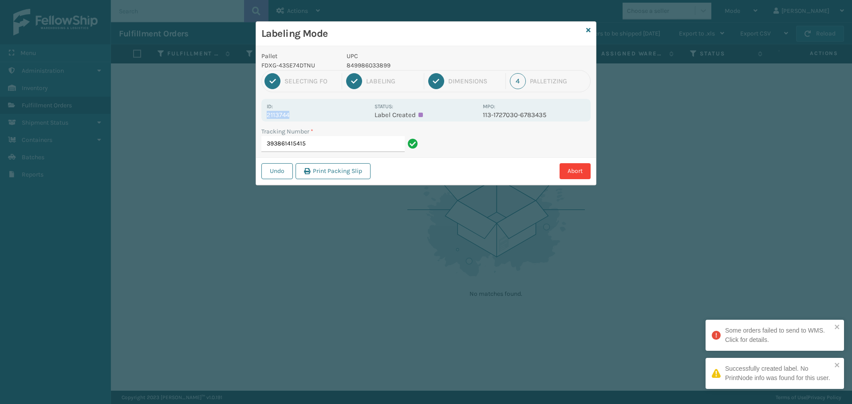
drag, startPoint x: 310, startPoint y: 110, endPoint x: 320, endPoint y: 118, distance: 12.3
click at [320, 118] on div "Id: 2113744" at bounding box center [318, 110] width 102 height 17
click at [339, 138] on input "393861415415" at bounding box center [332, 144] width 143 height 16
drag, startPoint x: 294, startPoint y: 116, endPoint x: 262, endPoint y: 121, distance: 32.8
click at [262, 121] on div "Id: 2113068 Status: Label Created MPO: 113-7564578-1186606" at bounding box center [425, 110] width 329 height 23
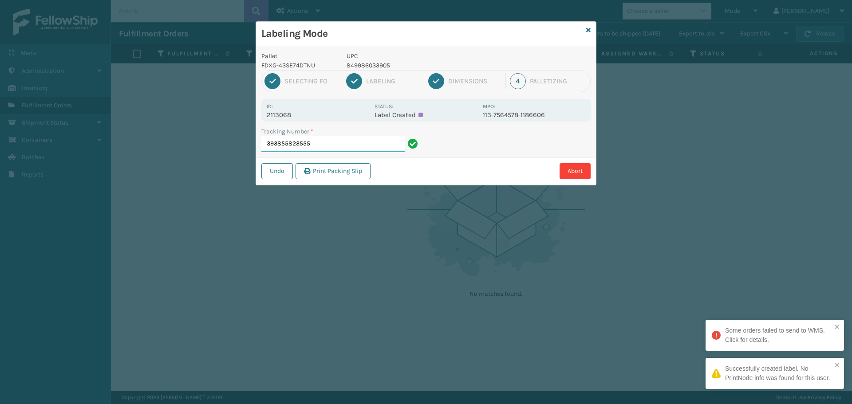
click at [331, 146] on input "393855823555" at bounding box center [332, 144] width 143 height 16
drag, startPoint x: 300, startPoint y: 118, endPoint x: 255, endPoint y: 121, distance: 44.9
click at [255, 121] on div "Labeling Mode Pallet FDXG-43SE74DTNU UPC 849986033905 1 Selecting FO 2 Labeling…" at bounding box center [426, 202] width 852 height 404
click at [322, 145] on input "393855823750" at bounding box center [332, 144] width 143 height 16
drag, startPoint x: 300, startPoint y: 113, endPoint x: 322, endPoint y: 115, distance: 22.3
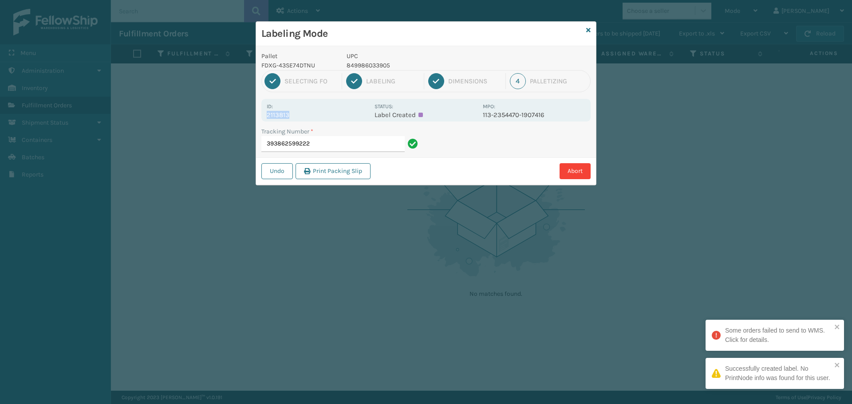
click at [322, 115] on div "Id: 2113813" at bounding box center [318, 110] width 102 height 17
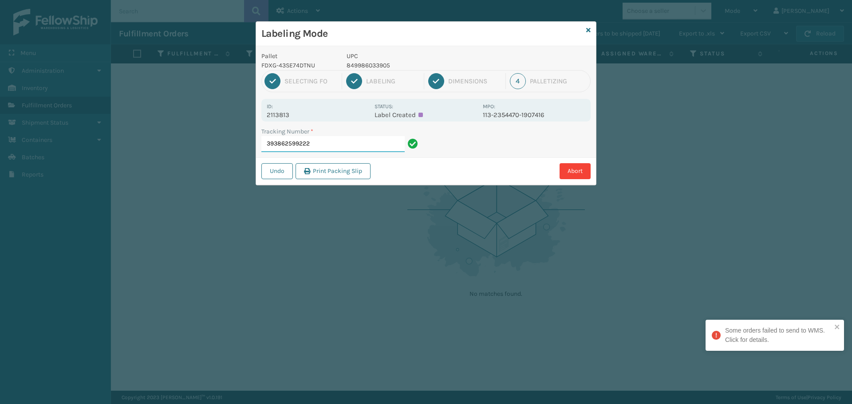
click at [374, 145] on input "393862599222" at bounding box center [332, 144] width 143 height 16
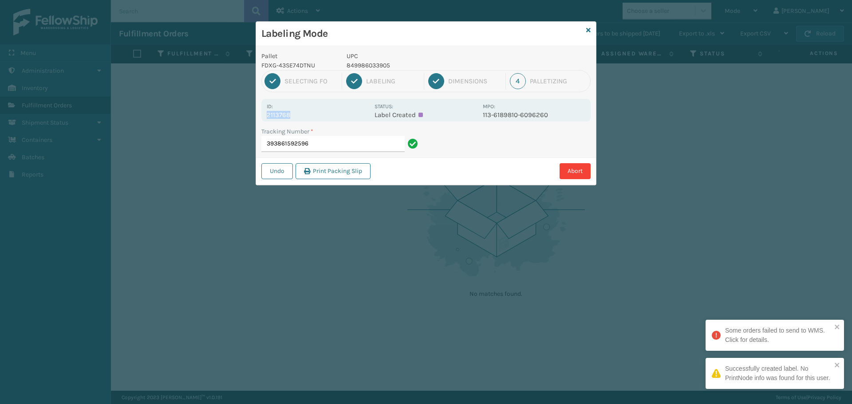
drag, startPoint x: 291, startPoint y: 114, endPoint x: 240, endPoint y: 117, distance: 51.5
click at [239, 117] on div "Labeling Mode Pallet FDXG-43SE74DTNU UPC 849986033905 1 Selecting FO 2 Labeling…" at bounding box center [426, 202] width 852 height 404
click at [357, 145] on input "393861592596" at bounding box center [332, 144] width 143 height 16
drag, startPoint x: 295, startPoint y: 112, endPoint x: 264, endPoint y: 115, distance: 31.2
click at [264, 115] on div "Id: 2114180 Status: Label Created MPO: 113-3757411-8908266" at bounding box center [425, 110] width 329 height 23
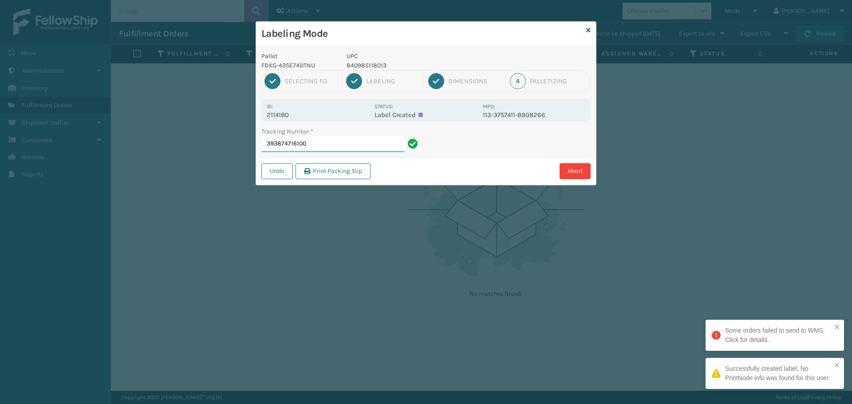
click at [325, 146] on input "393874716100" at bounding box center [332, 144] width 143 height 16
drag, startPoint x: 295, startPoint y: 114, endPoint x: 239, endPoint y: 121, distance: 56.7
click at [239, 121] on div "Labeling Mode Pallet FDXG-43SE74DTNU UPC 849986009498 1 Selecting FO 2 Labeling…" at bounding box center [426, 202] width 852 height 404
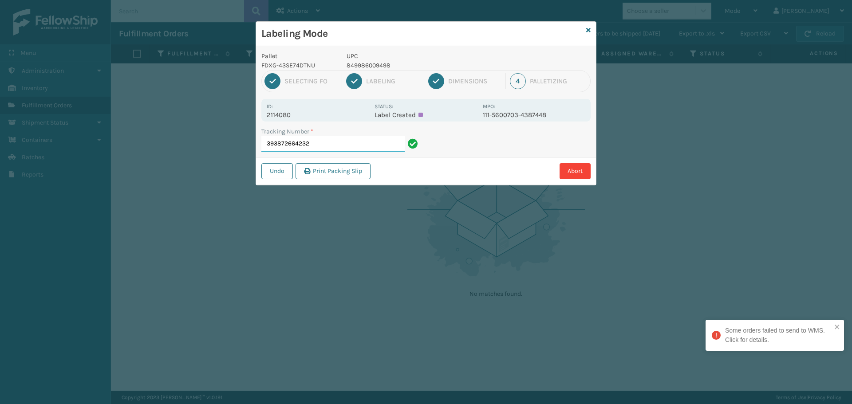
click at [333, 141] on input "393872664232" at bounding box center [332, 144] width 143 height 16
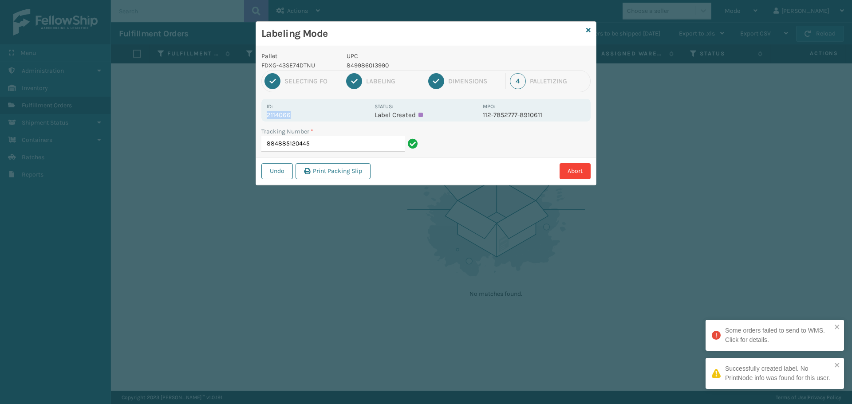
drag, startPoint x: 301, startPoint y: 117, endPoint x: 264, endPoint y: 119, distance: 36.4
click at [264, 119] on div "Id: 2114066 Status: Label Created MPO: 112-7852777-8910611" at bounding box center [425, 110] width 329 height 23
click at [325, 144] on input "884885120445" at bounding box center [332, 144] width 143 height 16
drag, startPoint x: 298, startPoint y: 120, endPoint x: 235, endPoint y: 117, distance: 63.9
click at [235, 117] on div "Labeling Mode Pallet FDXG-43SE74DTNU UPC 849986013990 1 Selecting FO 2 Labeling…" at bounding box center [426, 202] width 852 height 404
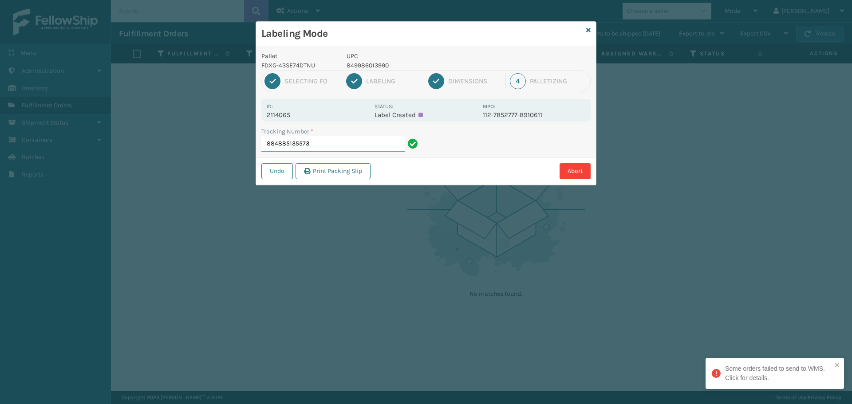
click at [375, 151] on input "884885135573" at bounding box center [332, 144] width 143 height 16
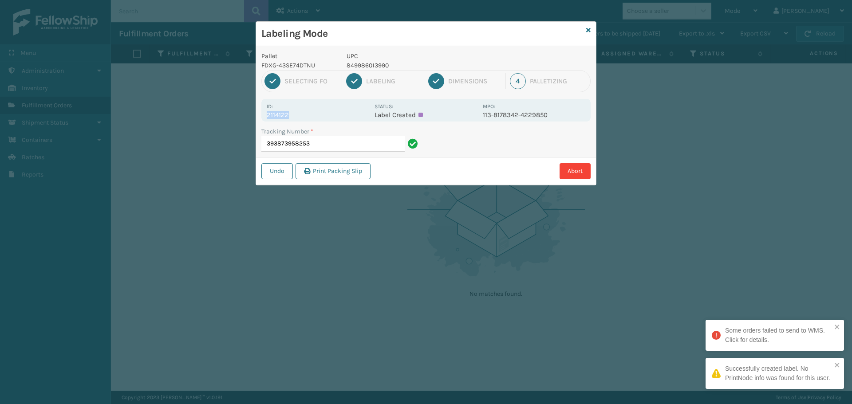
drag, startPoint x: 300, startPoint y: 114, endPoint x: 262, endPoint y: 115, distance: 37.7
click at [262, 115] on div "Id: 2114122 Status: Label Created MPO: 113-8178342-4229850" at bounding box center [425, 110] width 329 height 23
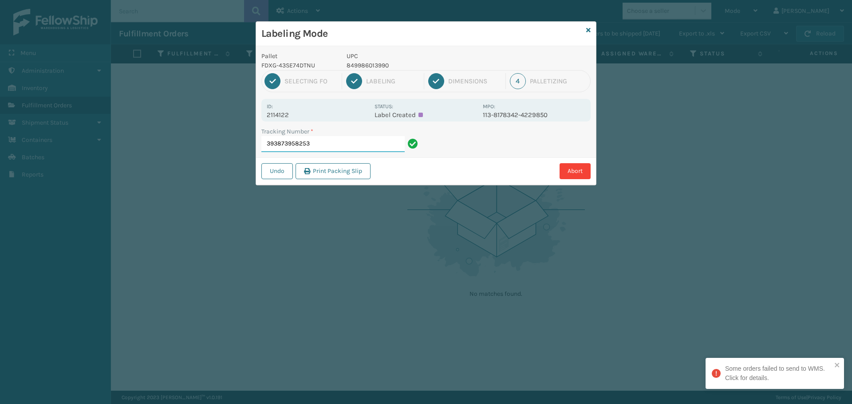
click at [369, 145] on input "393873958253" at bounding box center [332, 144] width 143 height 16
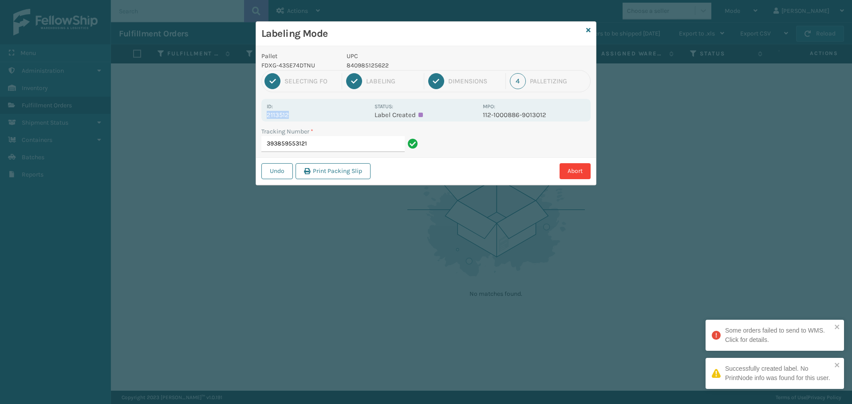
drag, startPoint x: 283, startPoint y: 116, endPoint x: 249, endPoint y: 114, distance: 34.3
click at [249, 114] on div "Labeling Mode Pallet FDXG-43SE74DTNU UPC 840985125622 1 Selecting FO 2 Labeling…" at bounding box center [426, 202] width 852 height 404
click at [363, 141] on input "393859553121" at bounding box center [332, 144] width 143 height 16
drag, startPoint x: 299, startPoint y: 114, endPoint x: 266, endPoint y: 117, distance: 33.4
click at [266, 117] on div "Id: 2113423 Status: Label Created MPO: 111-8006767-5927465" at bounding box center [425, 110] width 329 height 23
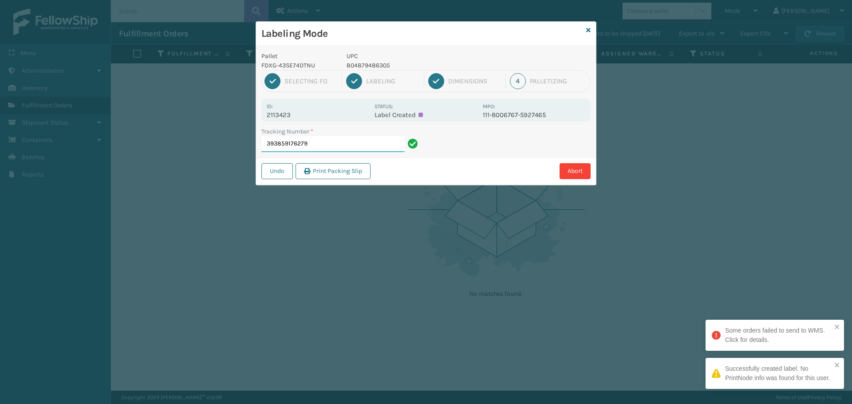
click at [331, 137] on input "393859176279" at bounding box center [332, 144] width 143 height 16
drag, startPoint x: 293, startPoint y: 114, endPoint x: 252, endPoint y: 119, distance: 41.6
click at [252, 119] on div "Labeling Mode Pallet FDXG-43SE74DTNU UPC 804879486305 1 Selecting FO 2 Labeling…" at bounding box center [426, 202] width 852 height 404
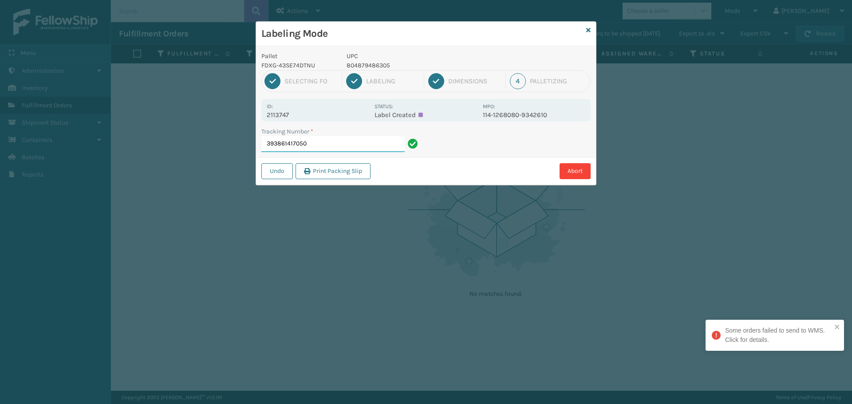
click at [323, 141] on input "393861417050" at bounding box center [332, 144] width 143 height 16
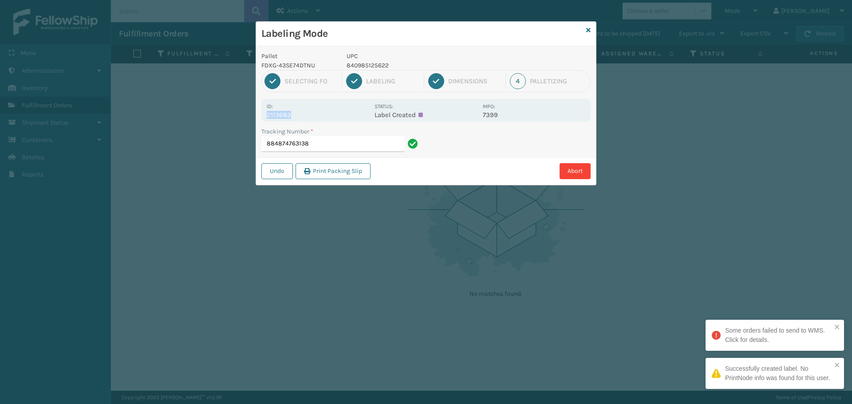
drag, startPoint x: 298, startPoint y: 113, endPoint x: 263, endPoint y: 118, distance: 35.4
click at [263, 118] on div "Id: 2113683 Status: Label Created MPO: 7399" at bounding box center [425, 110] width 329 height 23
click at [354, 146] on input "884874763138" at bounding box center [332, 144] width 143 height 16
drag, startPoint x: 301, startPoint y: 114, endPoint x: 259, endPoint y: 119, distance: 42.5
click at [259, 119] on div "Pallet FDXG-43SE74DTNU UPC 804879486305 1 Selecting FO 2 Labeling 3 Dimensions …" at bounding box center [426, 115] width 340 height 139
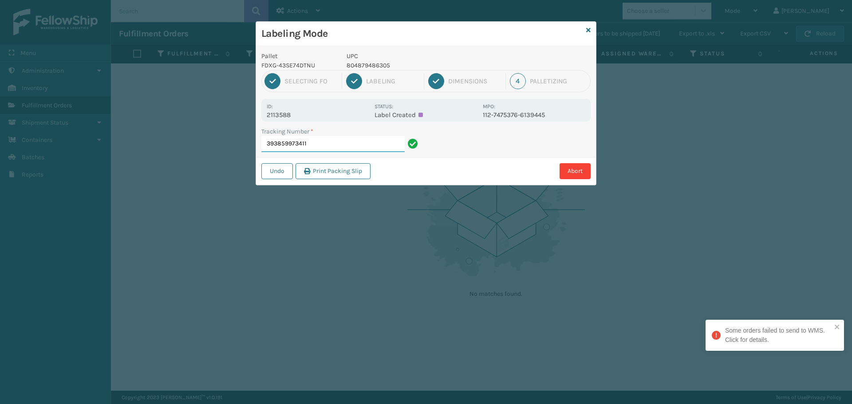
click at [348, 143] on input "393859973411" at bounding box center [332, 144] width 143 height 16
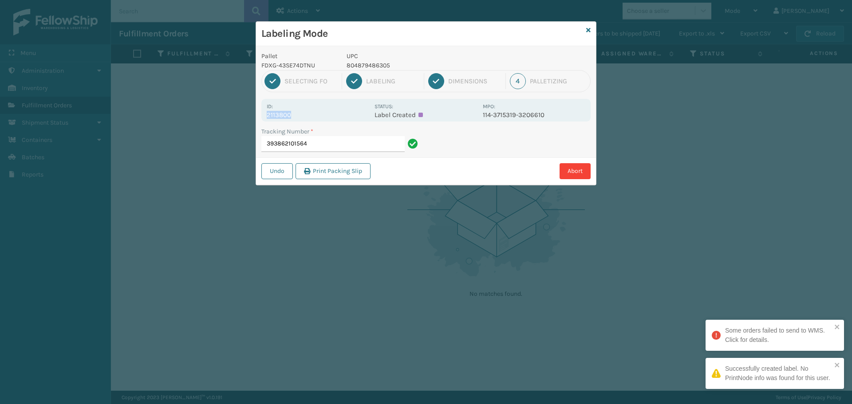
drag, startPoint x: 303, startPoint y: 114, endPoint x: 256, endPoint y: 121, distance: 47.6
click at [256, 121] on div "Pallet FDXG-43SE74DTNU UPC 804879486305 1 Selecting FO 2 Labeling 3 Dimensions …" at bounding box center [426, 115] width 340 height 139
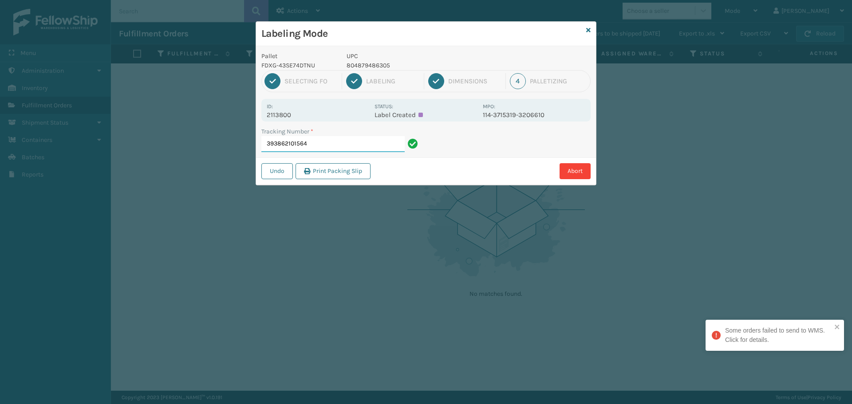
click at [314, 147] on input "393862101564" at bounding box center [332, 144] width 143 height 16
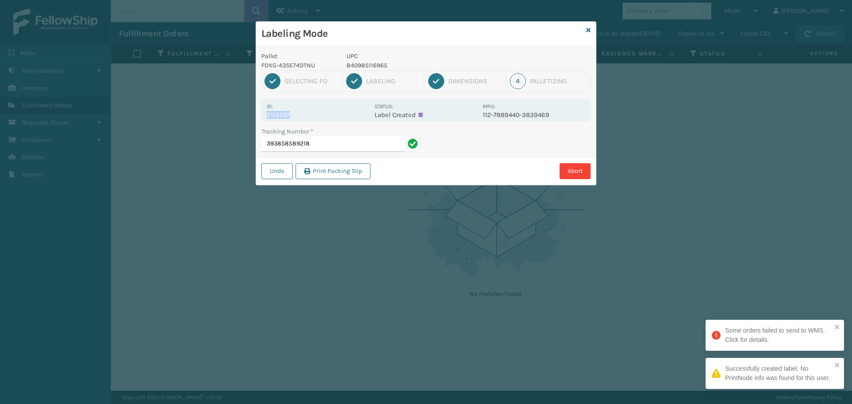
drag, startPoint x: 290, startPoint y: 118, endPoint x: 243, endPoint y: 116, distance: 47.5
click at [243, 116] on div "Labeling Mode Pallet FDXG-43SE74DTNU UPC 840985116965 1 Selecting FO 2 Labeling…" at bounding box center [426, 202] width 852 height 404
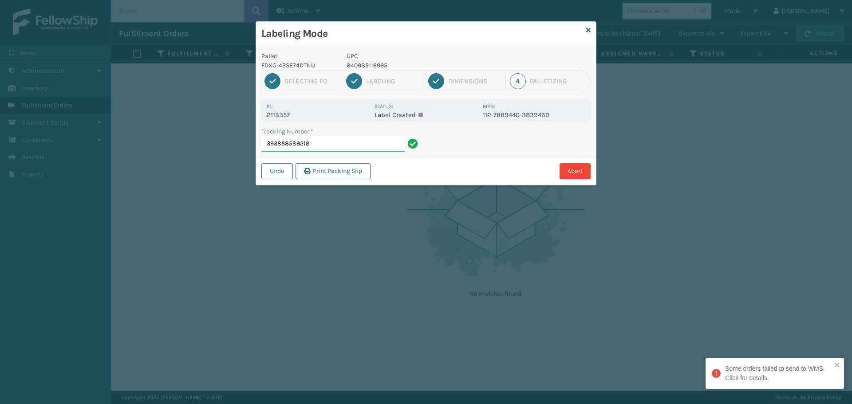
click at [338, 146] on input "393858589218" at bounding box center [332, 144] width 143 height 16
